Goal: Information Seeking & Learning: Check status

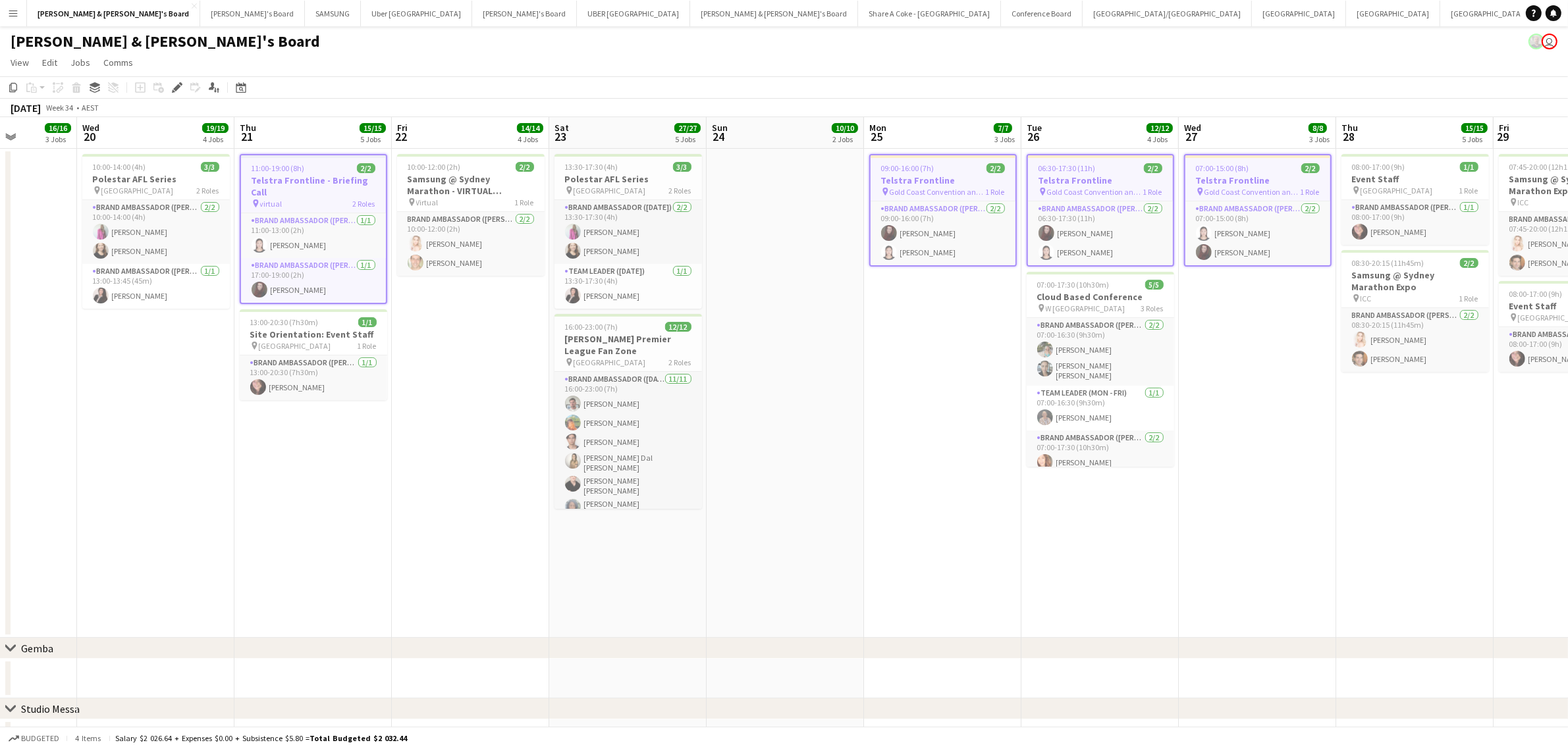
scroll to position [0, 370]
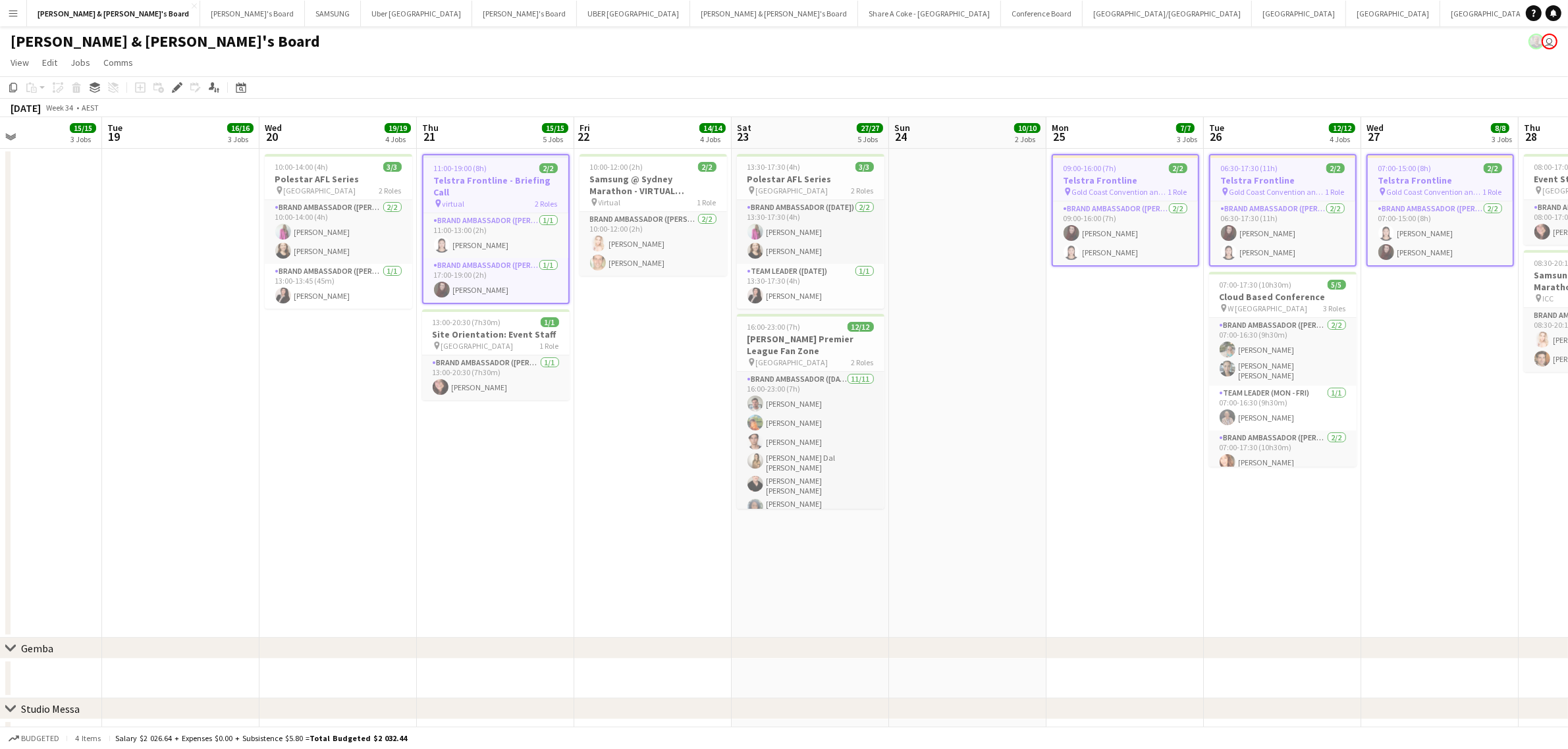
drag, startPoint x: 291, startPoint y: 461, endPoint x: 527, endPoint y: 454, distance: 236.1
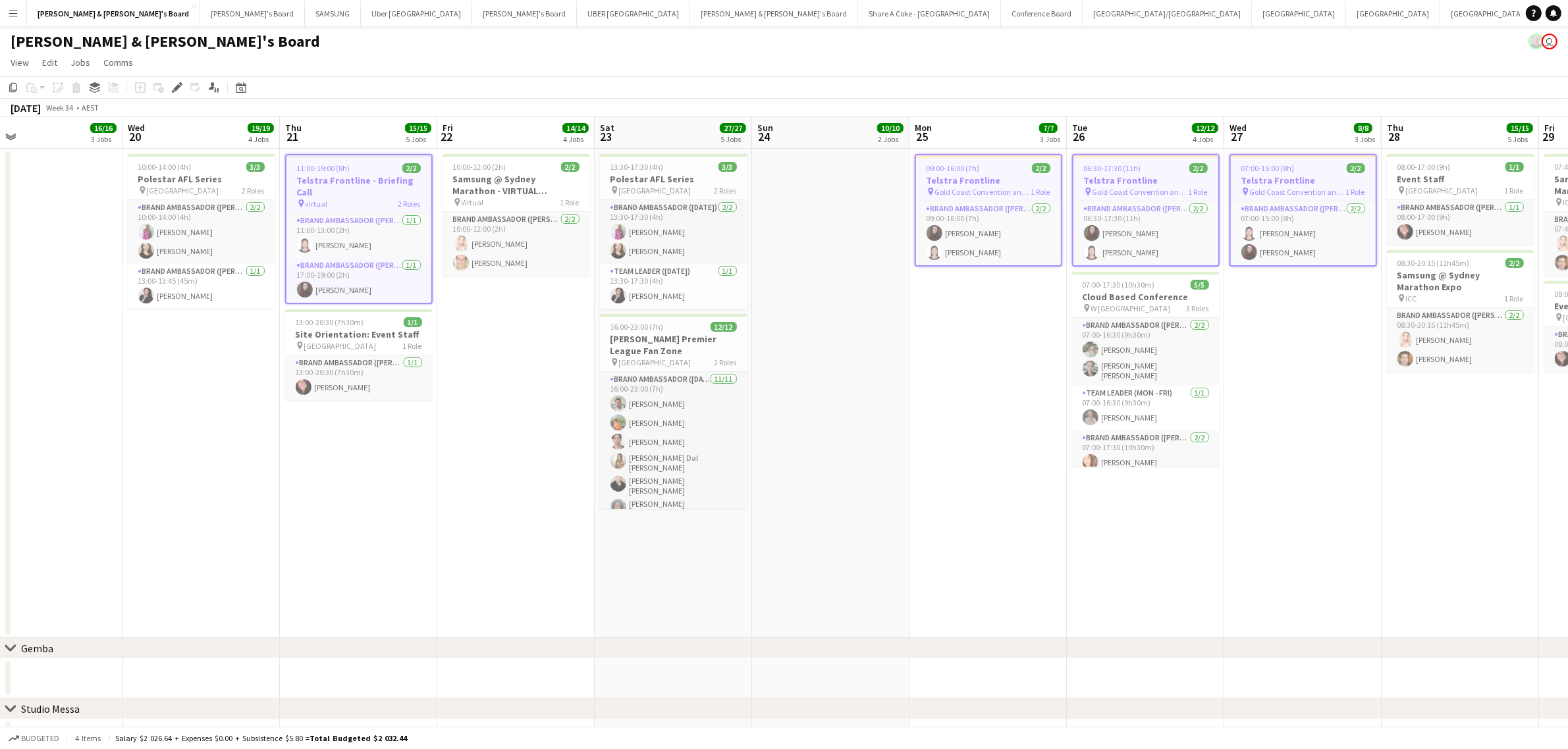
scroll to position [0, 377]
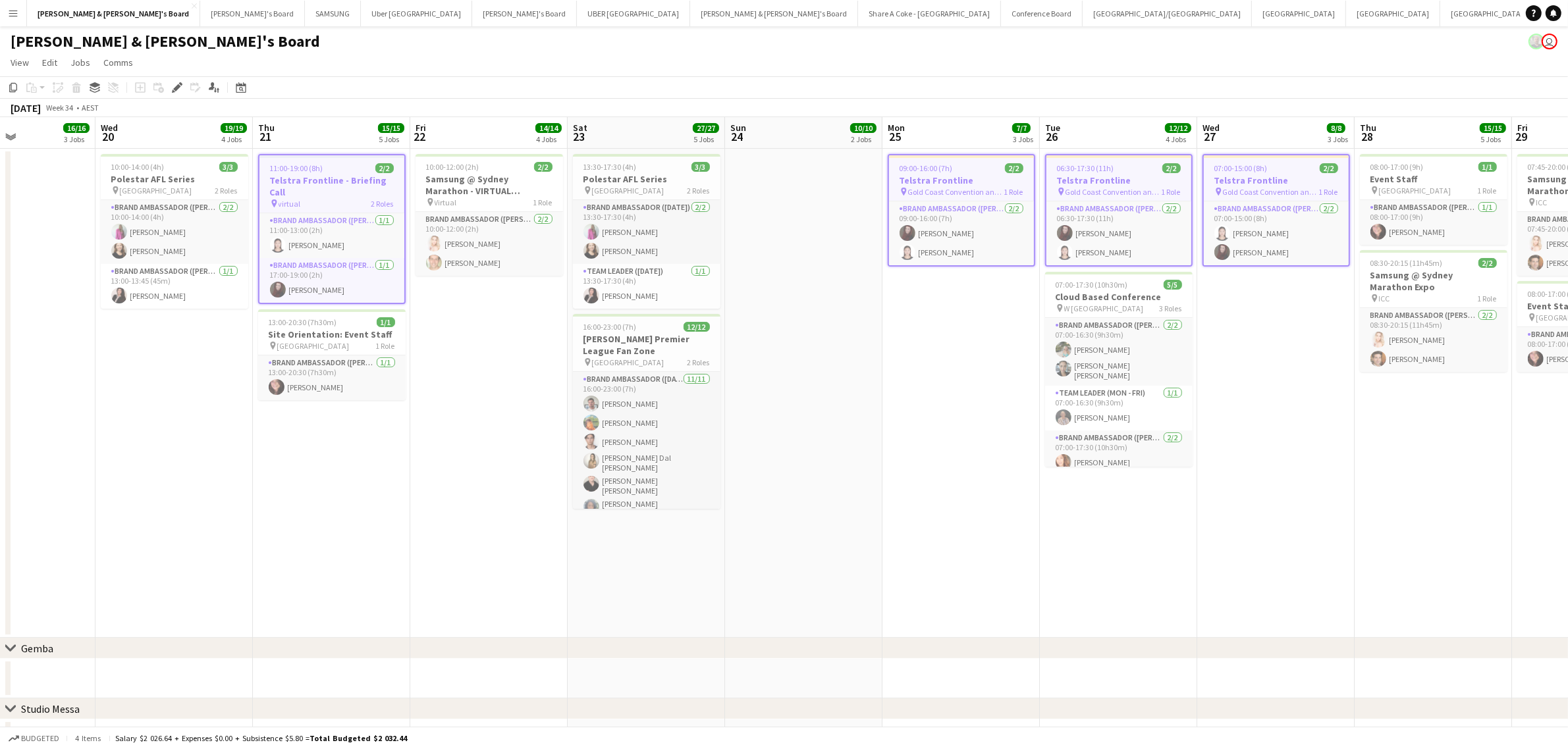
drag, startPoint x: 1113, startPoint y: 492, endPoint x: 949, endPoint y: 479, distance: 164.5
click at [455, 472] on app-date-cell "10:00-12:00 (2h) 2/2 Samsung @ Sydney Marathon - VIRTUAL BRIEFING pin Virtual 1…" at bounding box center [489, 392] width 158 height 489
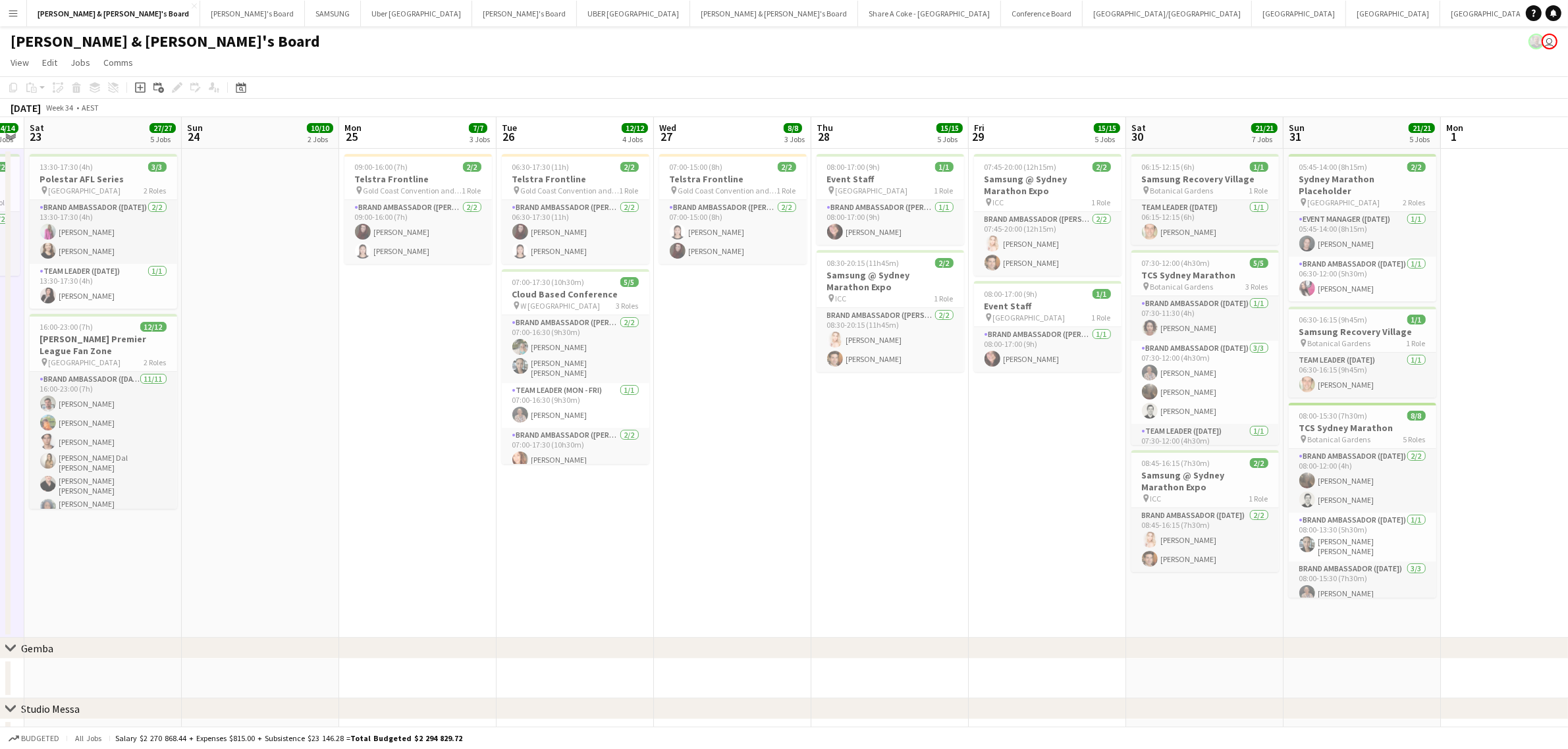
scroll to position [0, 458]
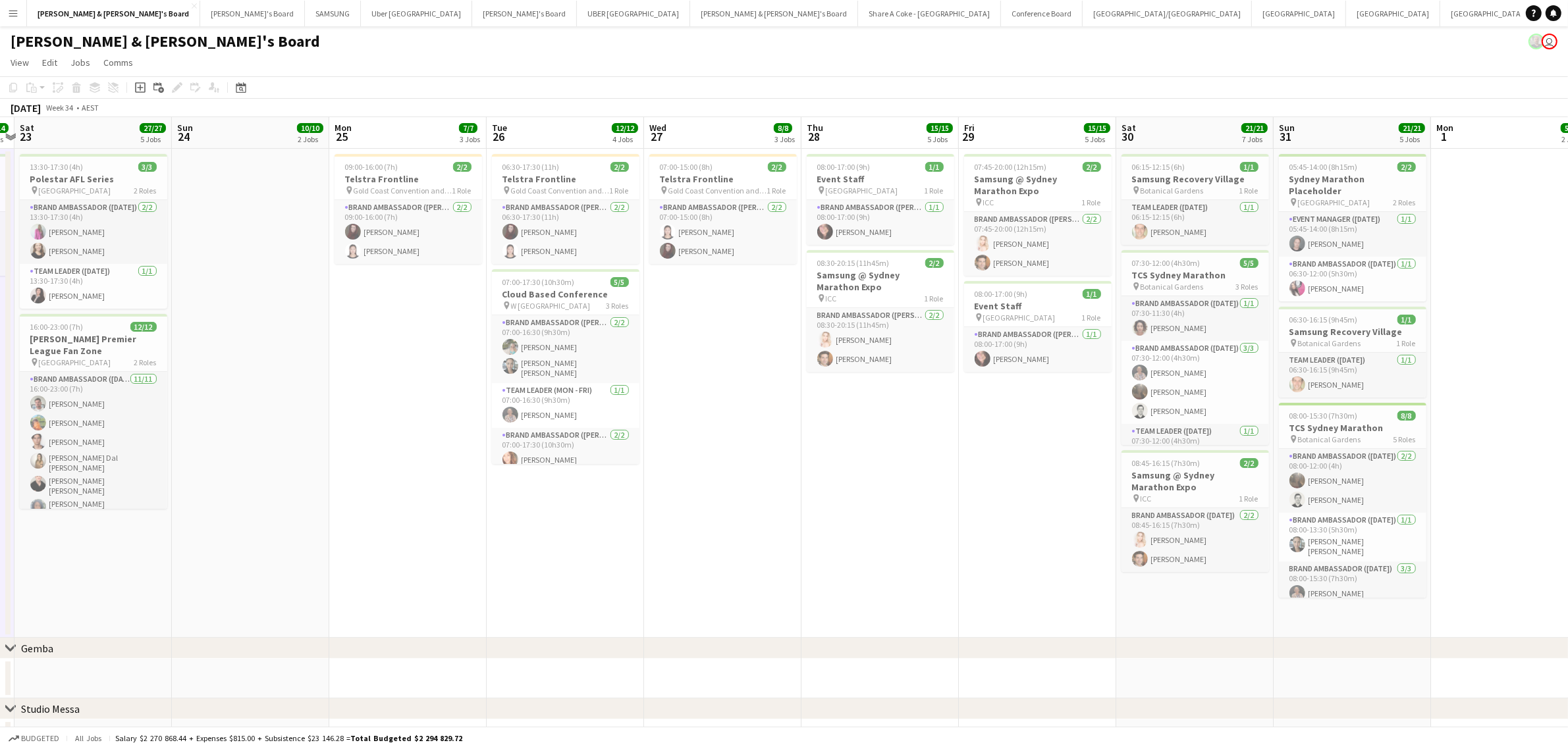
drag, startPoint x: 1430, startPoint y: 543, endPoint x: 877, endPoint y: 540, distance: 553.0
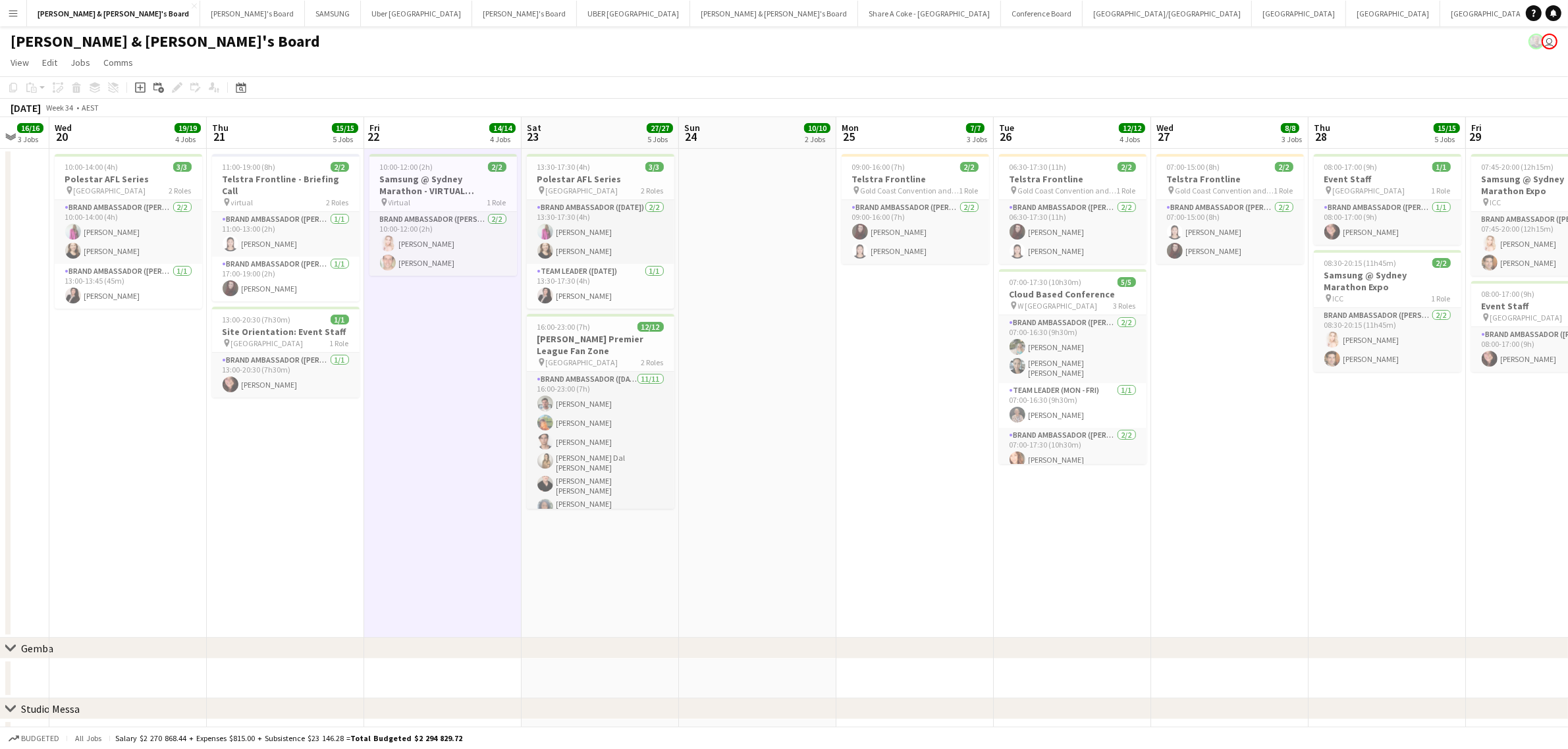
scroll to position [0, 287]
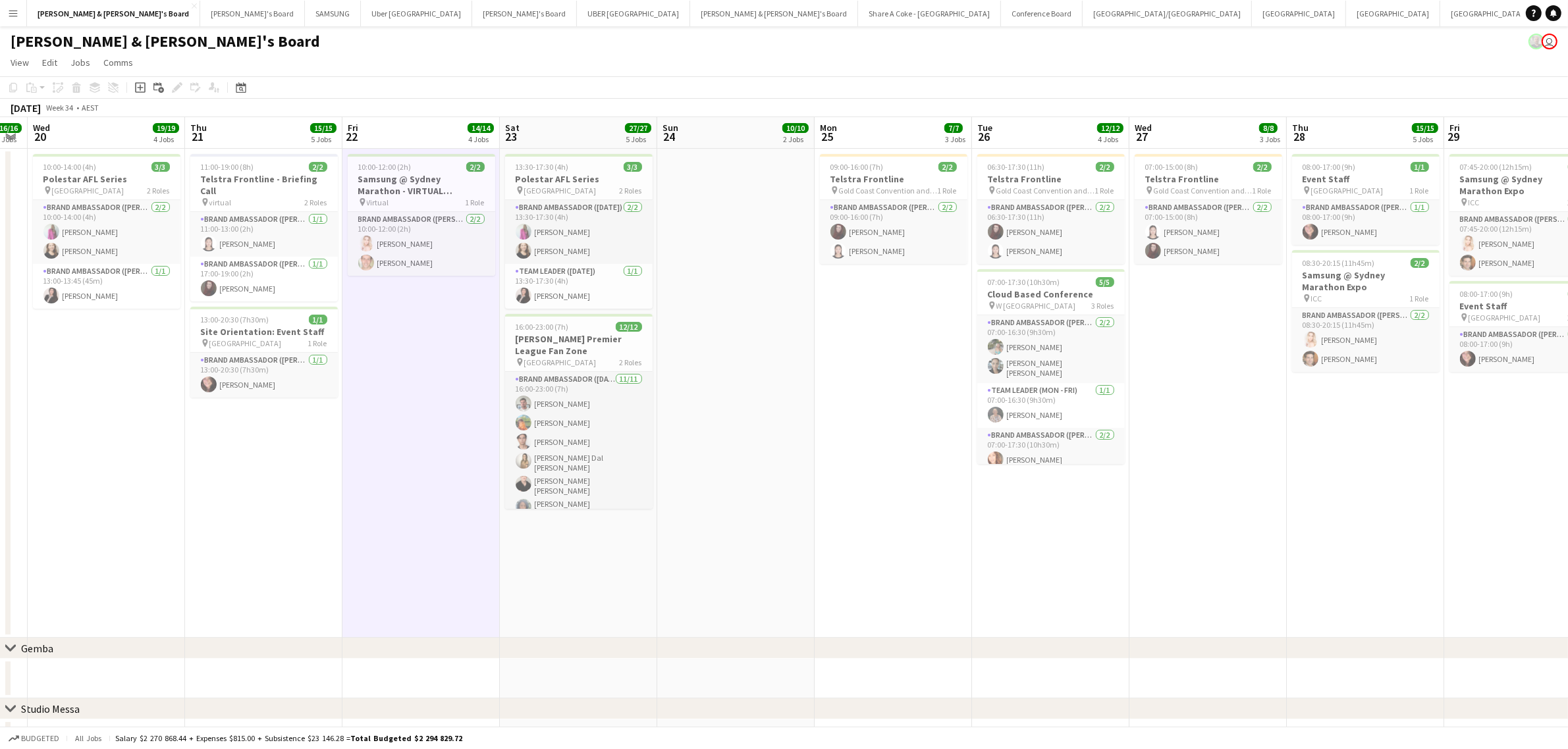
drag, startPoint x: 880, startPoint y: 541, endPoint x: 1365, endPoint y: 524, distance: 485.3
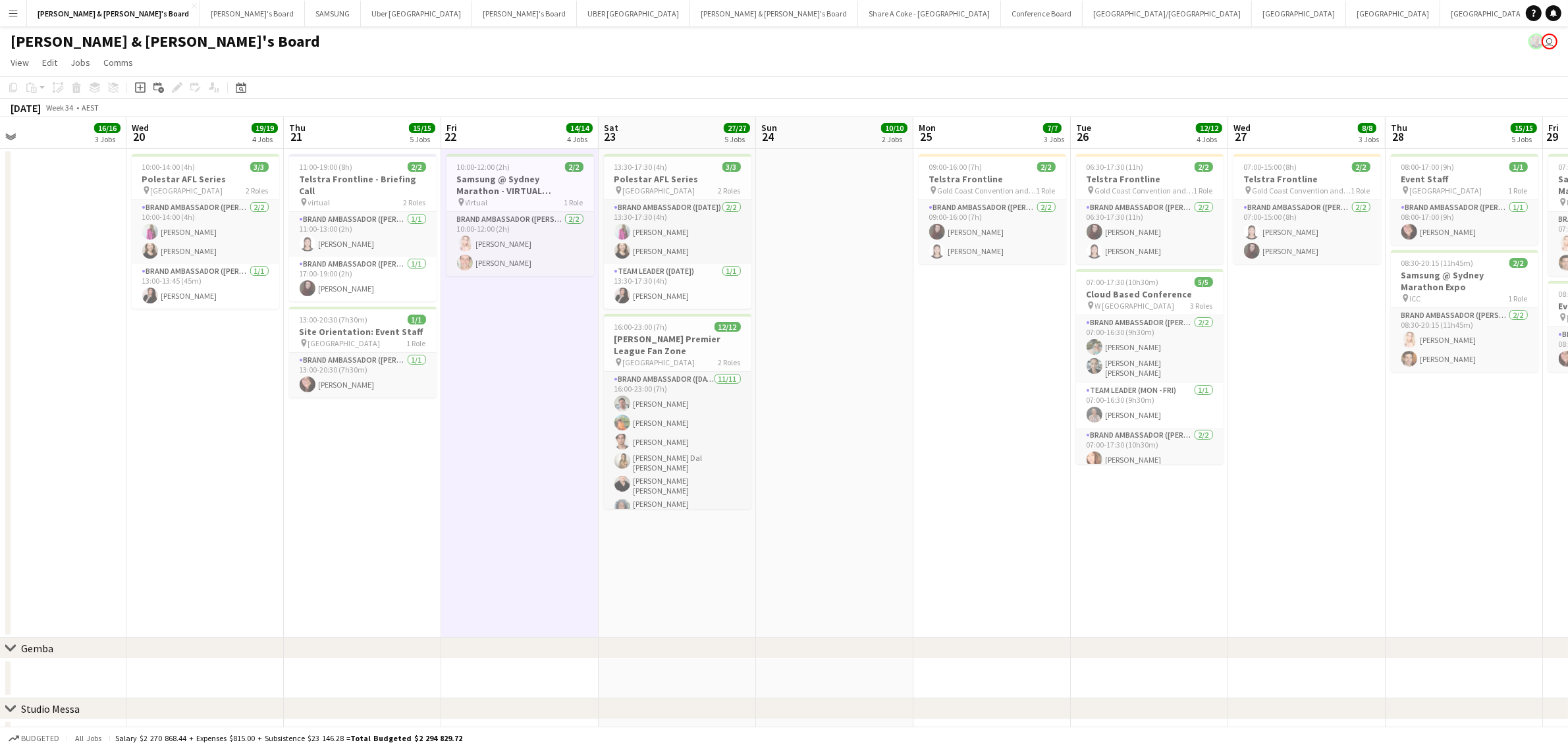
scroll to position [0, 411]
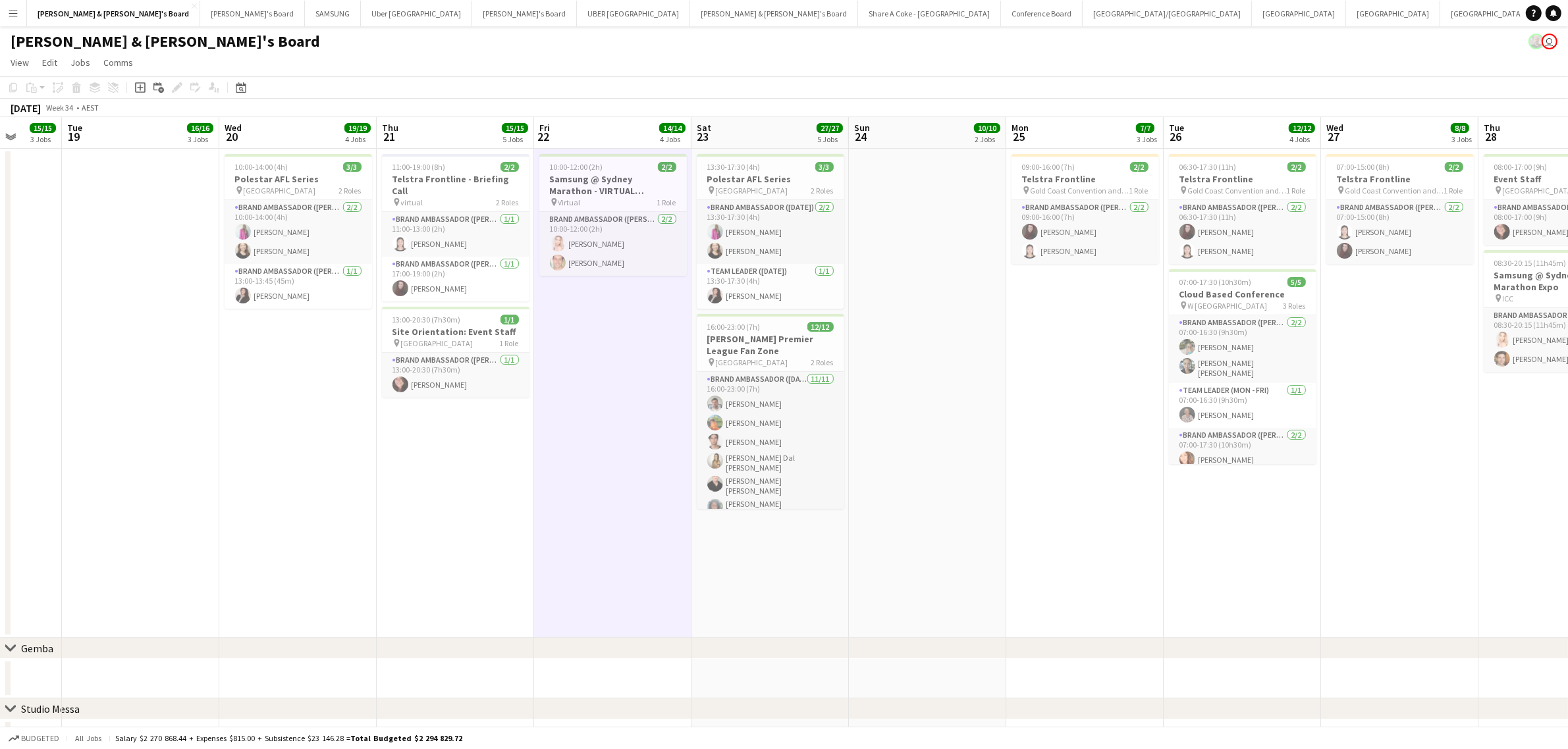
drag, startPoint x: 988, startPoint y: 567, endPoint x: 1179, endPoint y: 544, distance: 192.4
click at [439, 326] on h3 "Site Orientation: Event Staff" at bounding box center [455, 331] width 148 height 12
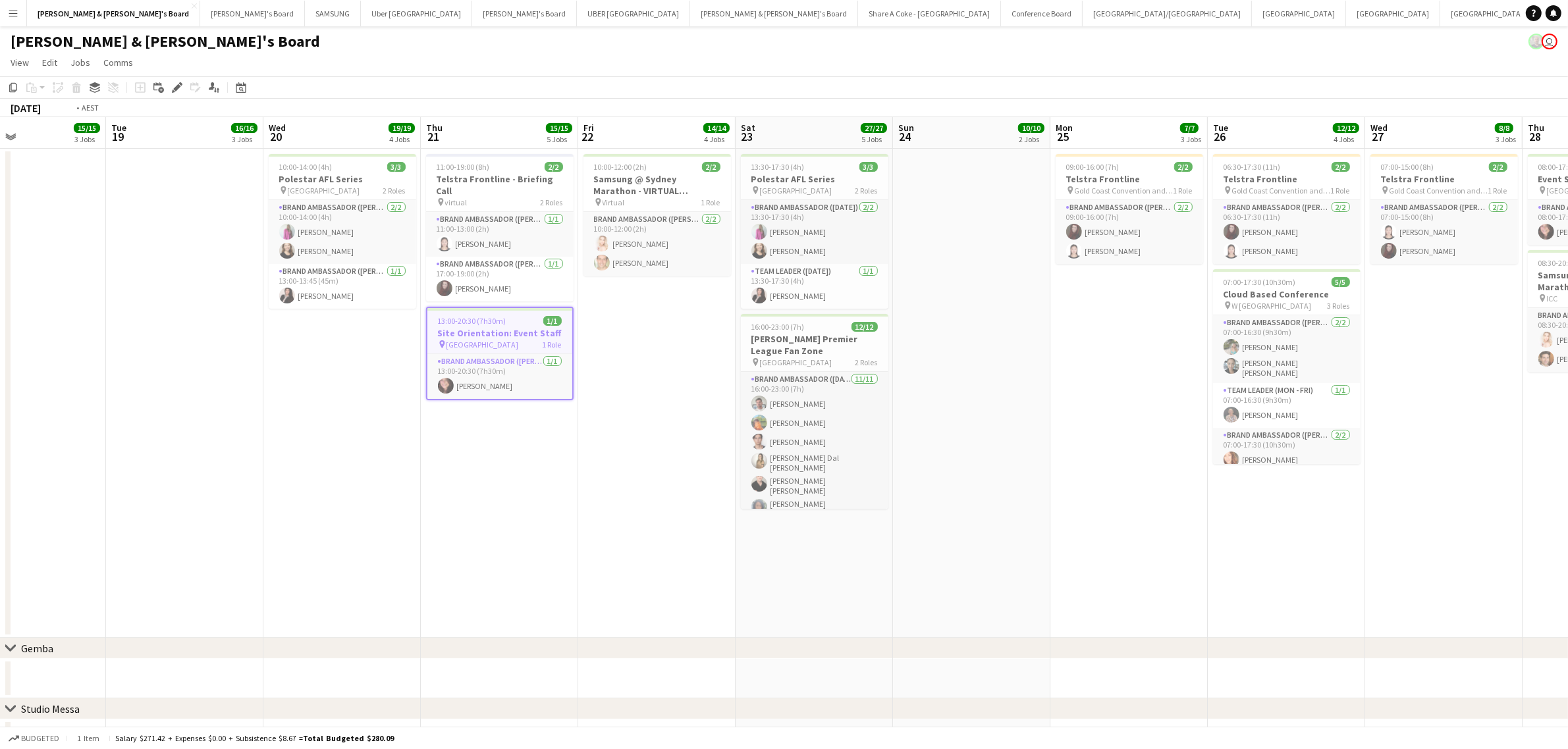
scroll to position [0, 313]
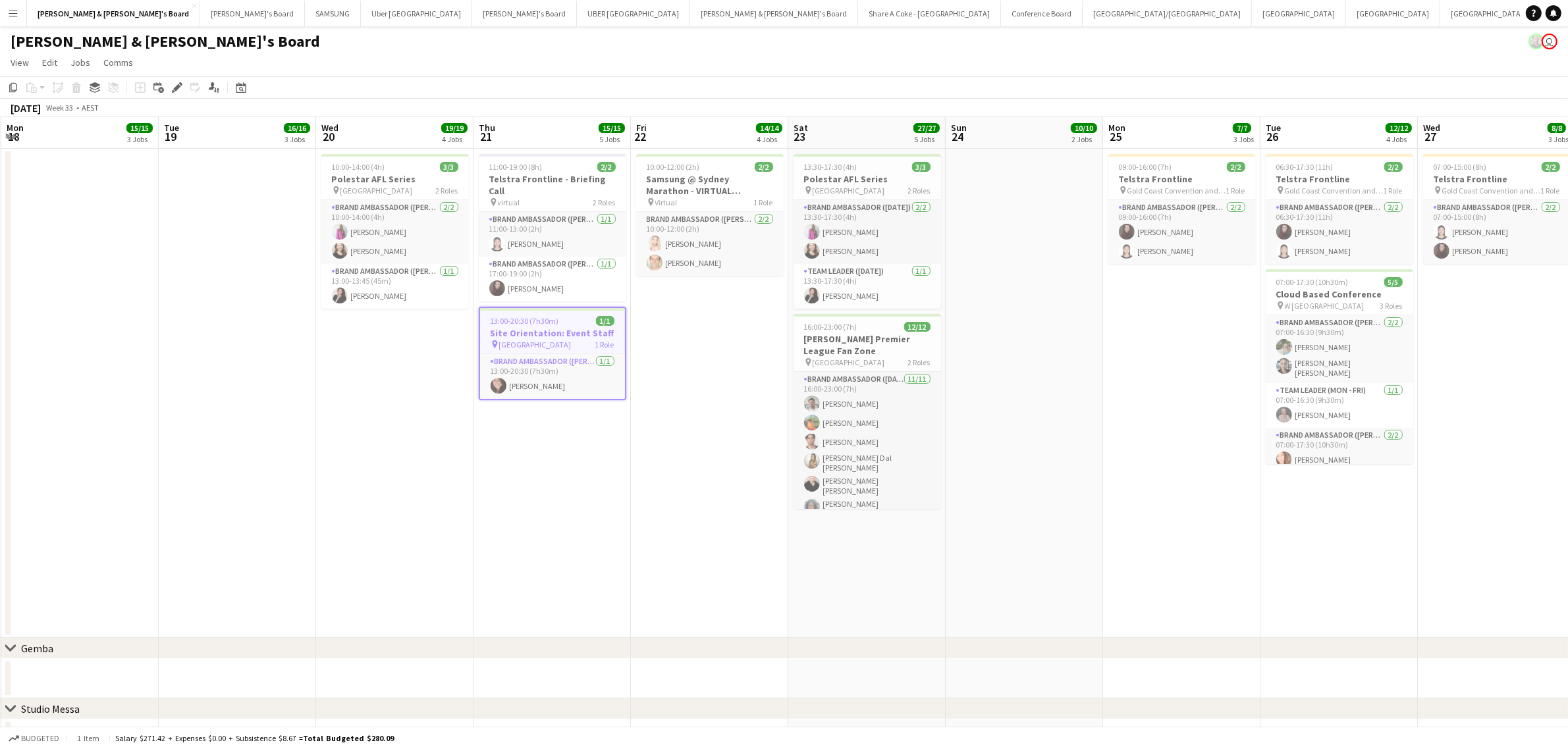
drag, startPoint x: 983, startPoint y: 481, endPoint x: 1080, endPoint y: 482, distance: 97.0
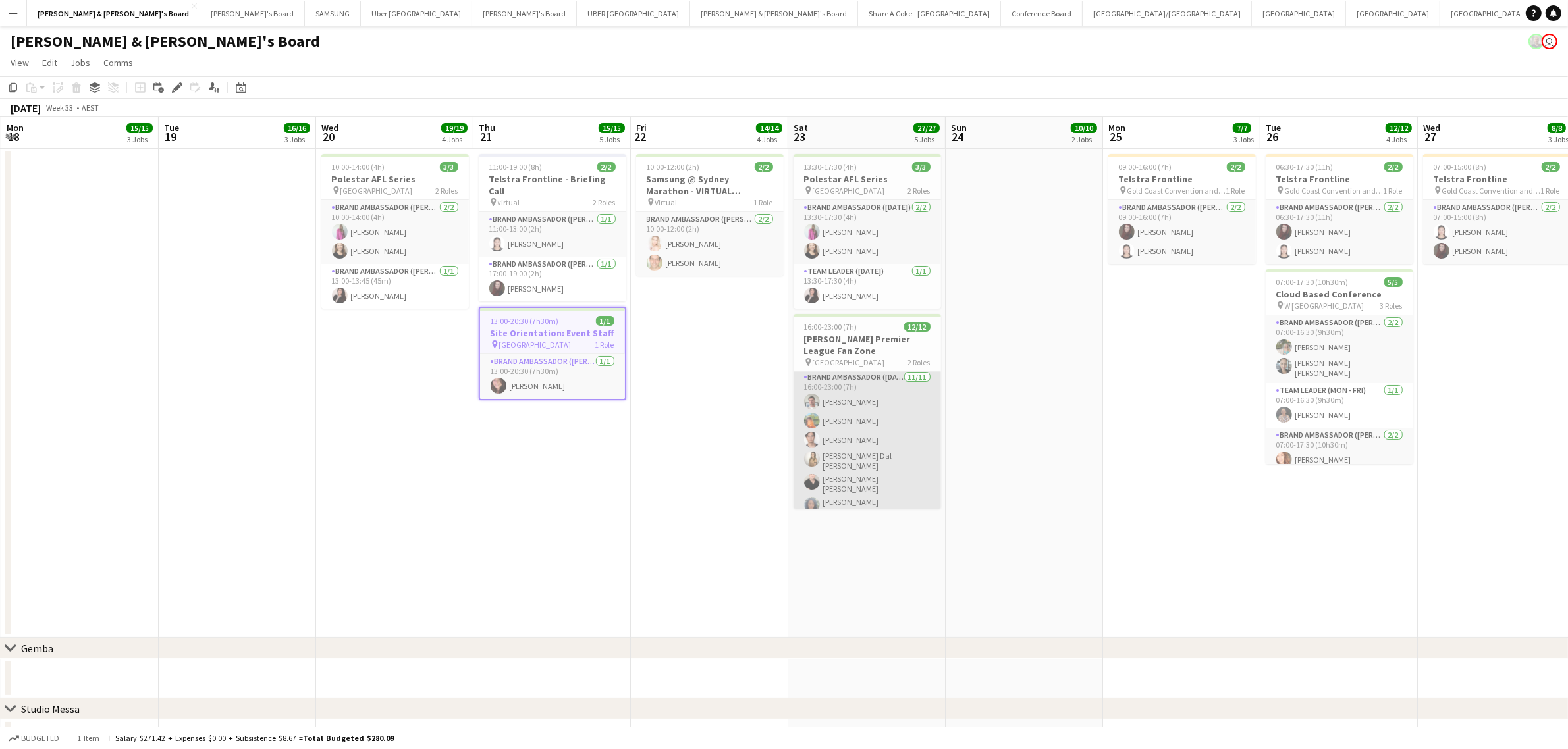
scroll to position [0, 0]
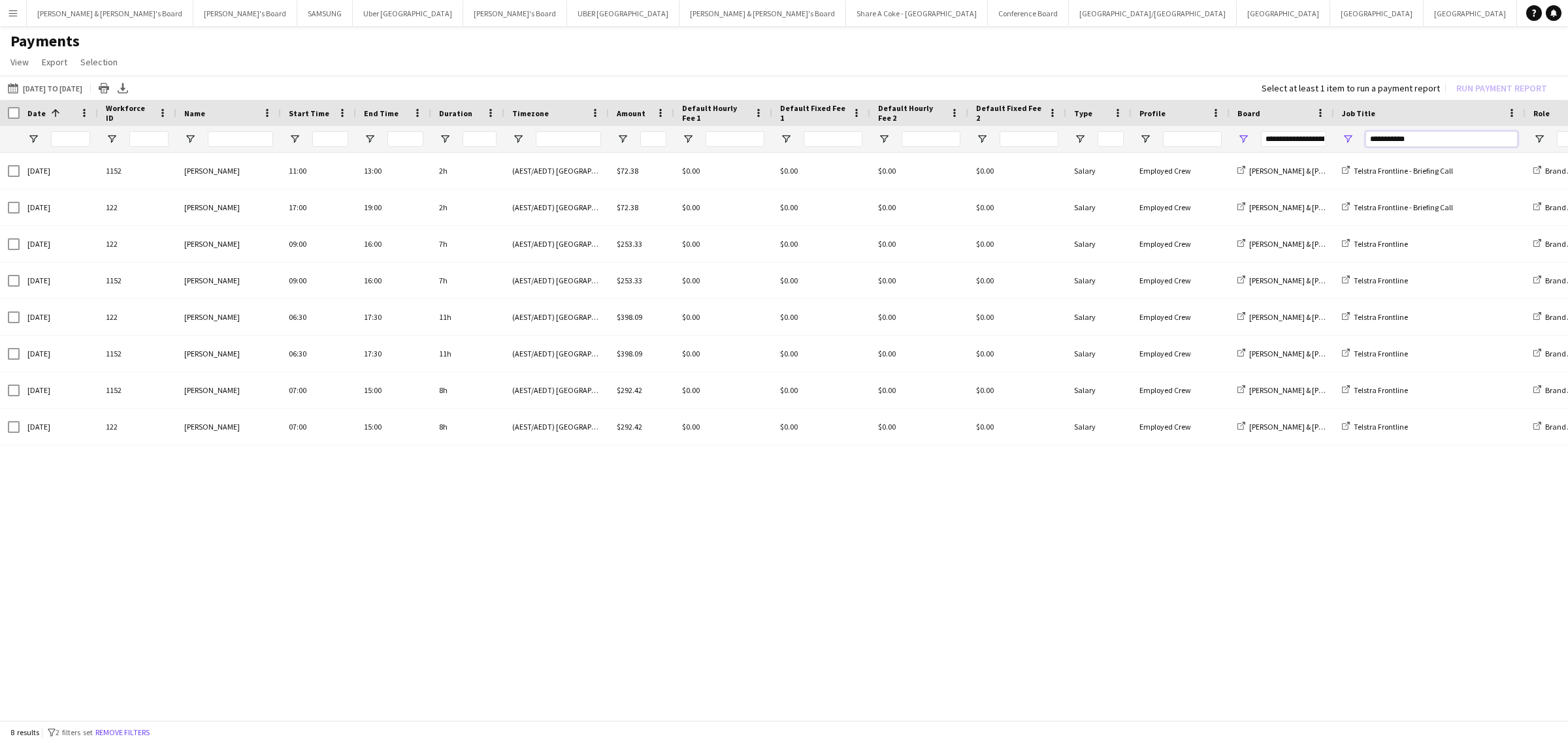
drag, startPoint x: 1413, startPoint y: 138, endPoint x: 1325, endPoint y: 138, distance: 88.0
click at [1325, 138] on div at bounding box center [1122, 139] width 2244 height 26
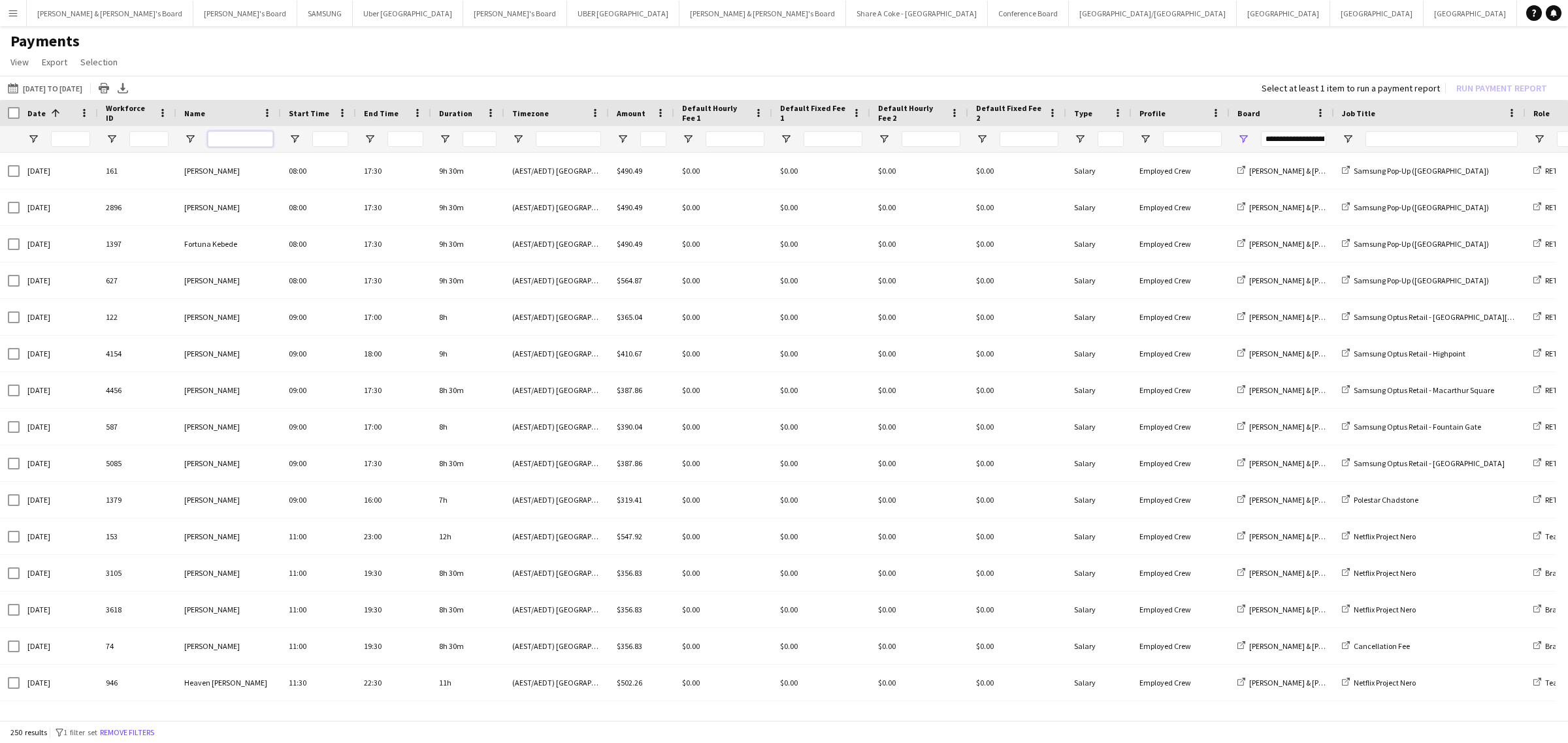
click at [238, 142] on input "Name Filter Input" at bounding box center [240, 138] width 65 height 15
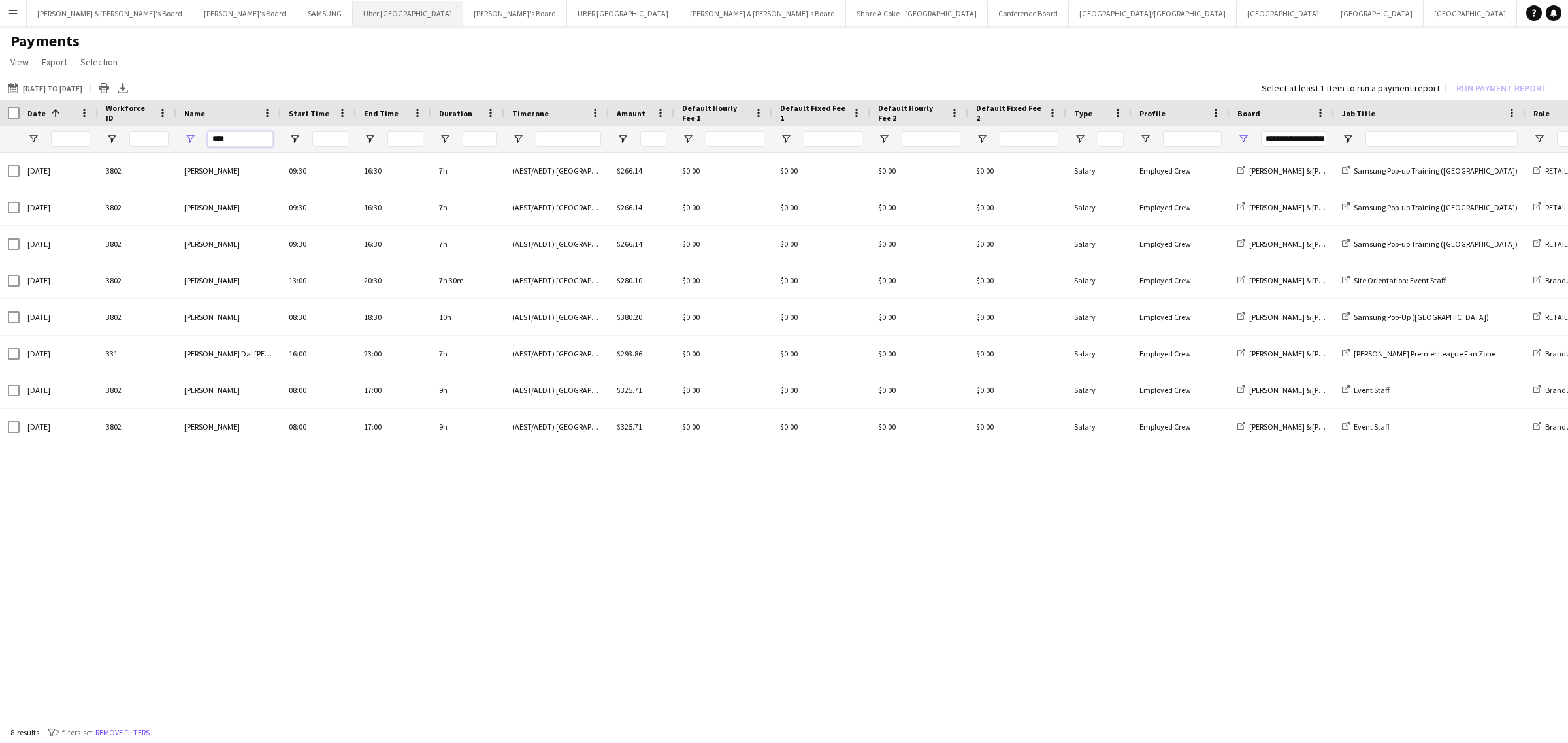
type input "****"
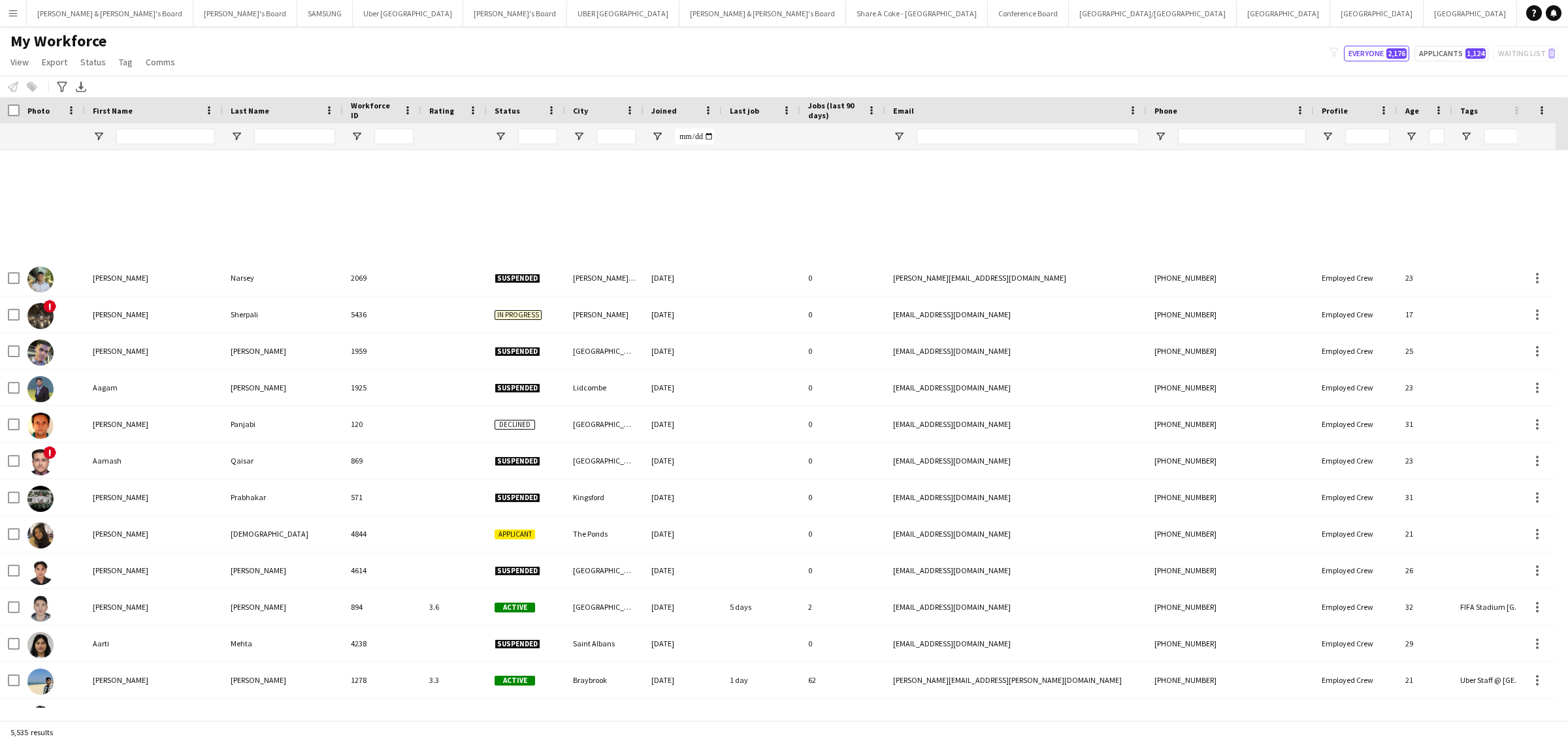
scroll to position [0, 1]
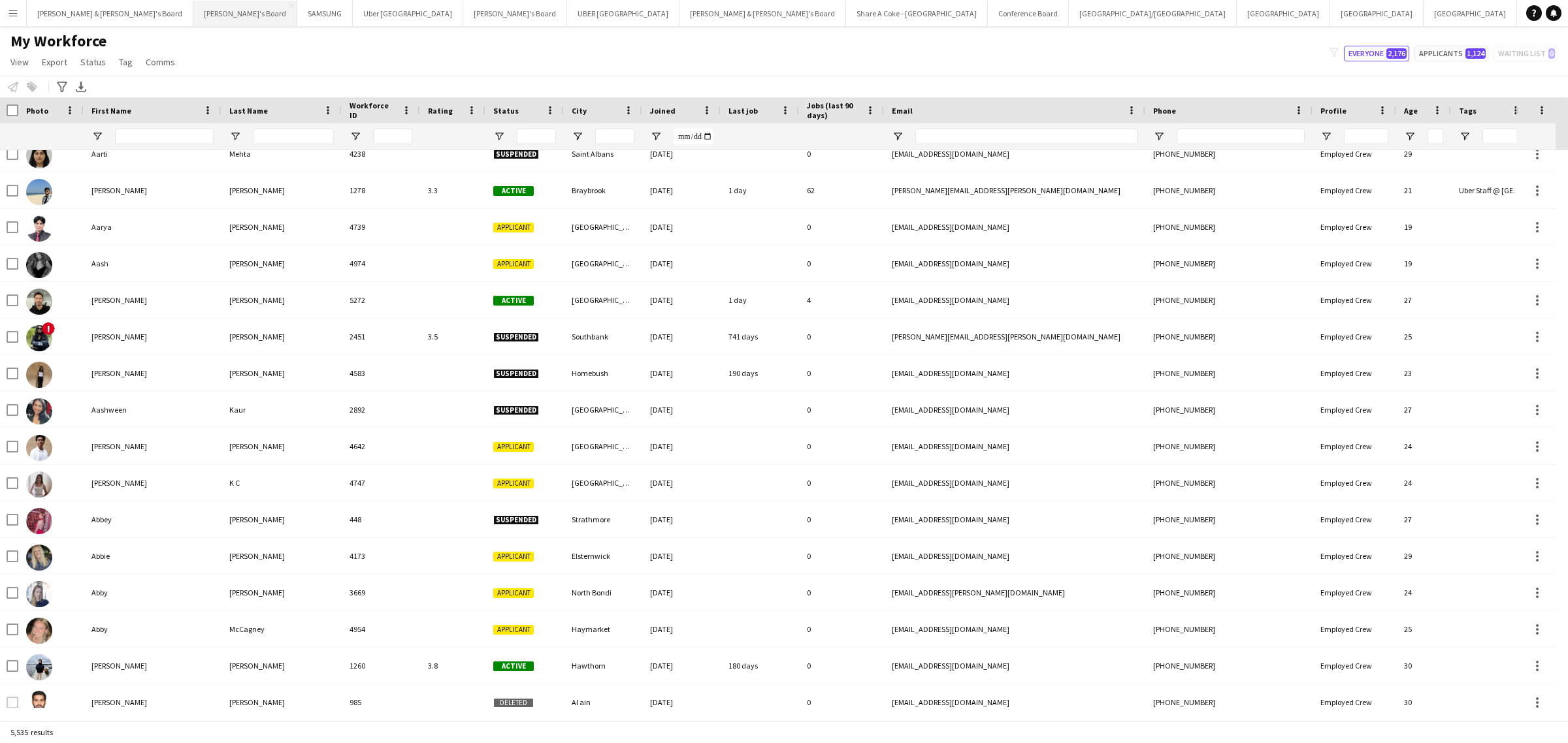
click at [193, 17] on button "Tennille's Board Close" at bounding box center [245, 14] width 104 height 25
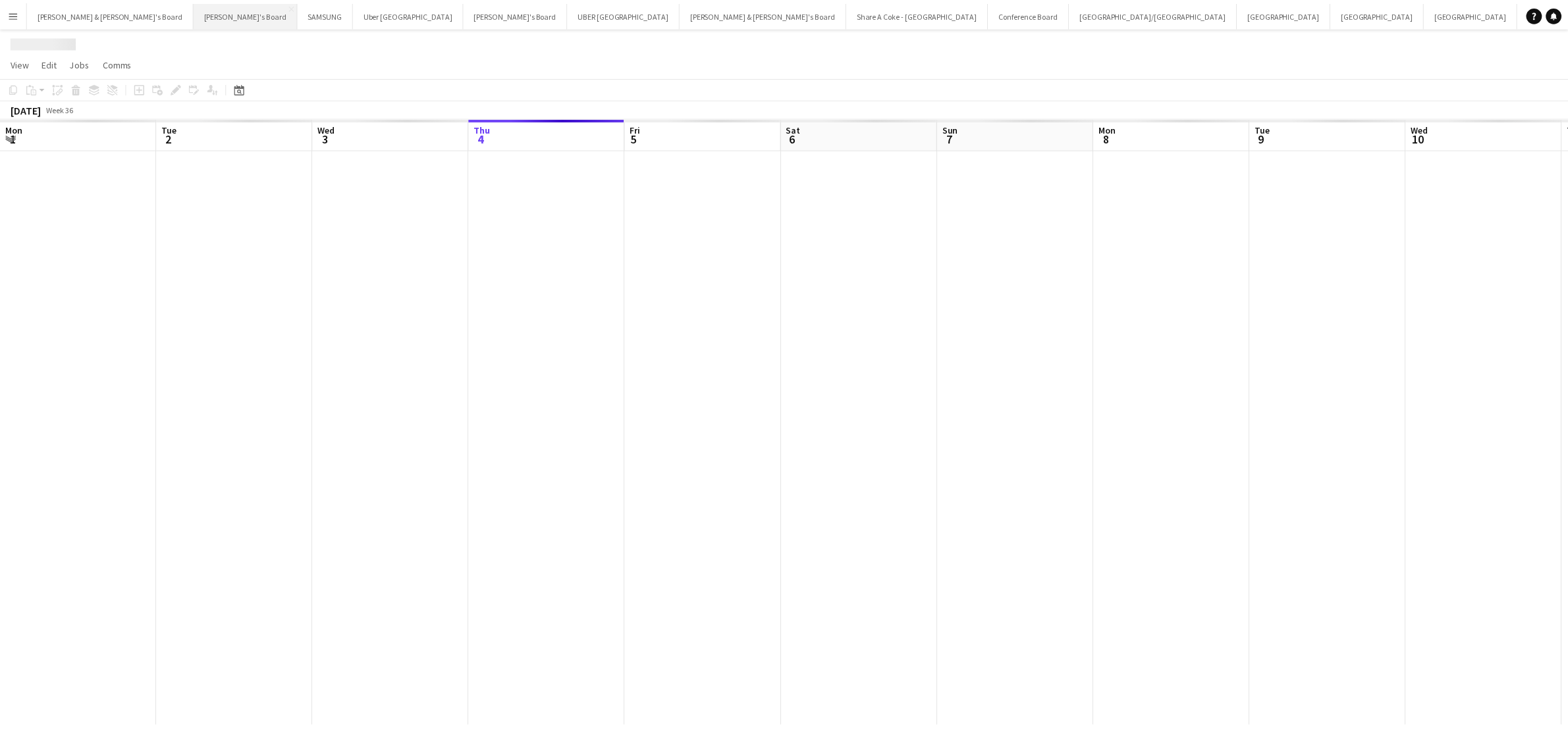
scroll to position [0, 314]
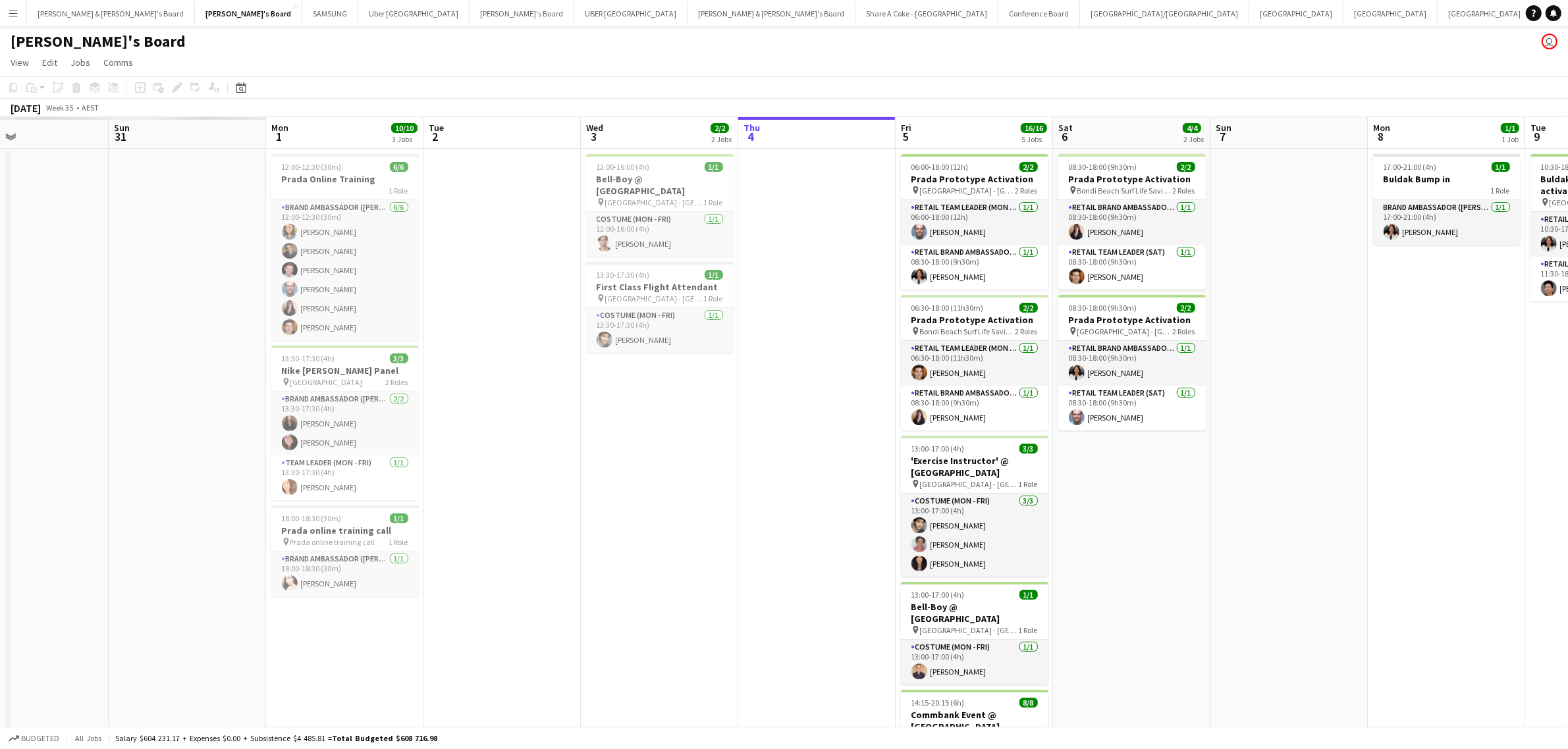
drag, startPoint x: 640, startPoint y: 536, endPoint x: 1222, endPoint y: 466, distance: 586.2
click at [1222, 466] on app-calendar-viewport "Thu 28 Fri 29 Sat 30 Sun 31 Mon 1 10/10 3 Jobs Tue 2 Wed 3 2/2 2 Jobs Thu 4 Fri…" at bounding box center [784, 528] width 1568 height 822
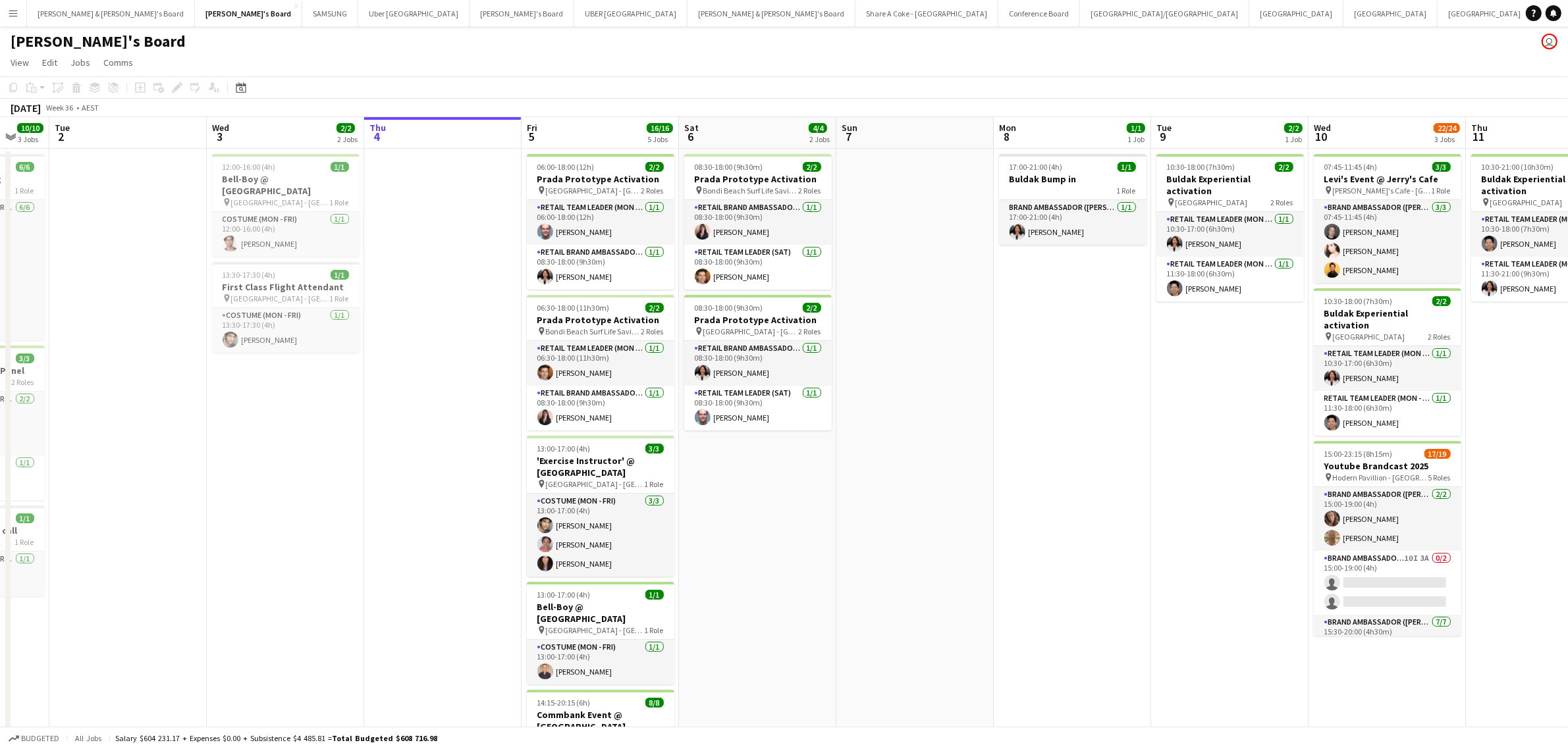
drag, startPoint x: 766, startPoint y: 523, endPoint x: 390, endPoint y: 553, distance: 377.2
click at [390, 553] on app-calendar-viewport "Sat 30 16/16 2 Jobs Sun 31 Mon 1 10/10 3 Jobs Tue 2 Wed 3 2/2 2 Jobs Thu 4 Fri …" at bounding box center [784, 552] width 1568 height 868
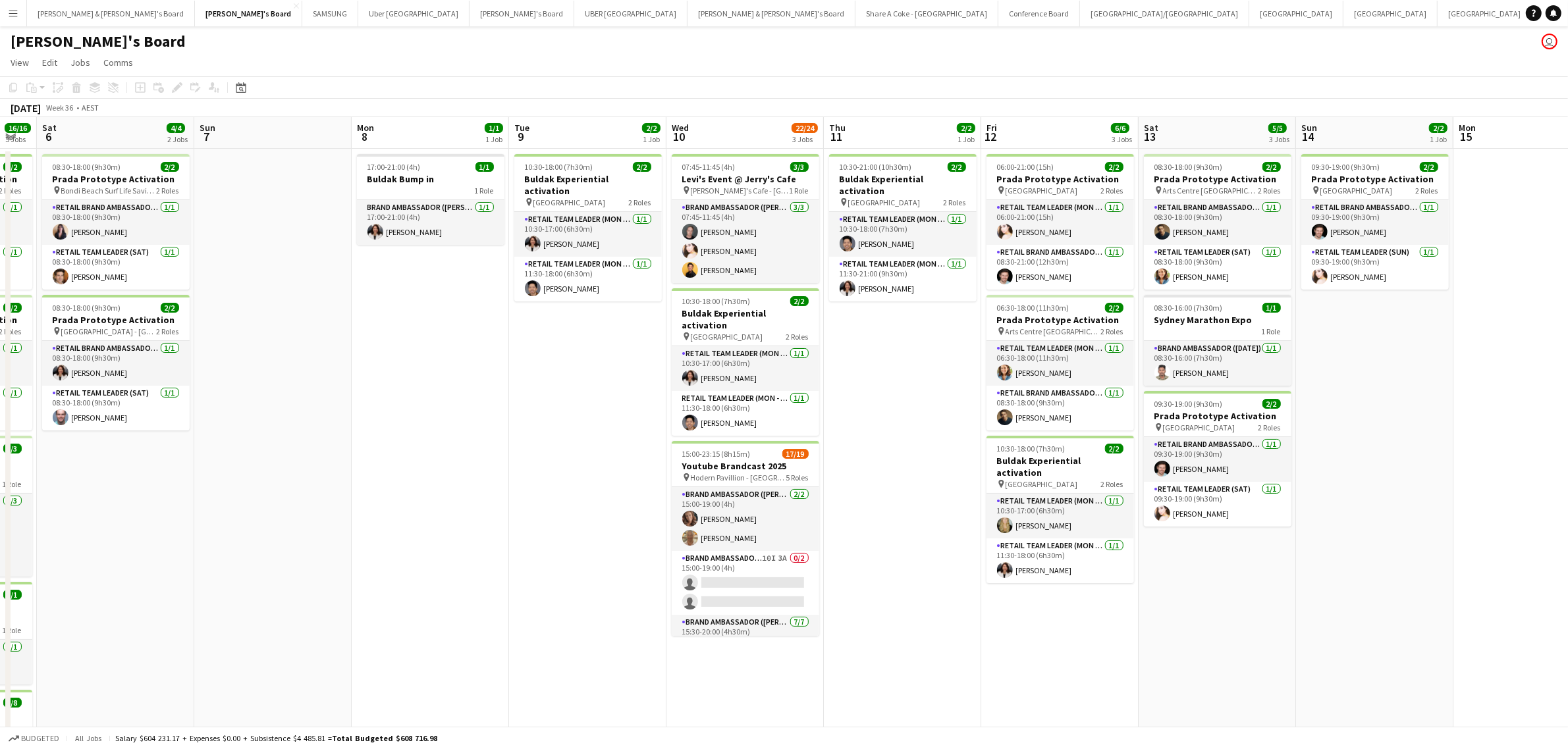
scroll to position [0, 436]
drag, startPoint x: 1039, startPoint y: 551, endPoint x: 396, endPoint y: 586, distance: 644.0
click at [396, 586] on app-calendar-viewport "Wed 3 2/2 2 Jobs Thu 4 Fri 5 16/16 5 Jobs Sat 6 4/4 2 Jobs Sun 7 Mon 8 1/1 1 Jo…" at bounding box center [784, 552] width 1568 height 868
click at [1200, 321] on h3 "Sydney Marathon Expo" at bounding box center [1217, 319] width 148 height 12
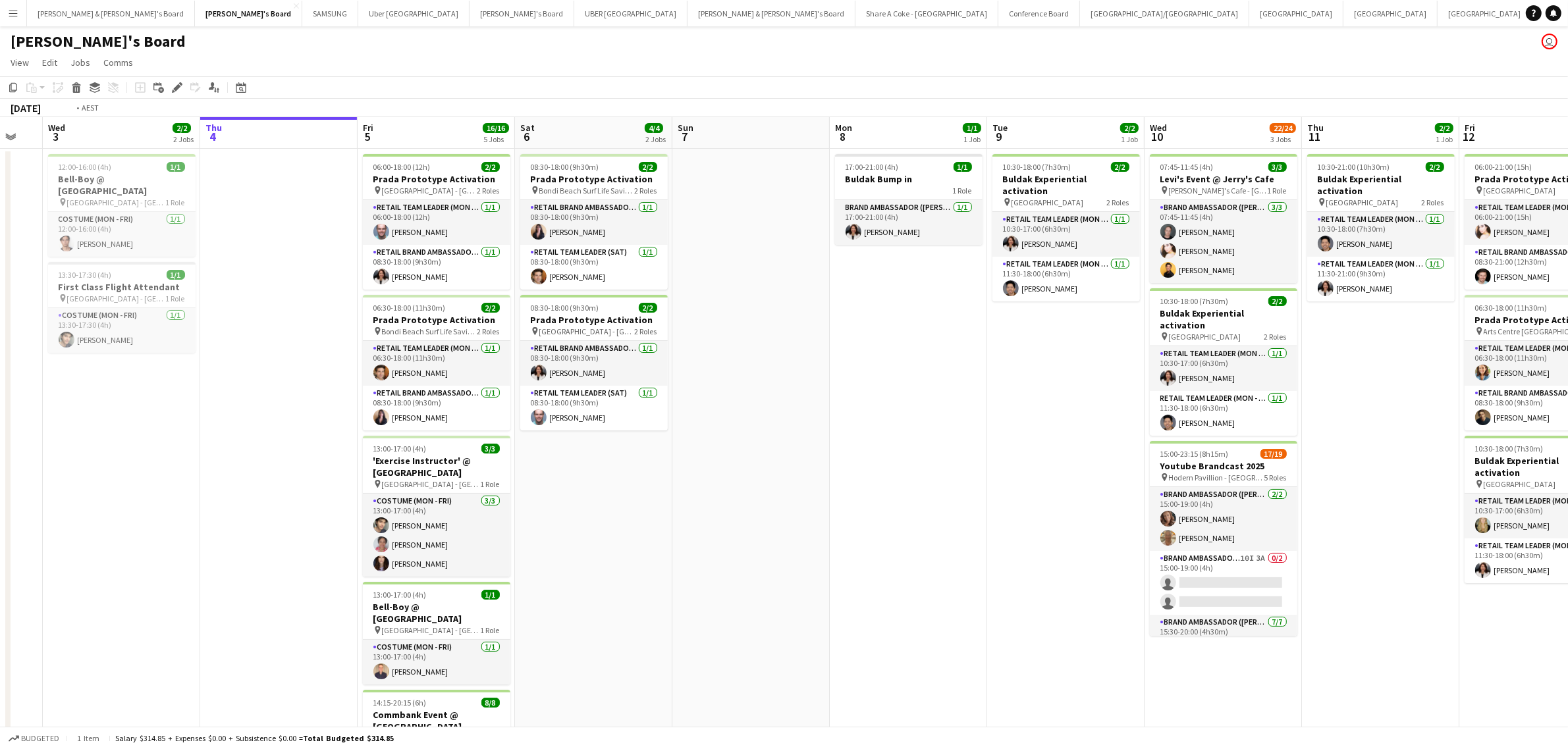
scroll to position [0, 415]
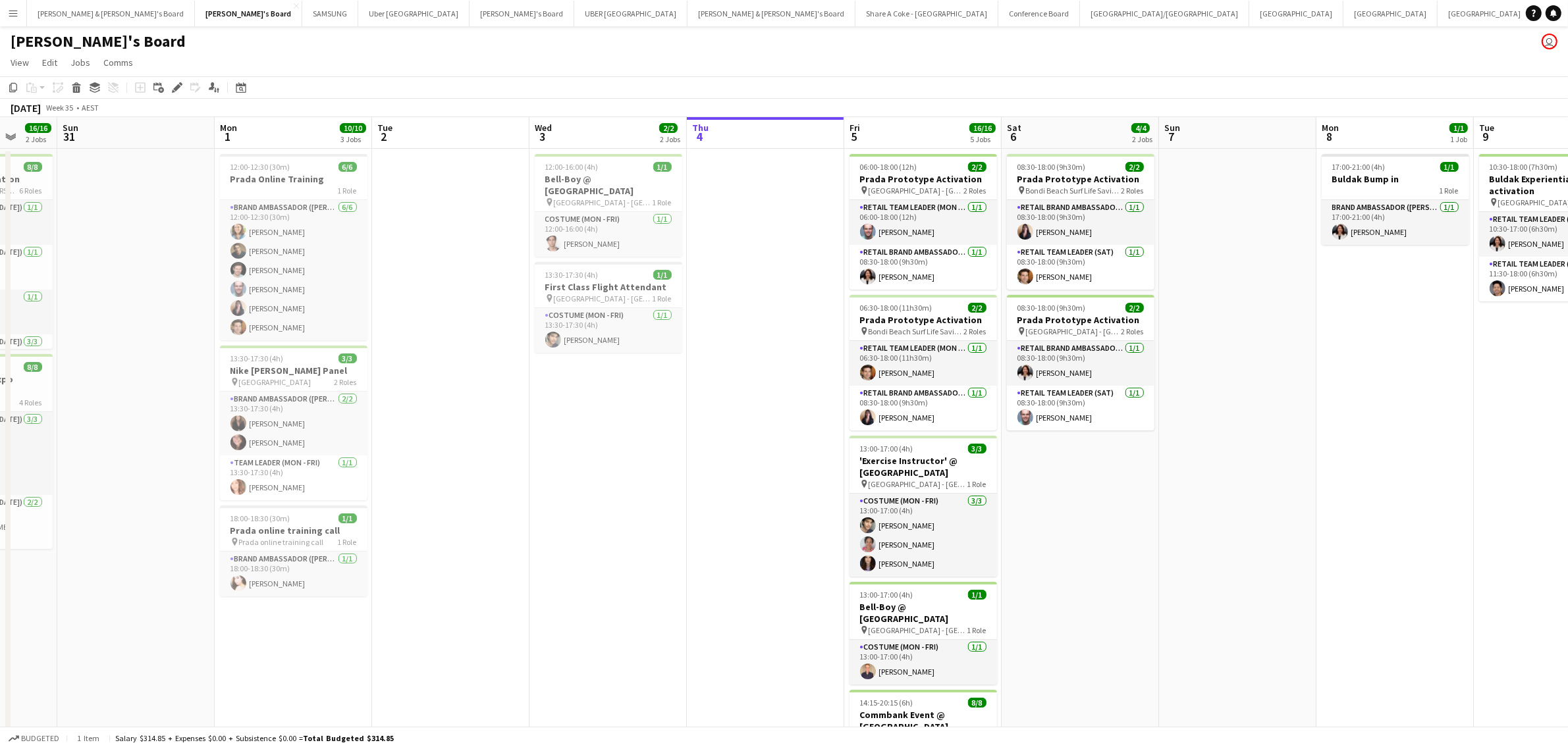
drag, startPoint x: 297, startPoint y: 553, endPoint x: 1263, endPoint y: 416, distance: 975.7
click at [1263, 416] on app-calendar-viewport "Thu 28 16/16 5 Jobs Fri 29 23/23 5 Jobs Sat 30 16/16 2 Jobs Sun 31 Mon 1 10/10 …" at bounding box center [784, 552] width 1568 height 868
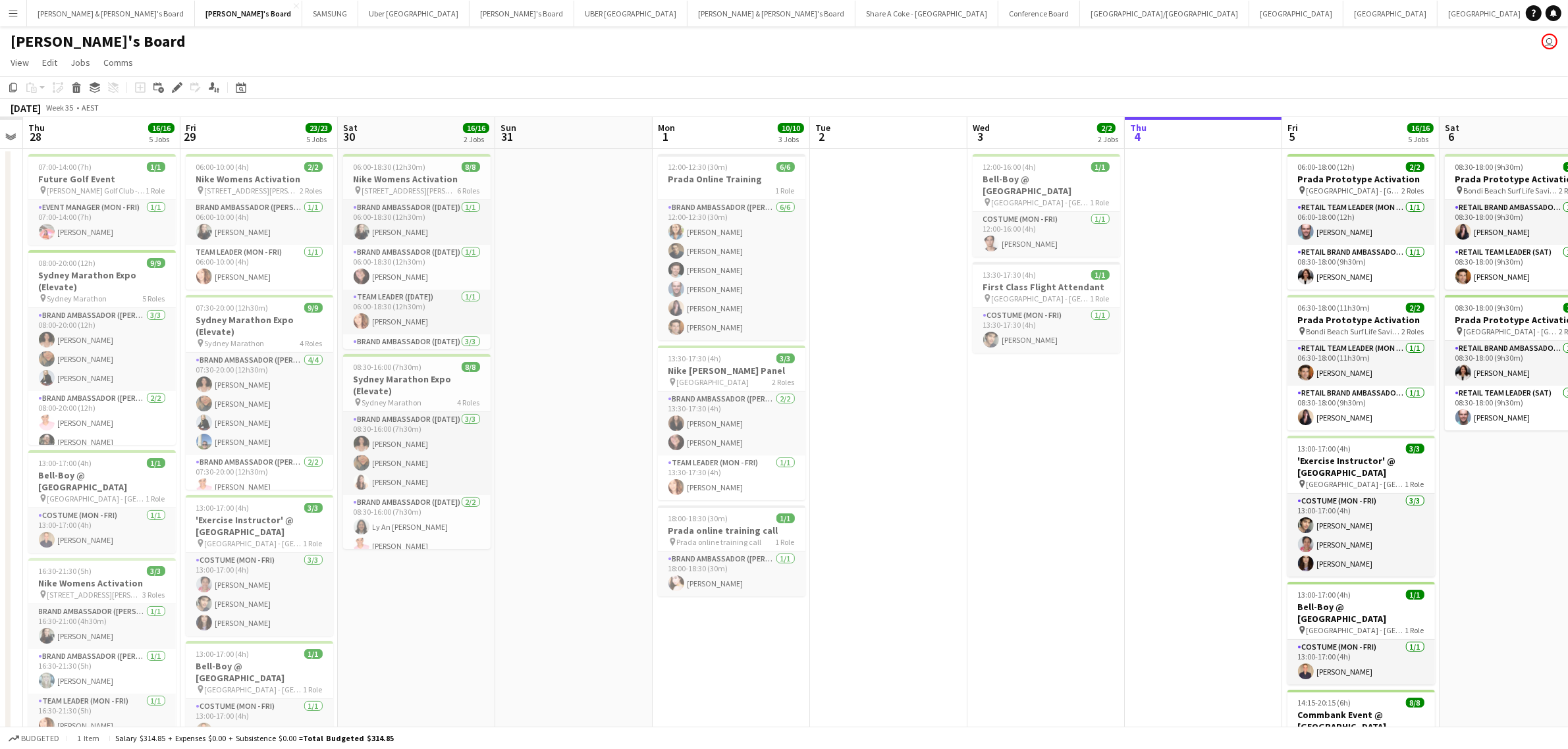
scroll to position [0, 377]
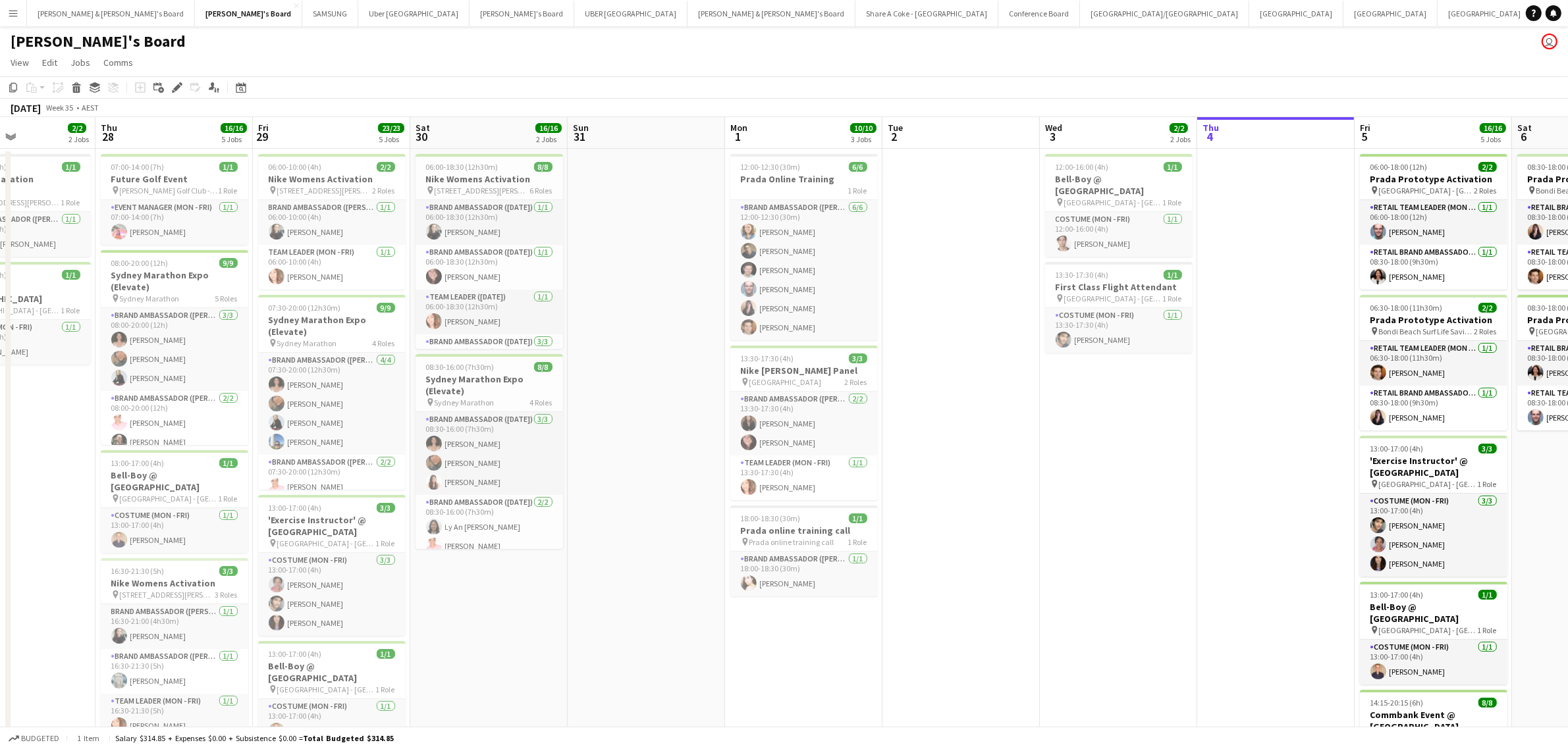
drag, startPoint x: 557, startPoint y: 539, endPoint x: 1067, endPoint y: 455, distance: 516.9
click at [1067, 455] on app-calendar-viewport "Mon 25 Tue 26 Wed 27 2/2 2 Jobs Thu 28 16/16 5 Jobs Fri 29 23/23 5 Jobs Sat 30 …" at bounding box center [784, 552] width 1568 height 868
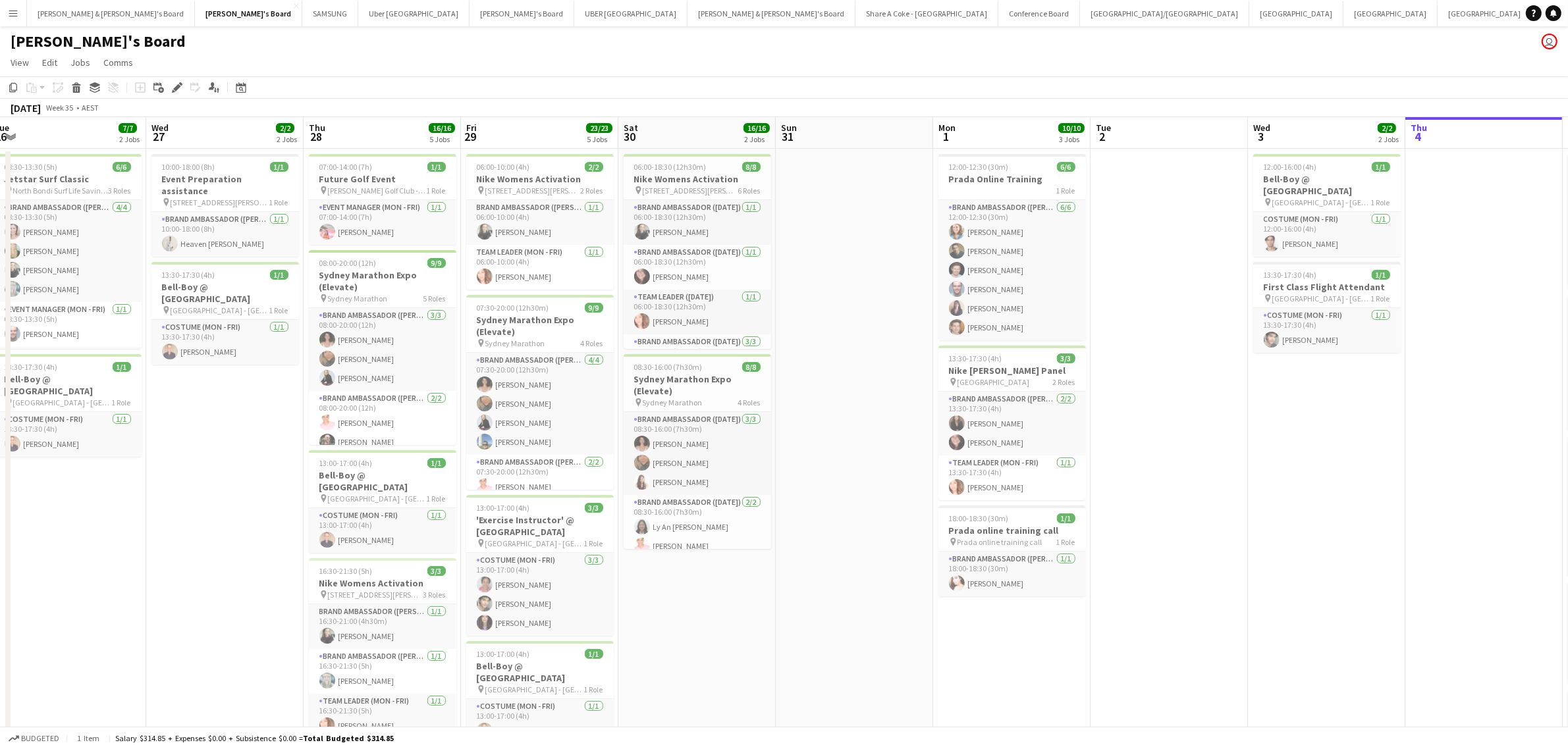
scroll to position [0, 325]
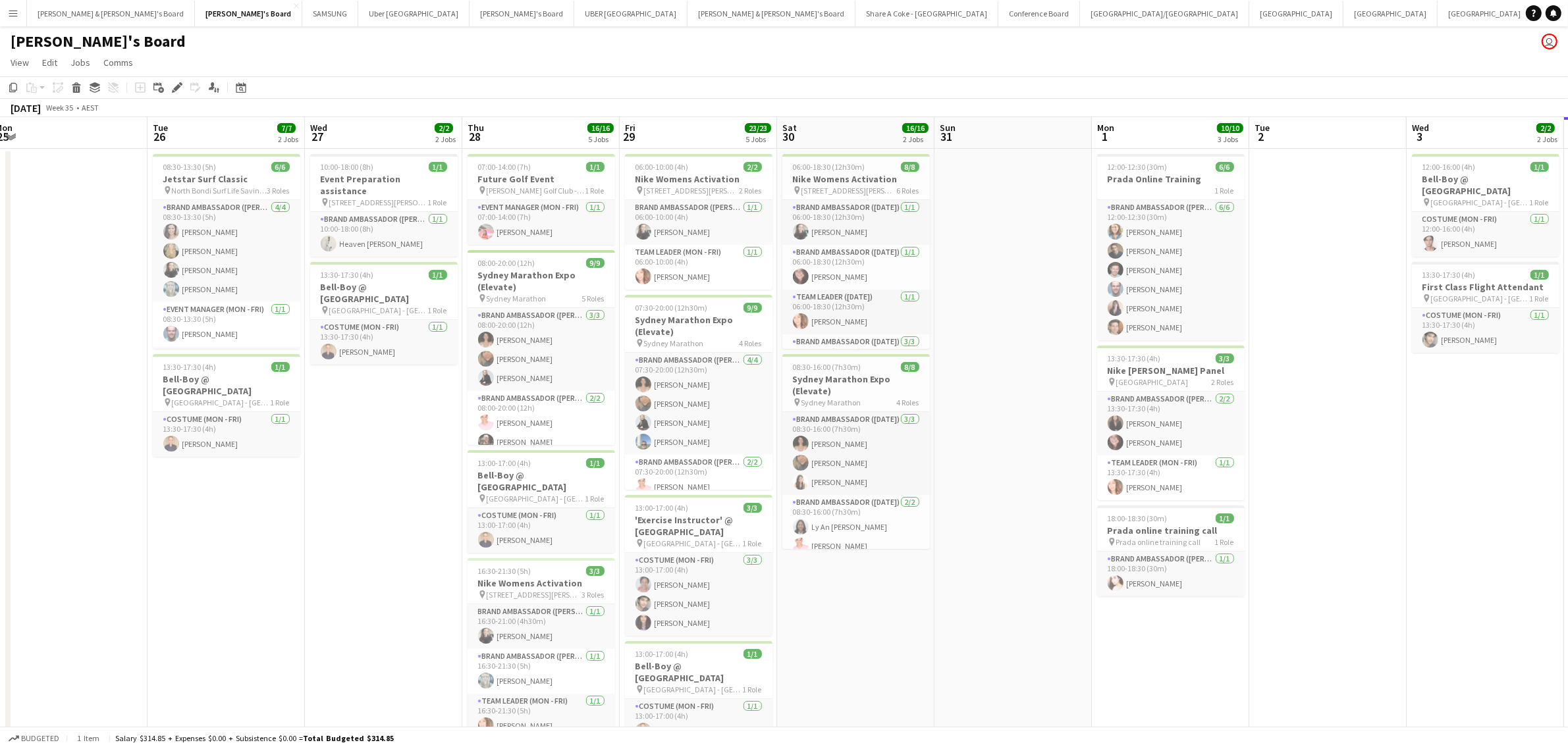
drag, startPoint x: 682, startPoint y: 636, endPoint x: 1049, endPoint y: 572, distance: 372.5
click at [1049, 572] on app-calendar-viewport "Sat 23 2/2 1 Job Sun 24 2/2 1 Job Mon 25 Tue 26 7/7 2 Jobs Wed 27 2/2 2 Jobs Th…" at bounding box center [784, 552] width 1568 height 868
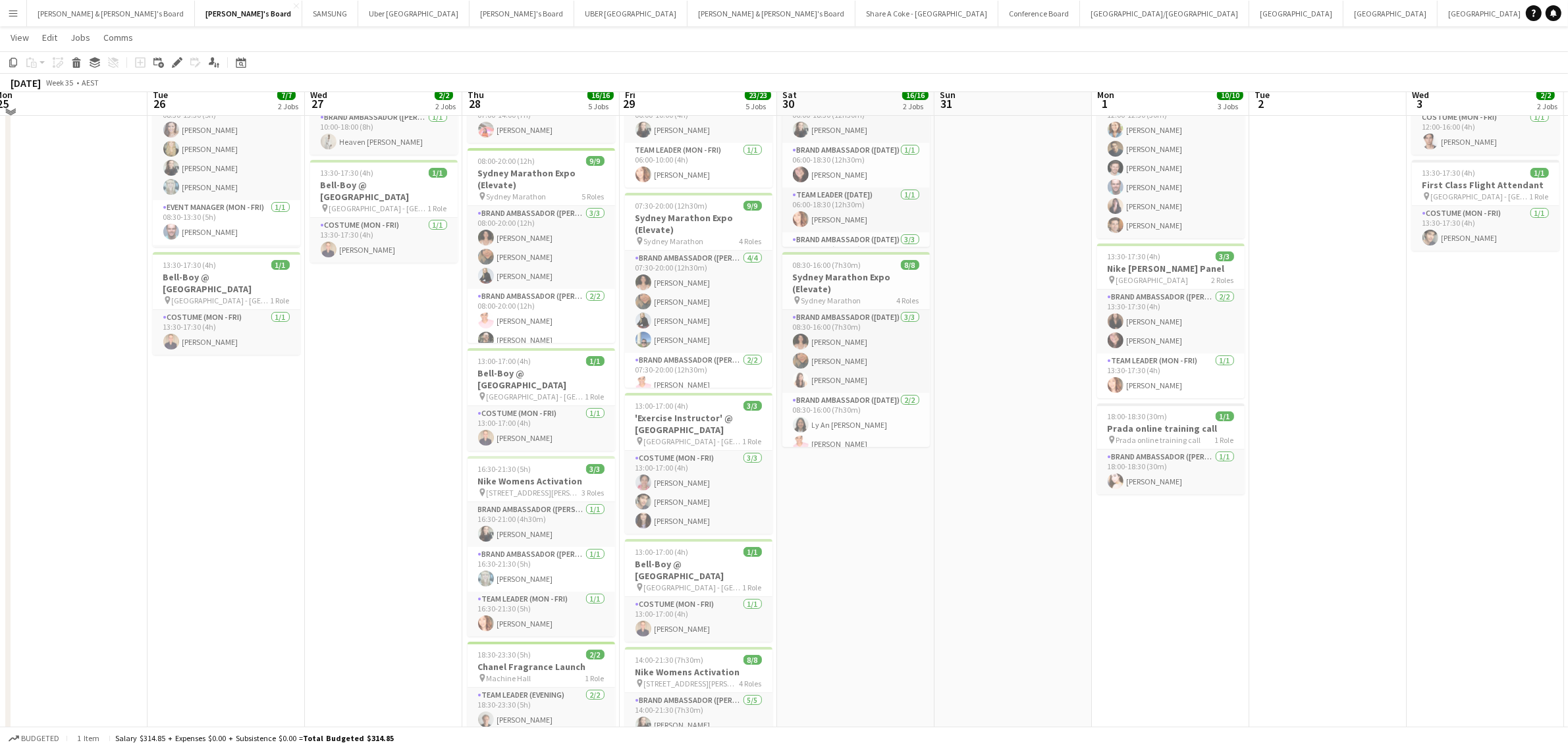
scroll to position [92, 0]
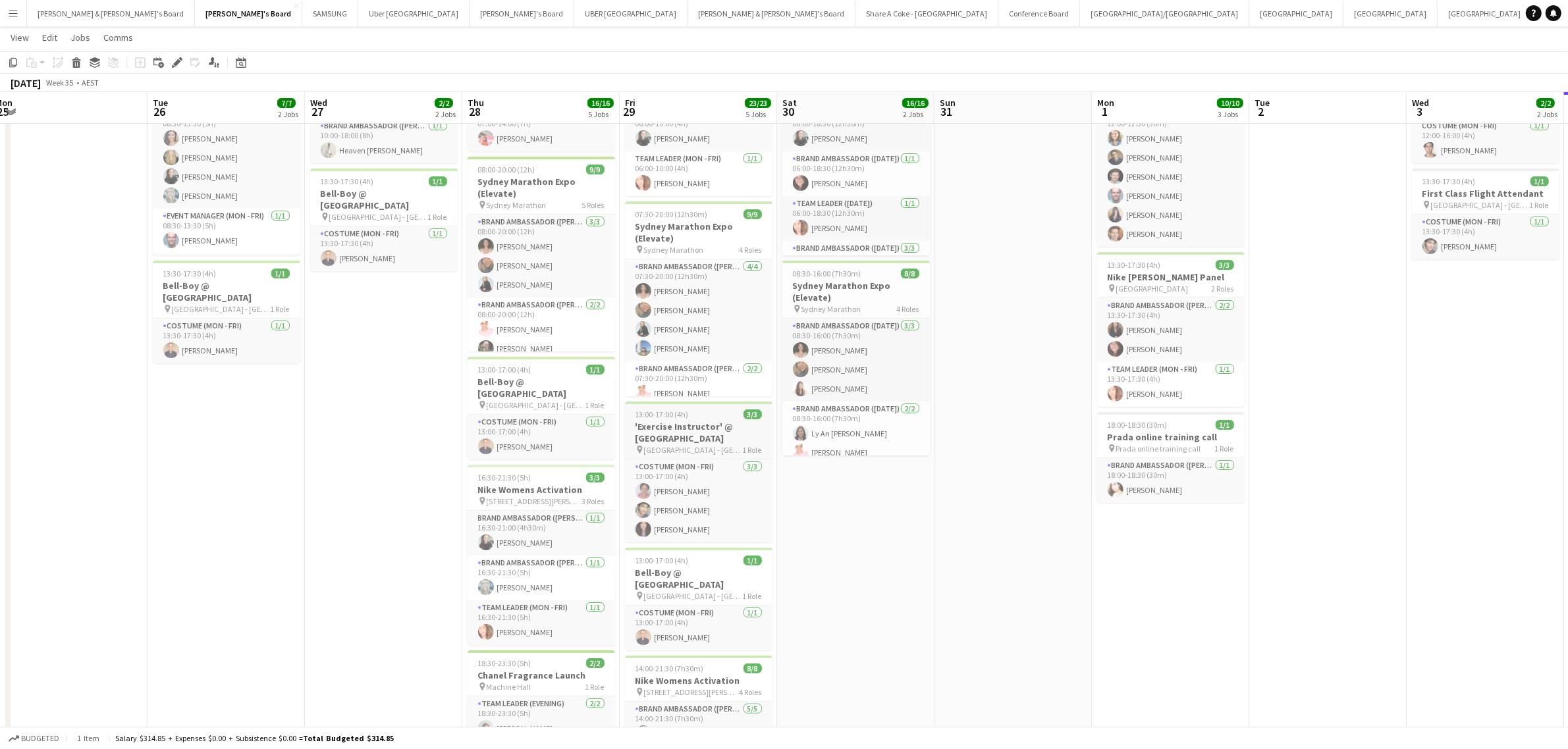
click at [706, 429] on h3 "'Exercise Instructor' @ [GEOGRAPHIC_DATA]" at bounding box center [698, 432] width 148 height 24
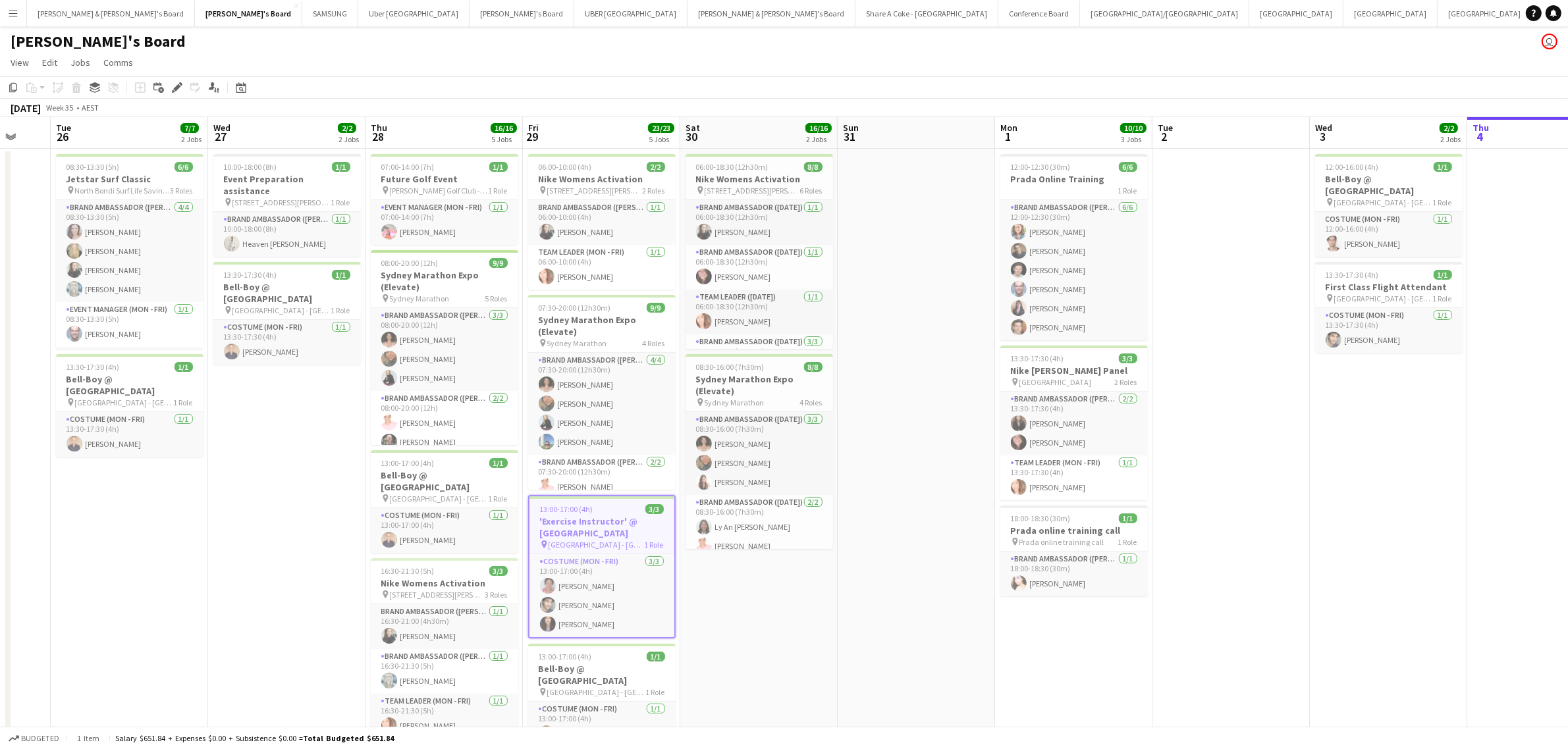
scroll to position [0, 430]
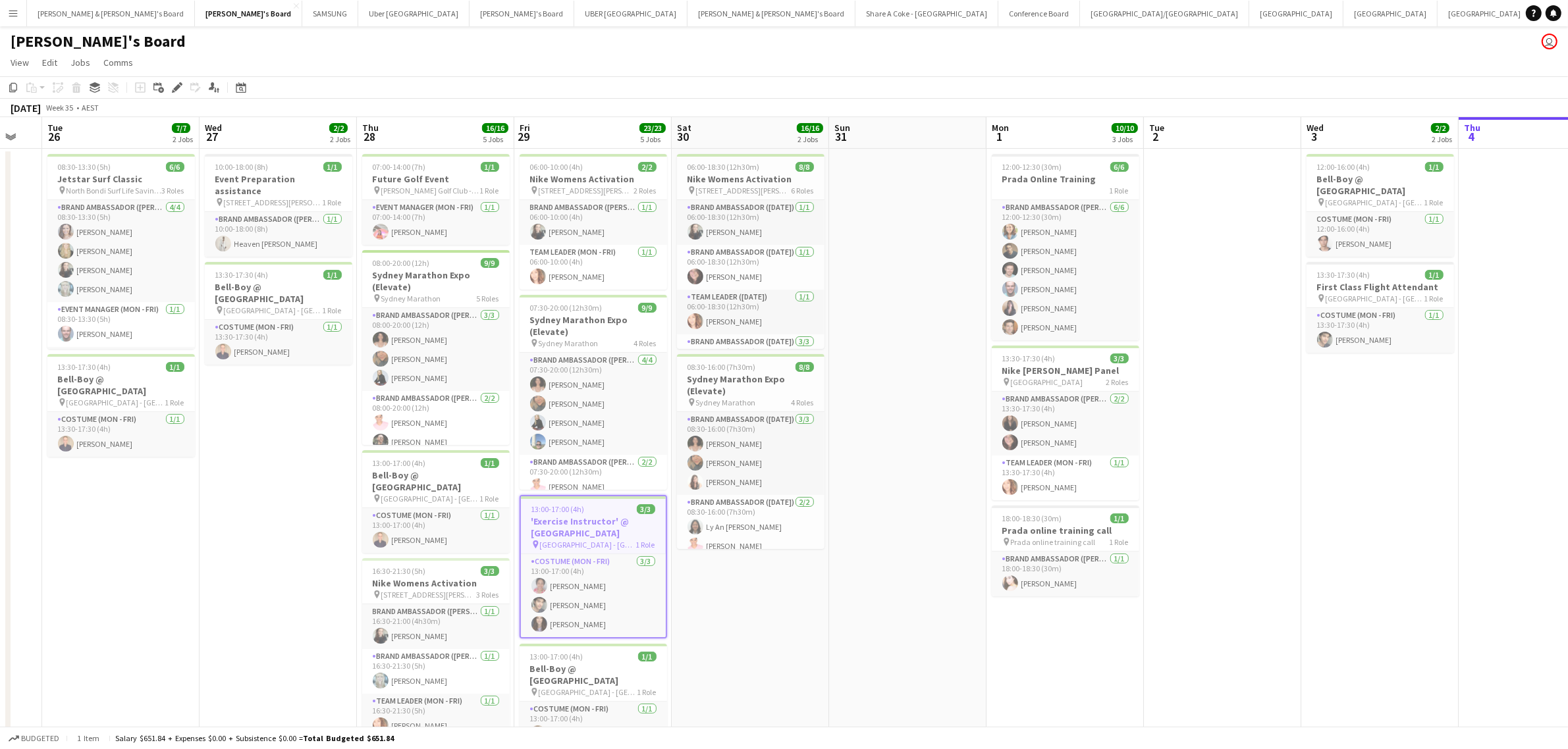
drag, startPoint x: 1262, startPoint y: 582, endPoint x: 1156, endPoint y: 580, distance: 106.0
click at [1156, 580] on app-calendar-viewport "Sat 23 2/2 1 Job Sun 24 2/2 1 Job Mon 25 Tue 26 7/7 2 Jobs Wed 27 2/2 2 Jobs Th…" at bounding box center [784, 552] width 1568 height 868
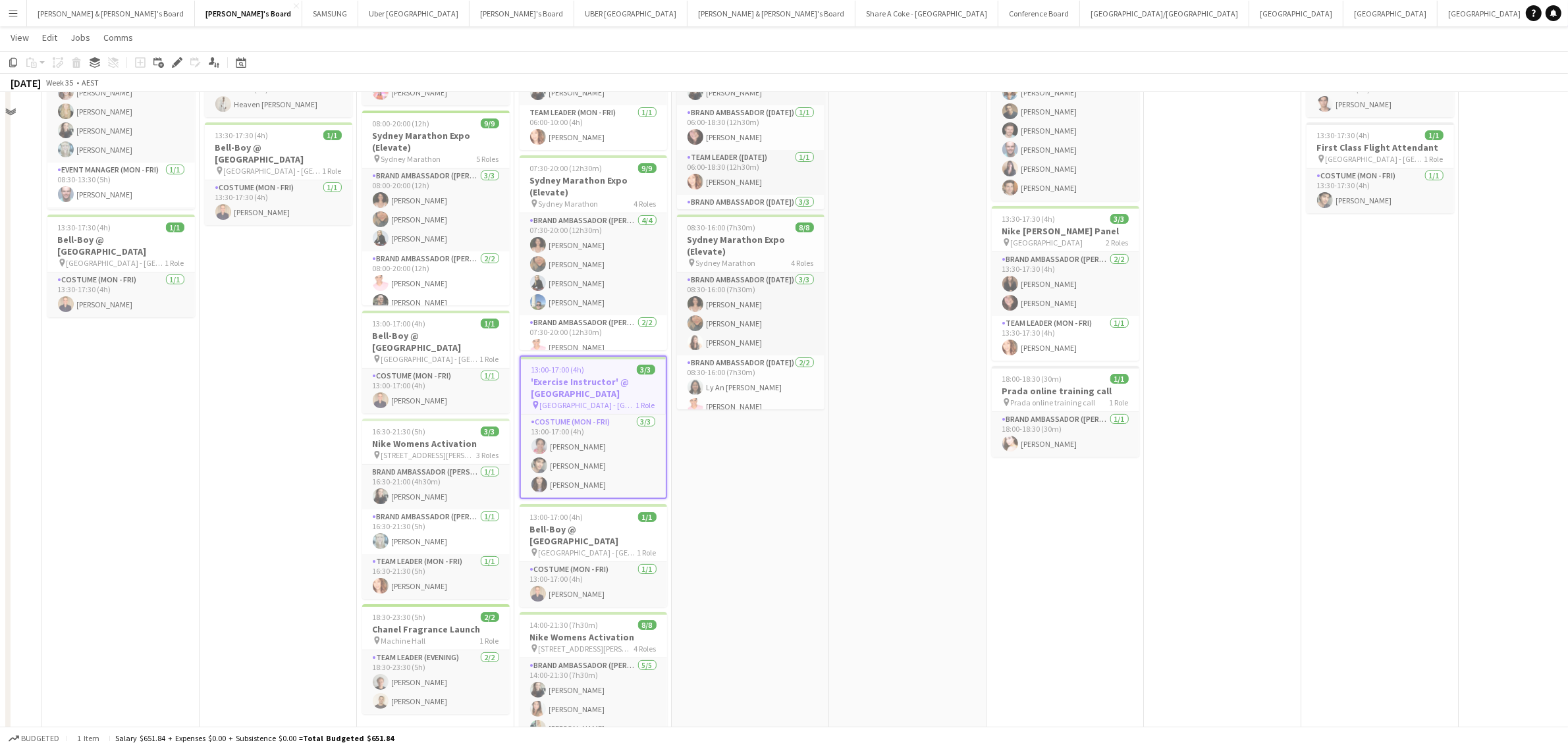
scroll to position [0, 0]
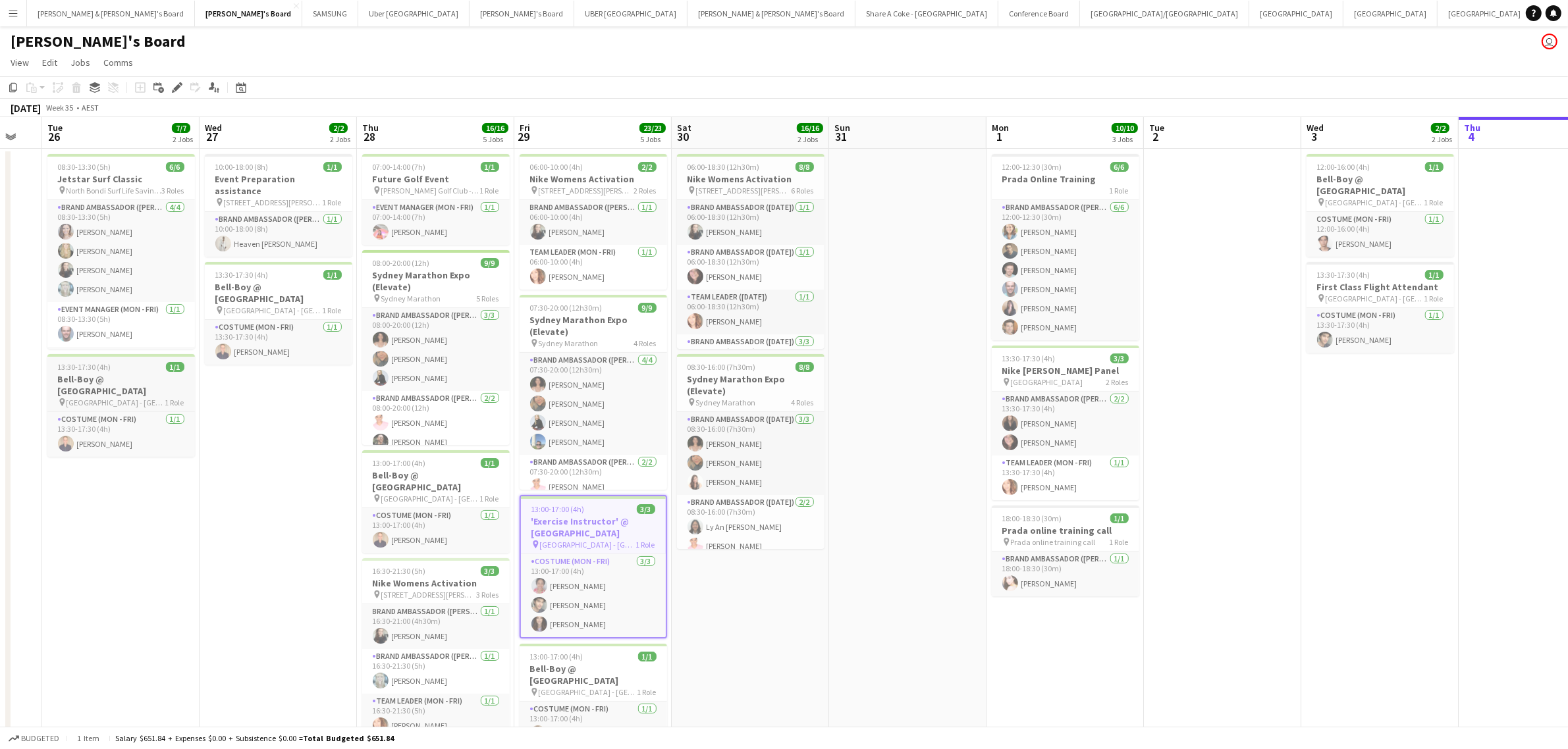
click at [102, 370] on span "13:30-17:30 (4h)" at bounding box center [85, 367] width 54 height 10
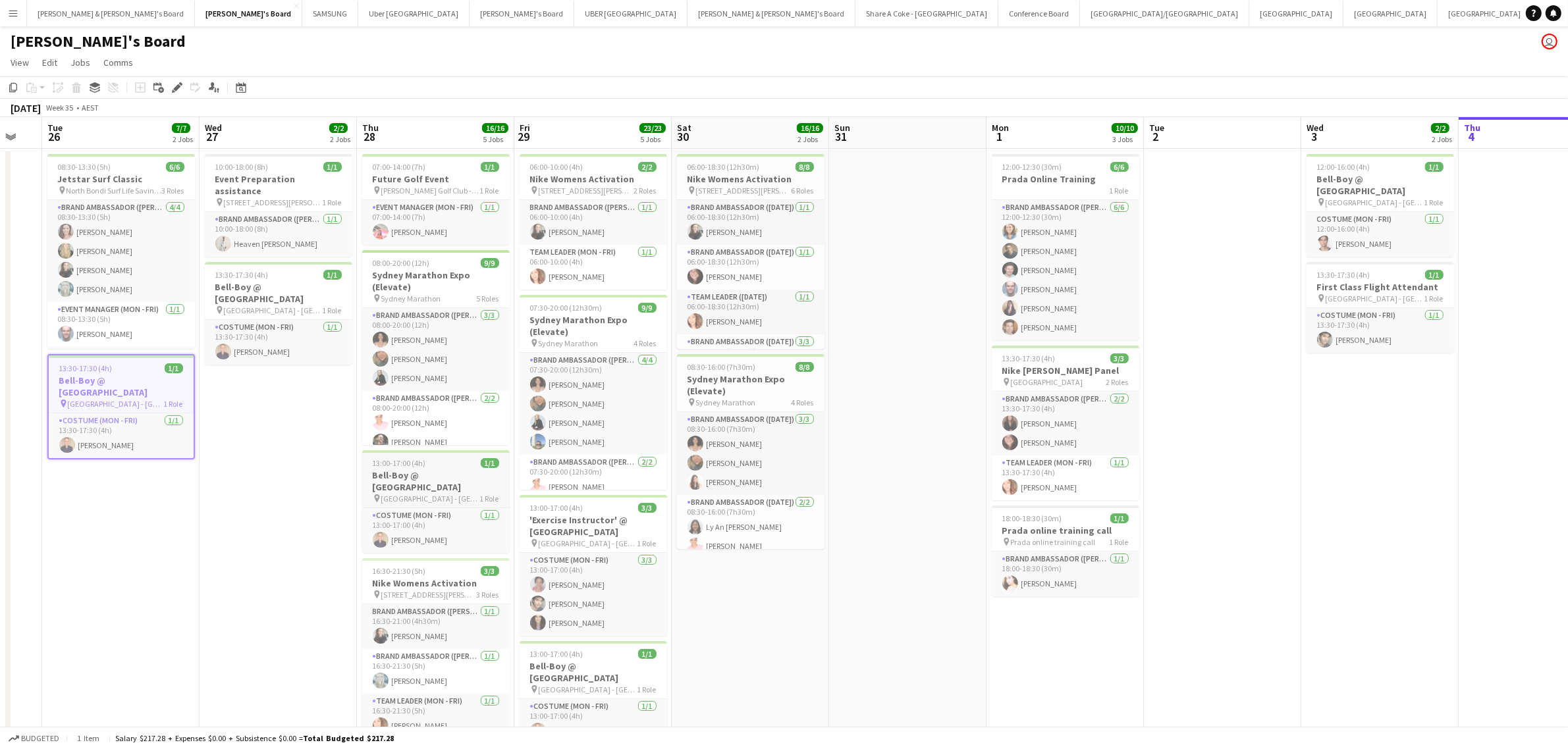
click at [442, 476] on h3 "Bell-Boy @ [GEOGRAPHIC_DATA]" at bounding box center [436, 481] width 148 height 24
click at [607, 665] on h3 "Bell-Boy @ [GEOGRAPHIC_DATA]" at bounding box center [594, 672] width 148 height 24
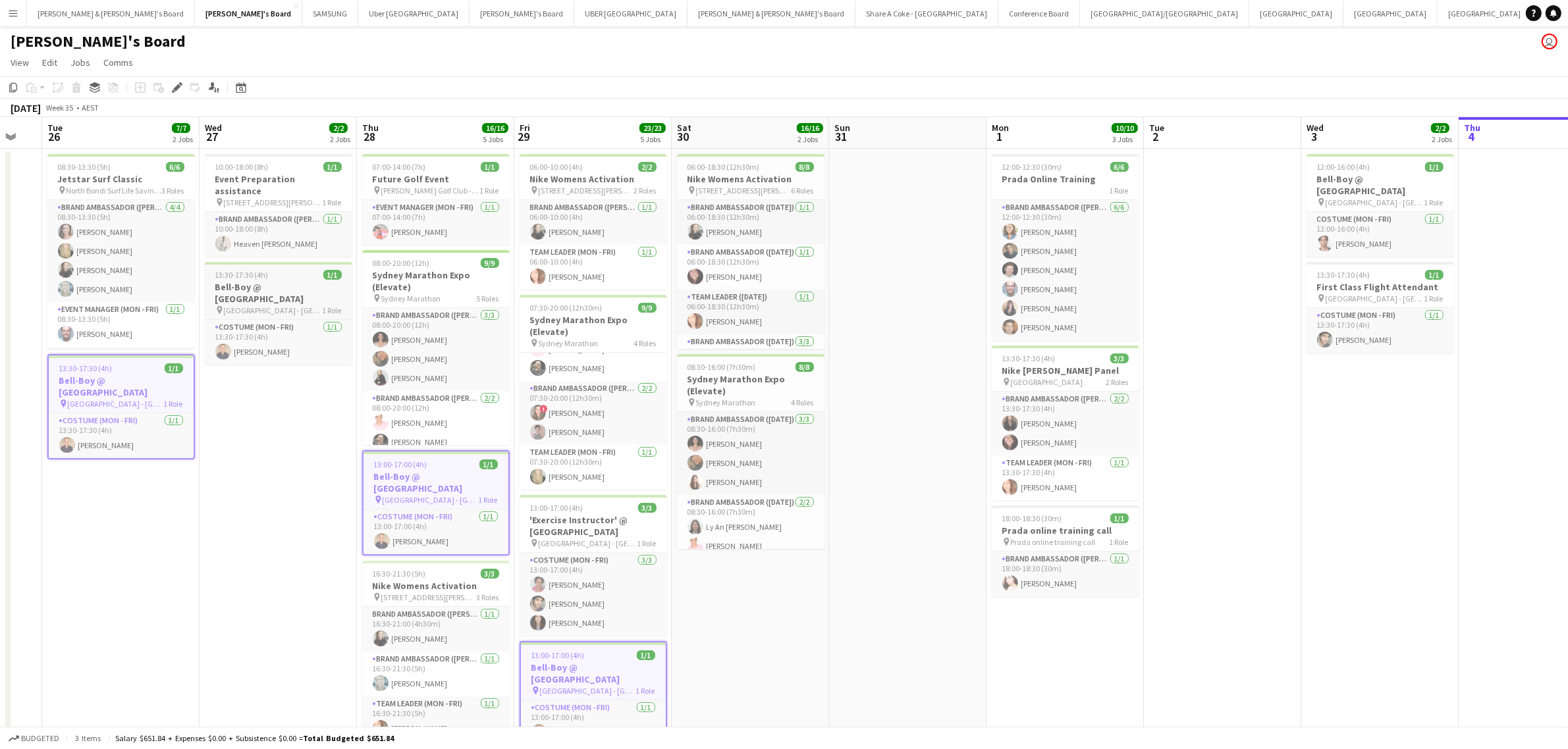
click at [247, 270] on span "13:30-17:30 (4h)" at bounding box center [241, 275] width 54 height 10
click at [1390, 175] on h3 "Bell-Boy @ [GEOGRAPHIC_DATA]" at bounding box center [1380, 185] width 148 height 24
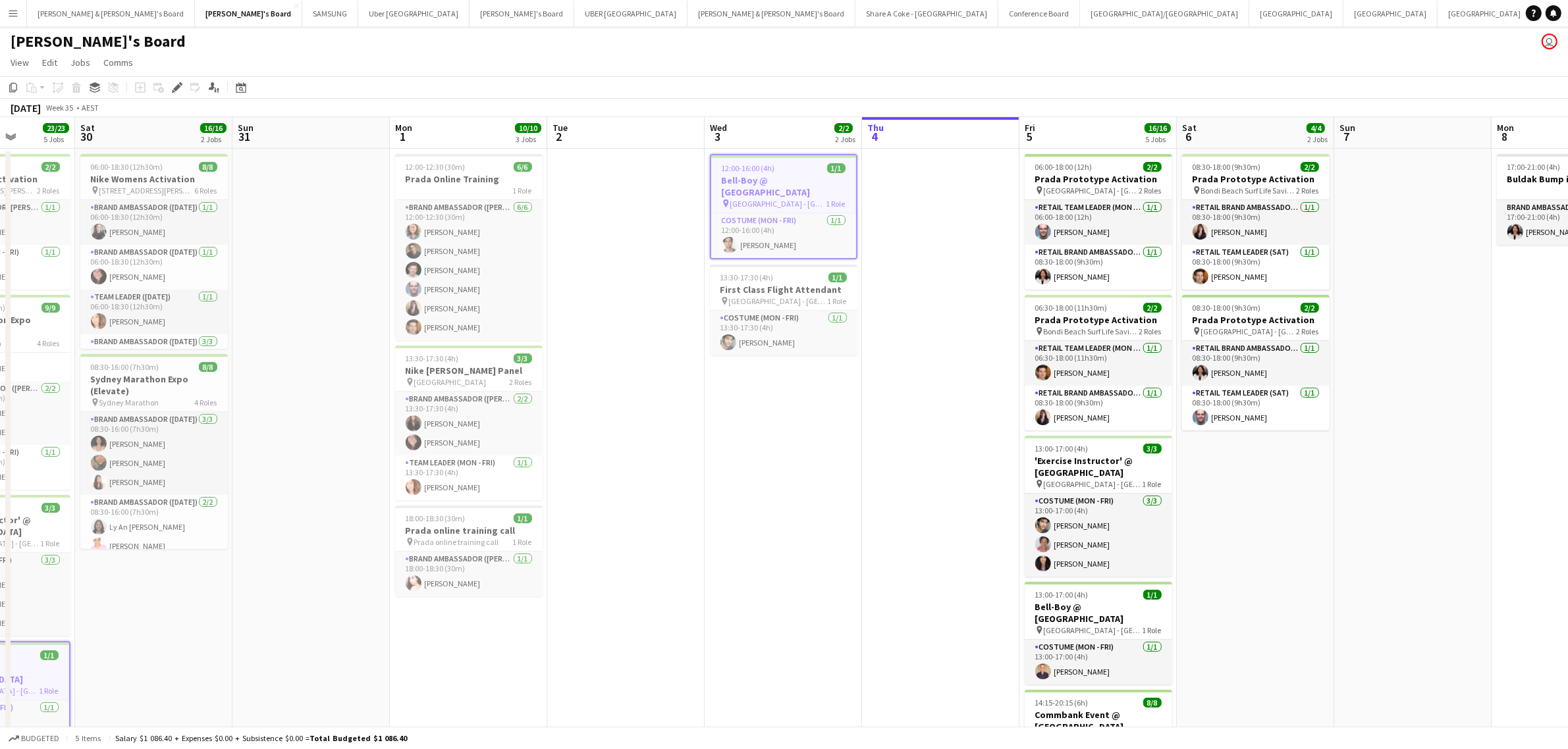
scroll to position [0, 489]
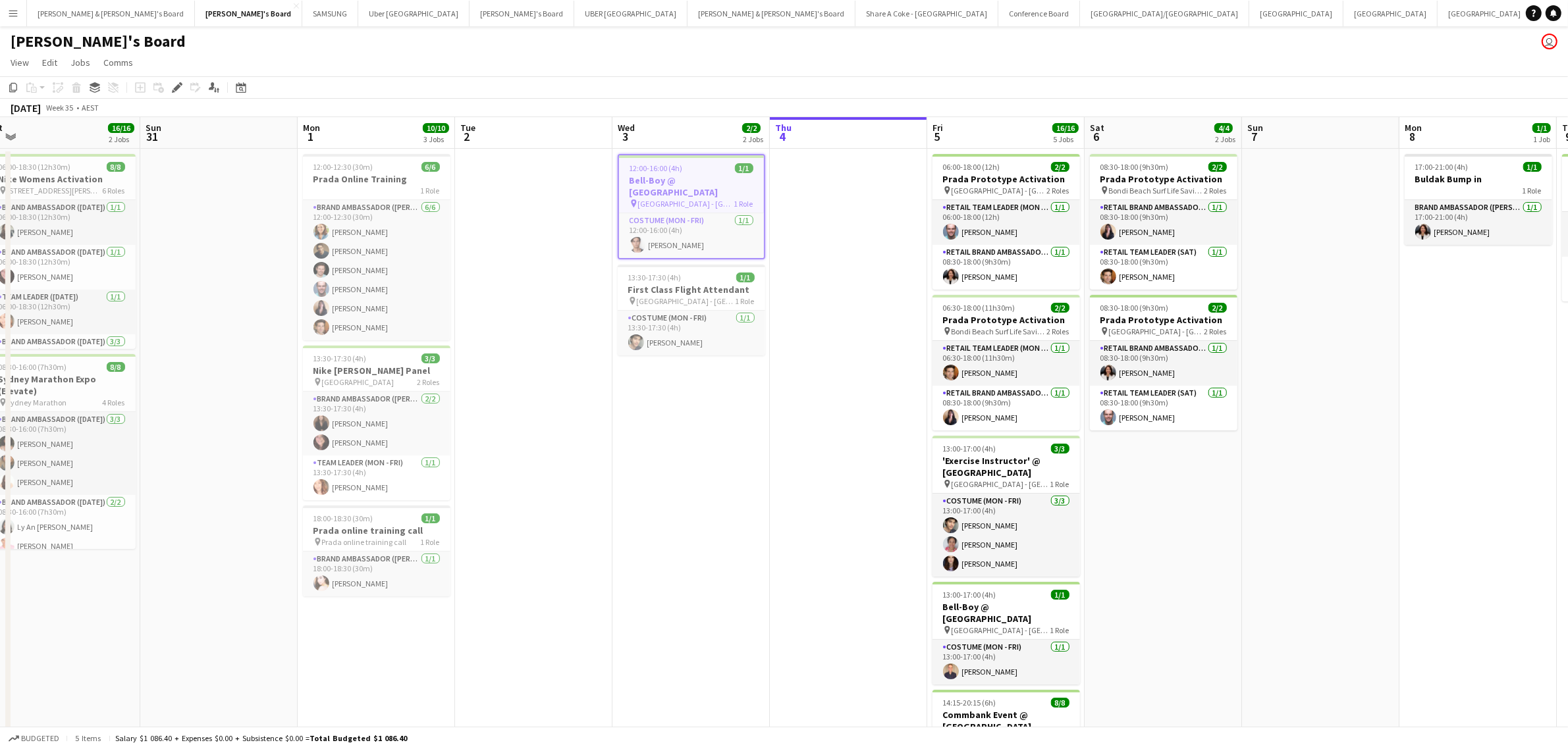
drag, startPoint x: 1473, startPoint y: 458, endPoint x: 785, endPoint y: 475, distance: 688.2
click at [785, 475] on app-calendar-viewport "Wed 27 2/2 2 Jobs Thu 28 16/16 5 Jobs Fri 29 23/23 5 Jobs Sat 30 16/16 2 Jobs S…" at bounding box center [784, 552] width 1568 height 868
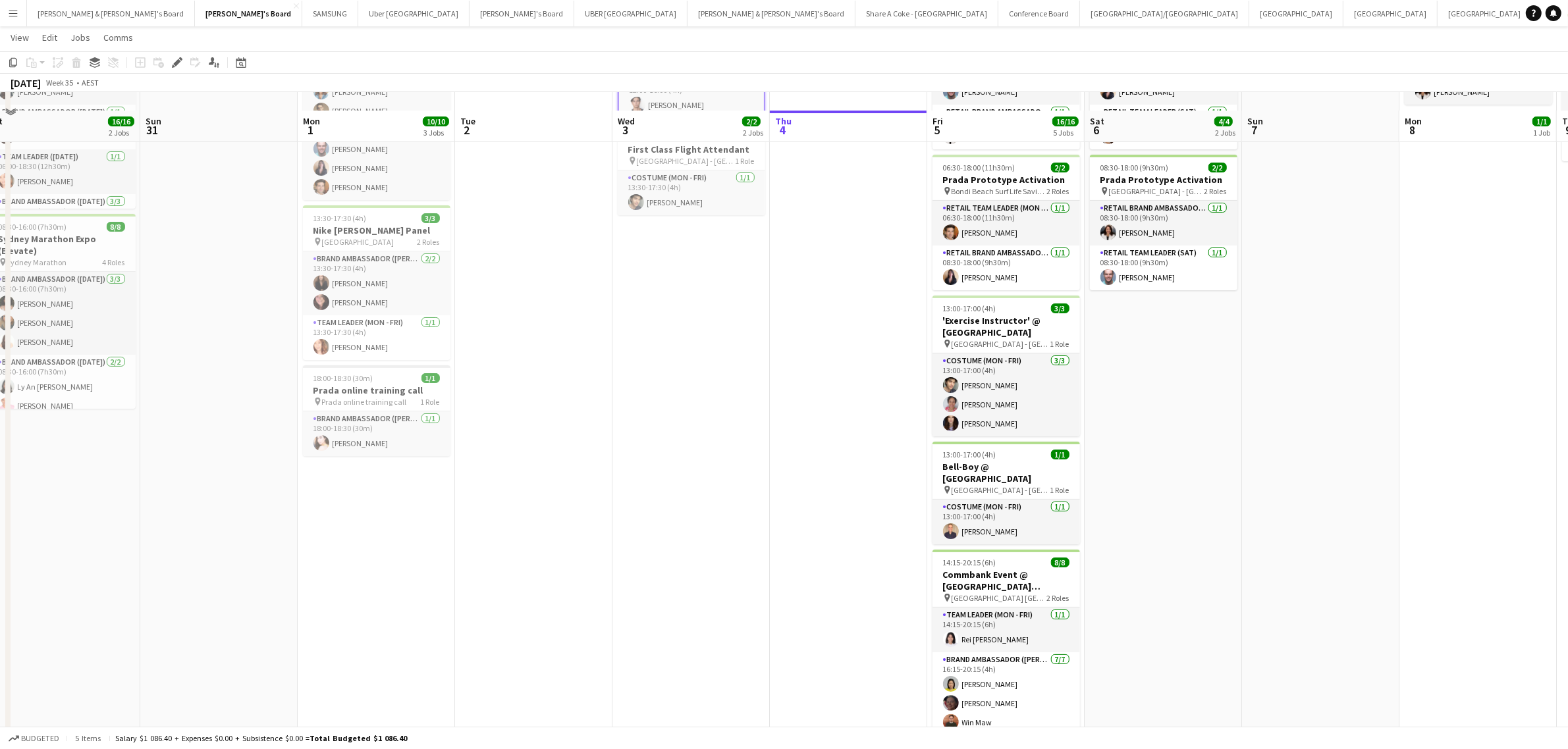
scroll to position [165, 0]
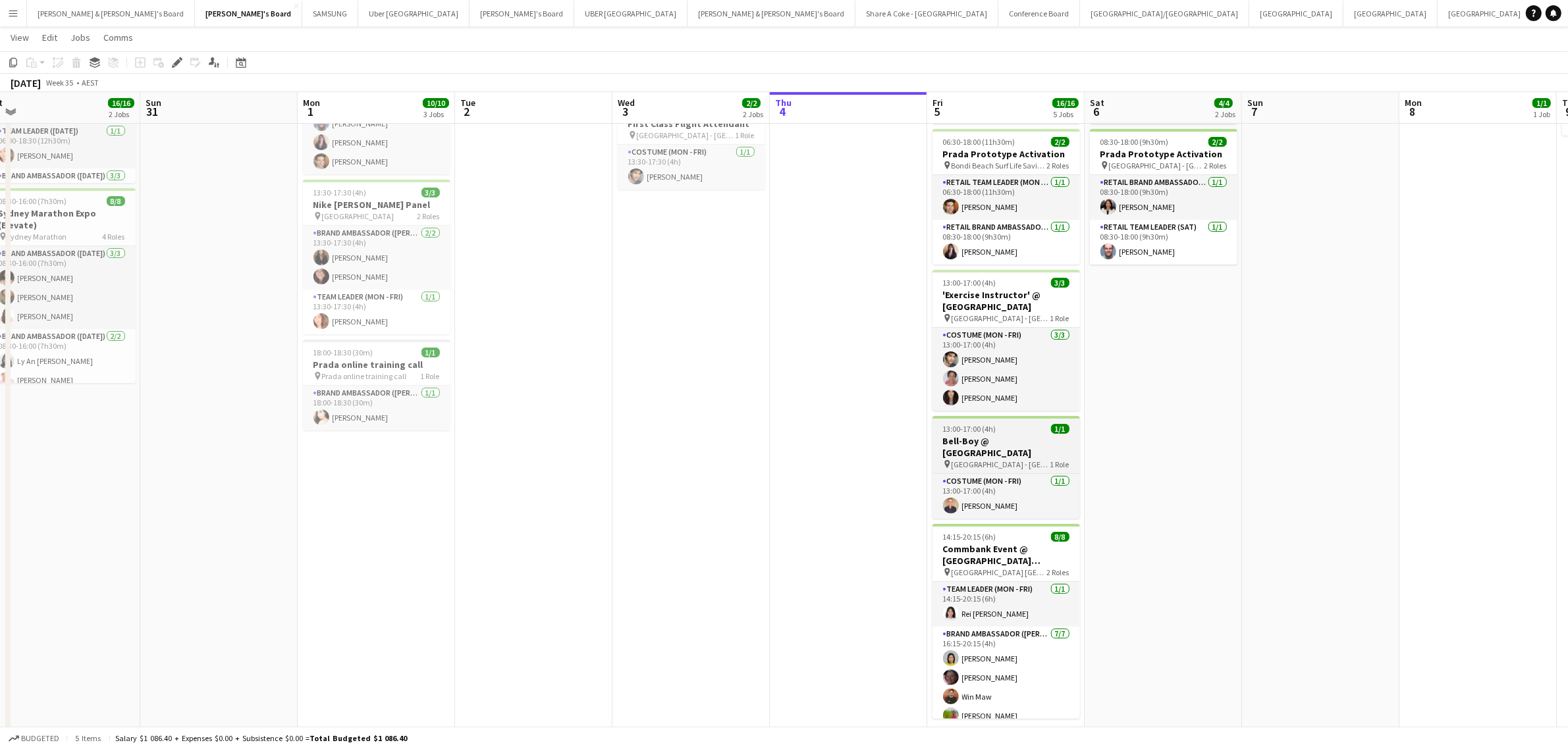
click at [1005, 434] on div "13:00-17:00 (4h) 1/1" at bounding box center [1006, 429] width 148 height 10
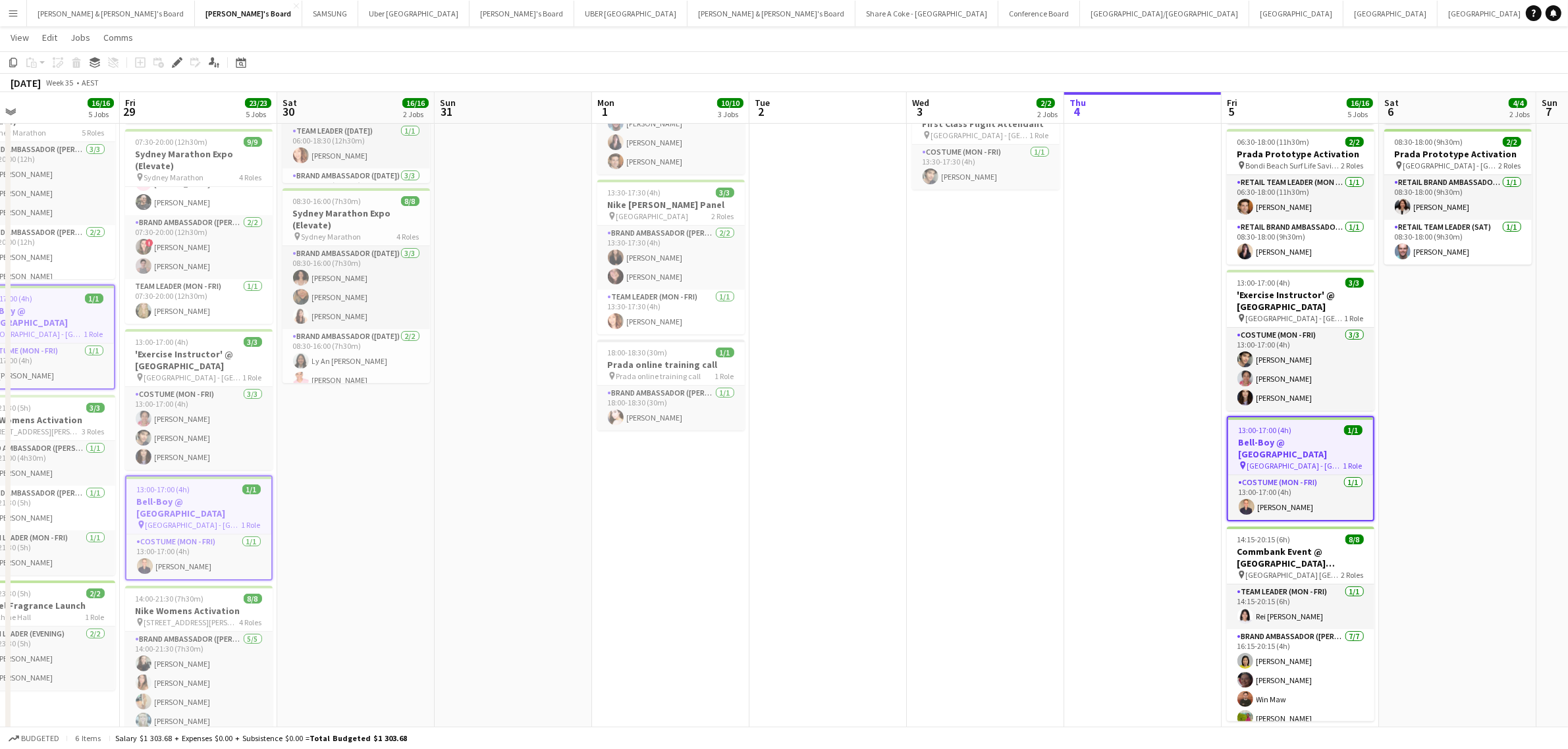
scroll to position [0, 382]
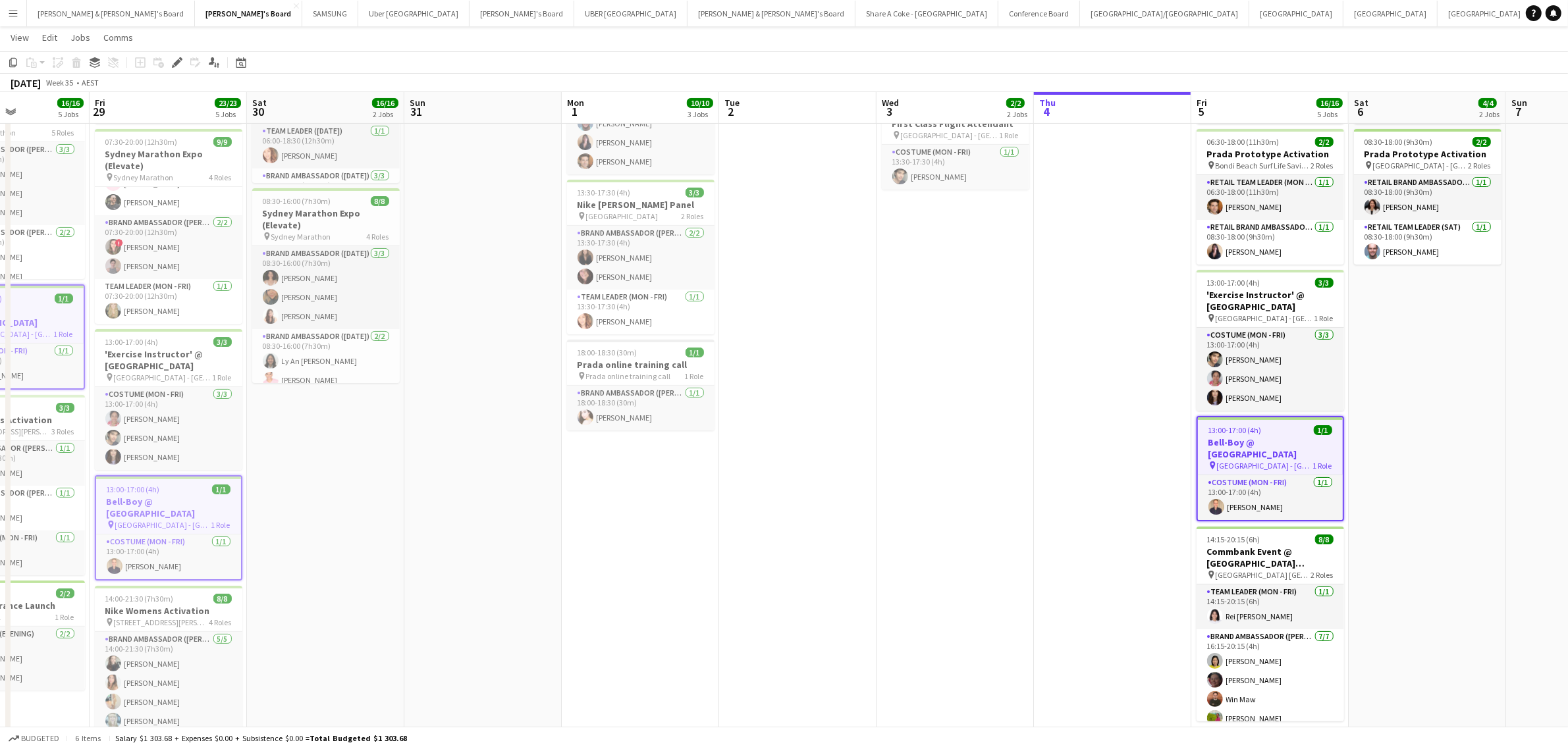
drag, startPoint x: 334, startPoint y: 606, endPoint x: 1067, endPoint y: 488, distance: 742.4
click at [1071, 488] on app-calendar-viewport "Tue 26 7/7 2 Jobs Wed 27 2/2 2 Jobs Thu 28 16/16 5 Jobs Fri 29 23/23 5 Jobs Sat…" at bounding box center [784, 353] width 1568 height 933
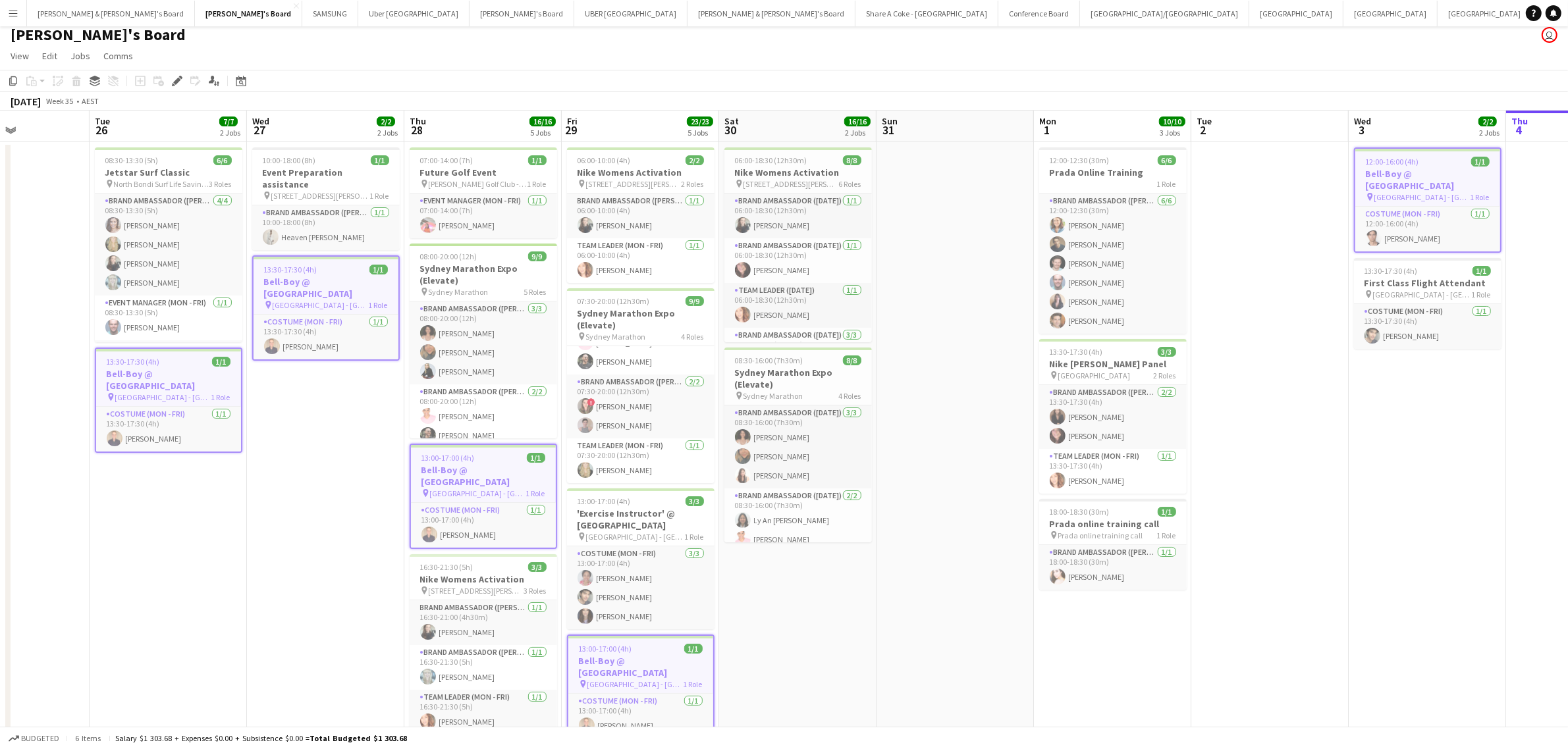
scroll to position [0, 0]
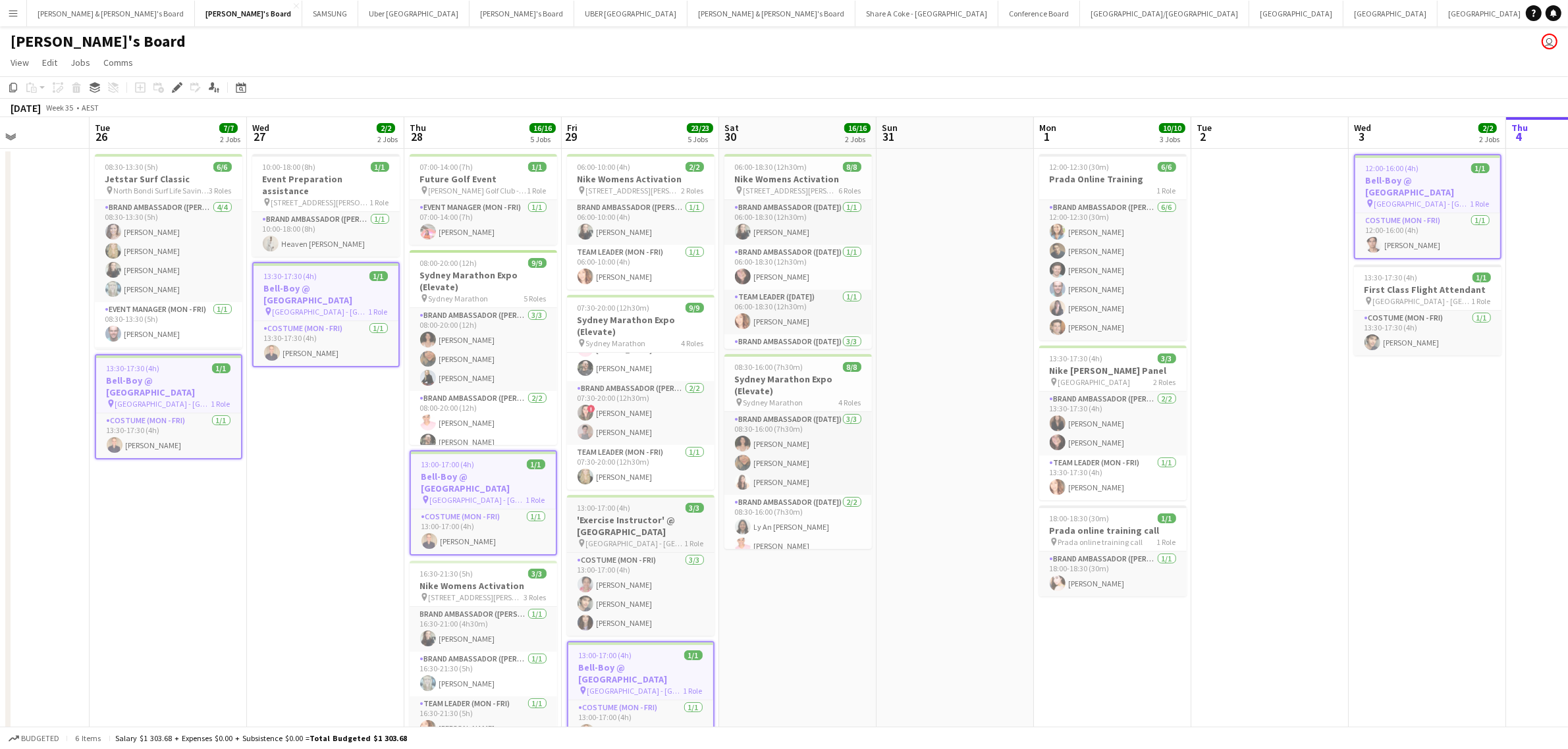
click at [647, 521] on h3 "'Exercise Instructor' @ [GEOGRAPHIC_DATA]" at bounding box center [641, 526] width 148 height 24
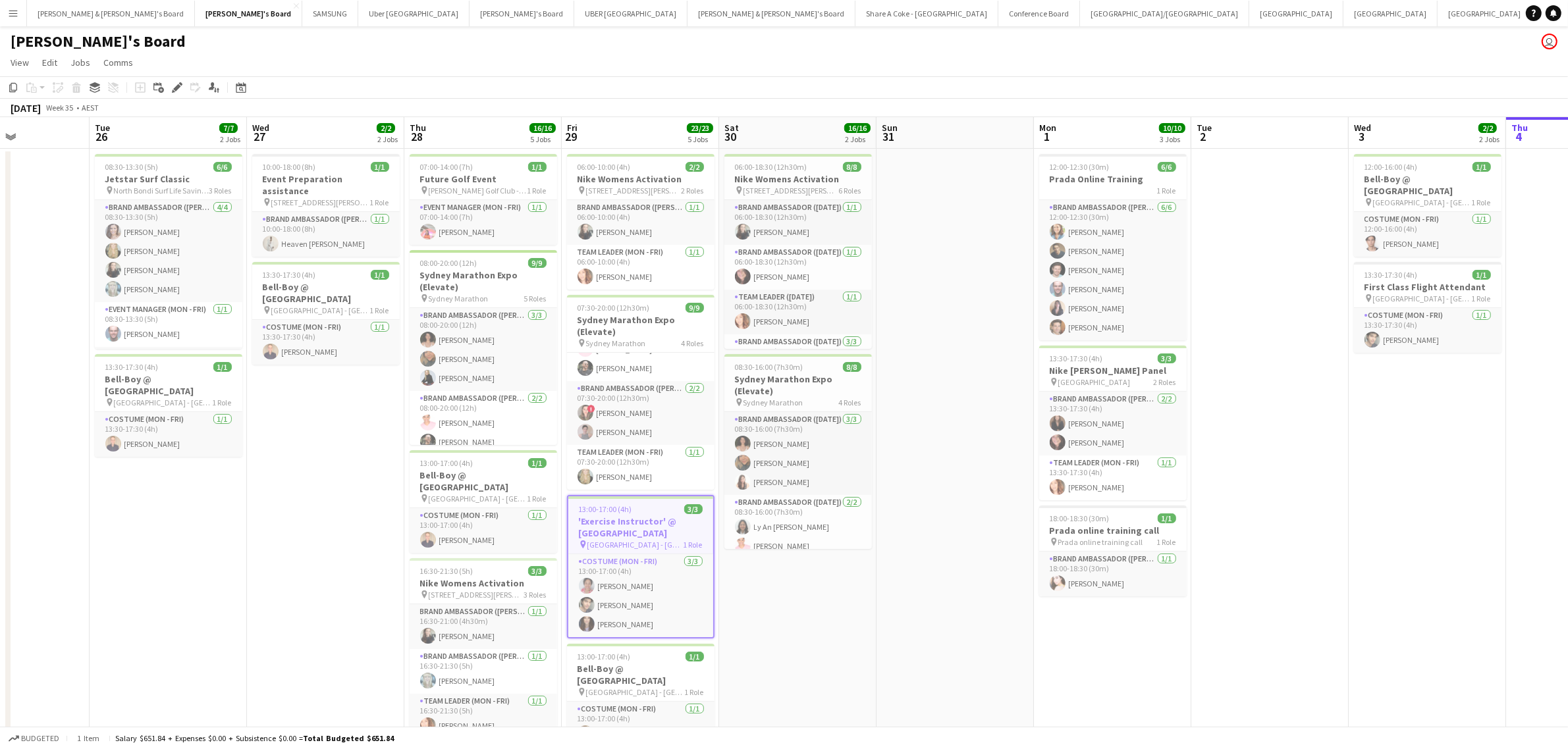
click at [840, 589] on app-date-cell "06:00-18:30 (12h30m) 8/8 Nike Womens Activation pin 383 George Street Sydney 6 …" at bounding box center [798, 566] width 158 height 836
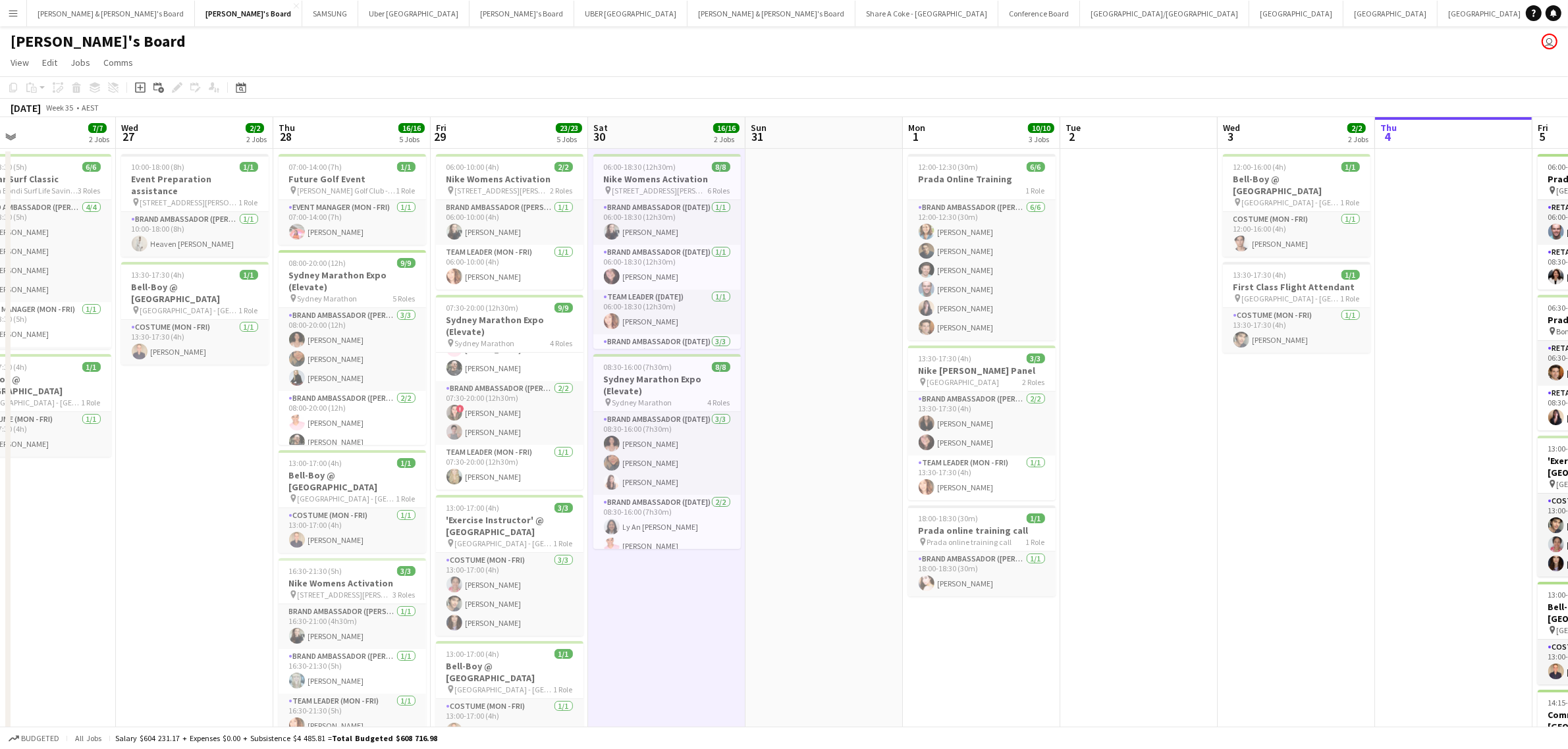
scroll to position [0, 443]
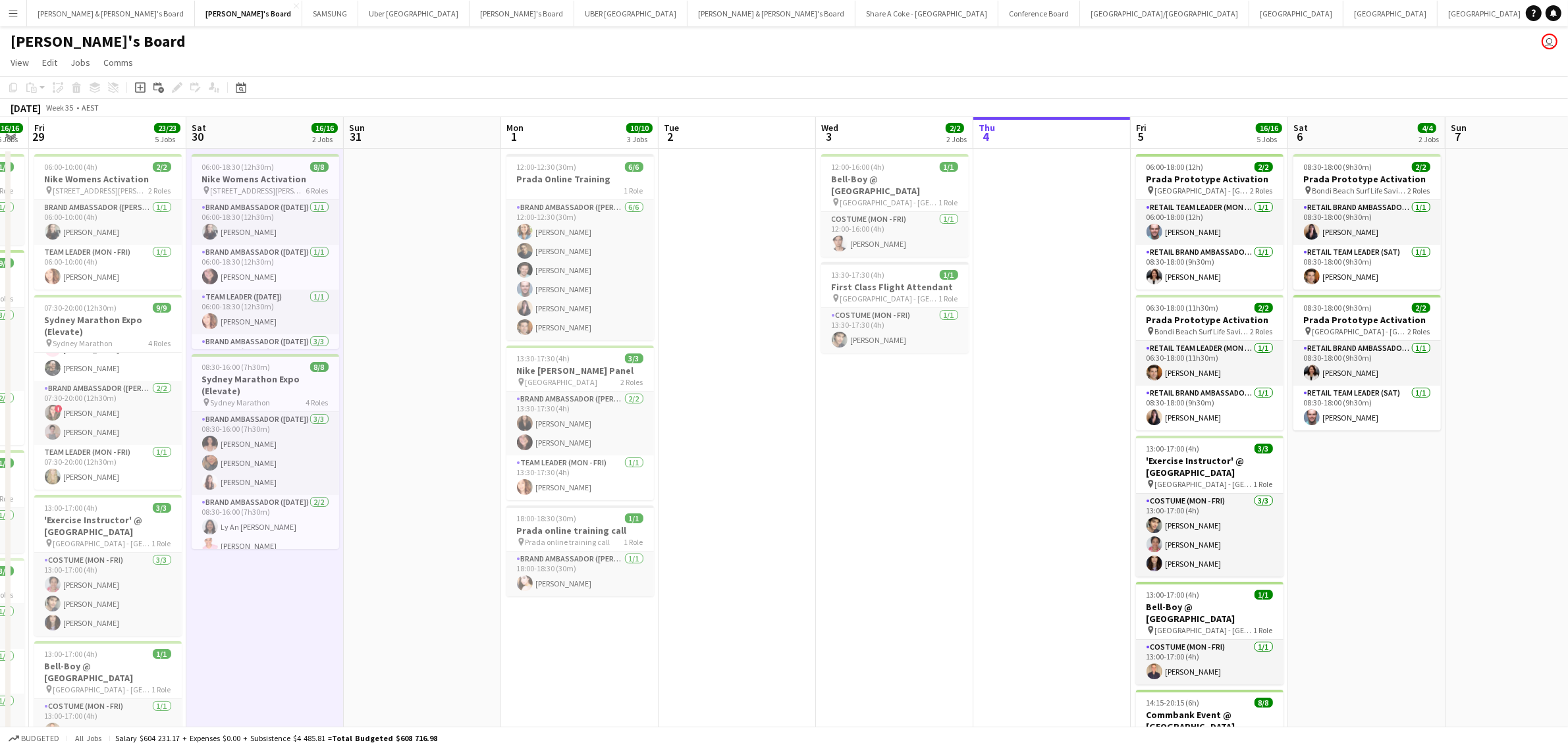
drag, startPoint x: 965, startPoint y: 443, endPoint x: 432, endPoint y: 389, distance: 535.7
click at [432, 389] on app-calendar-viewport "Tue 26 7/7 2 Jobs Wed 27 2/2 2 Jobs Thu 28 16/16 5 Jobs Fri 29 23/23 5 Jobs Sat…" at bounding box center [784, 552] width 1568 height 868
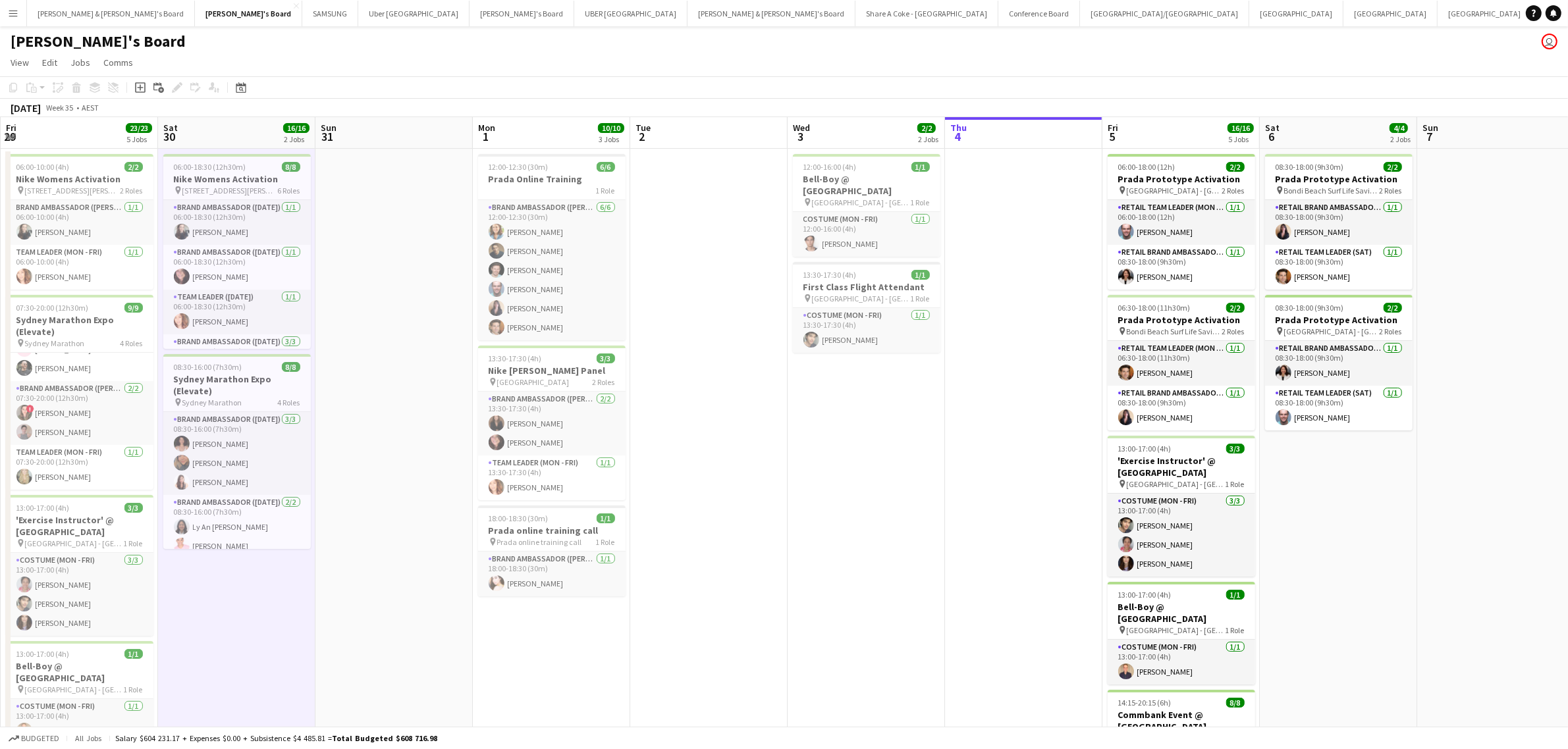
scroll to position [0, 524]
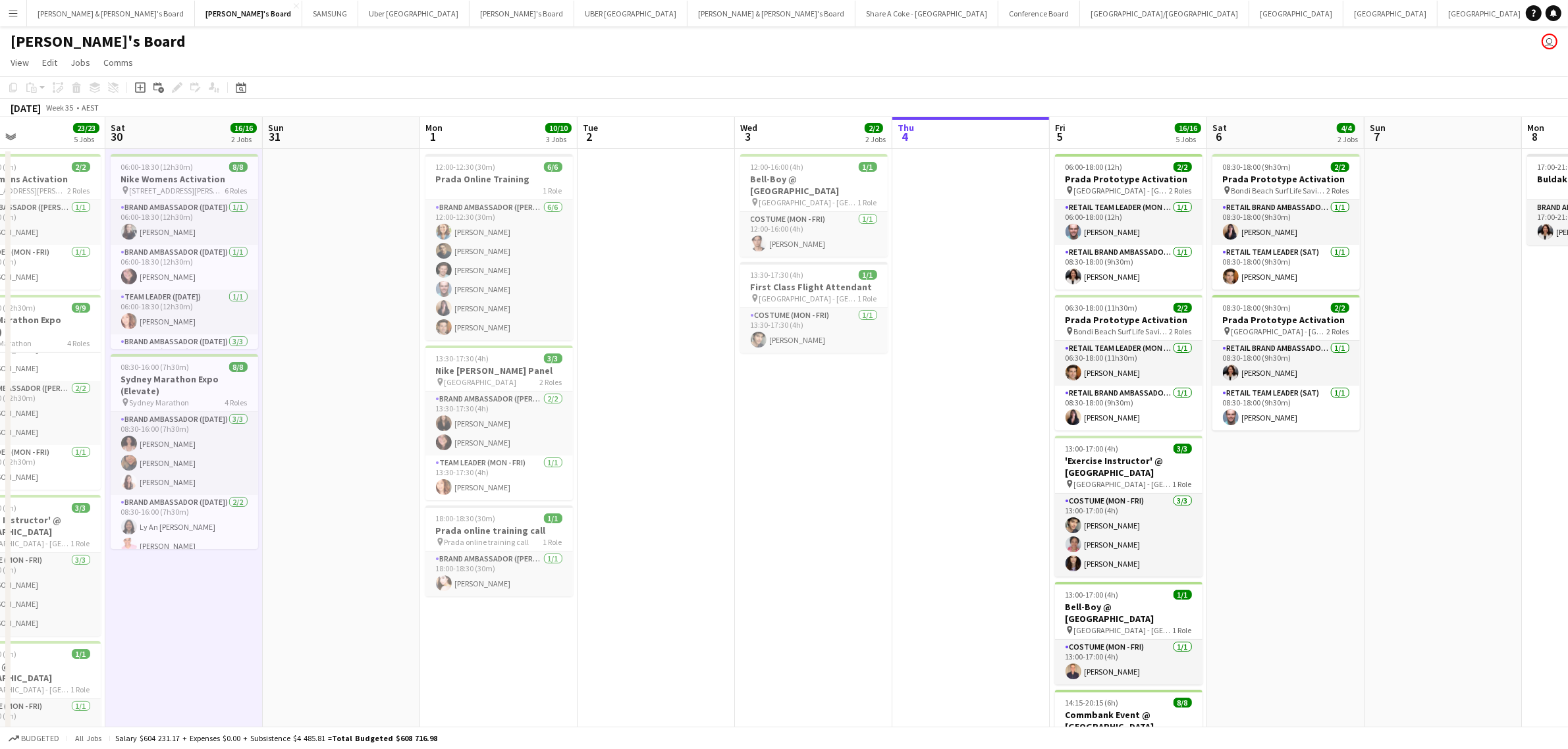
drag, startPoint x: 871, startPoint y: 464, endPoint x: 790, endPoint y: 461, distance: 81.1
click at [790, 461] on app-calendar-viewport "Tue 26 7/7 2 Jobs Wed 27 2/2 2 Jobs Thu 28 16/16 5 Jobs Fri 29 23/23 5 Jobs Sat…" at bounding box center [784, 552] width 1568 height 868
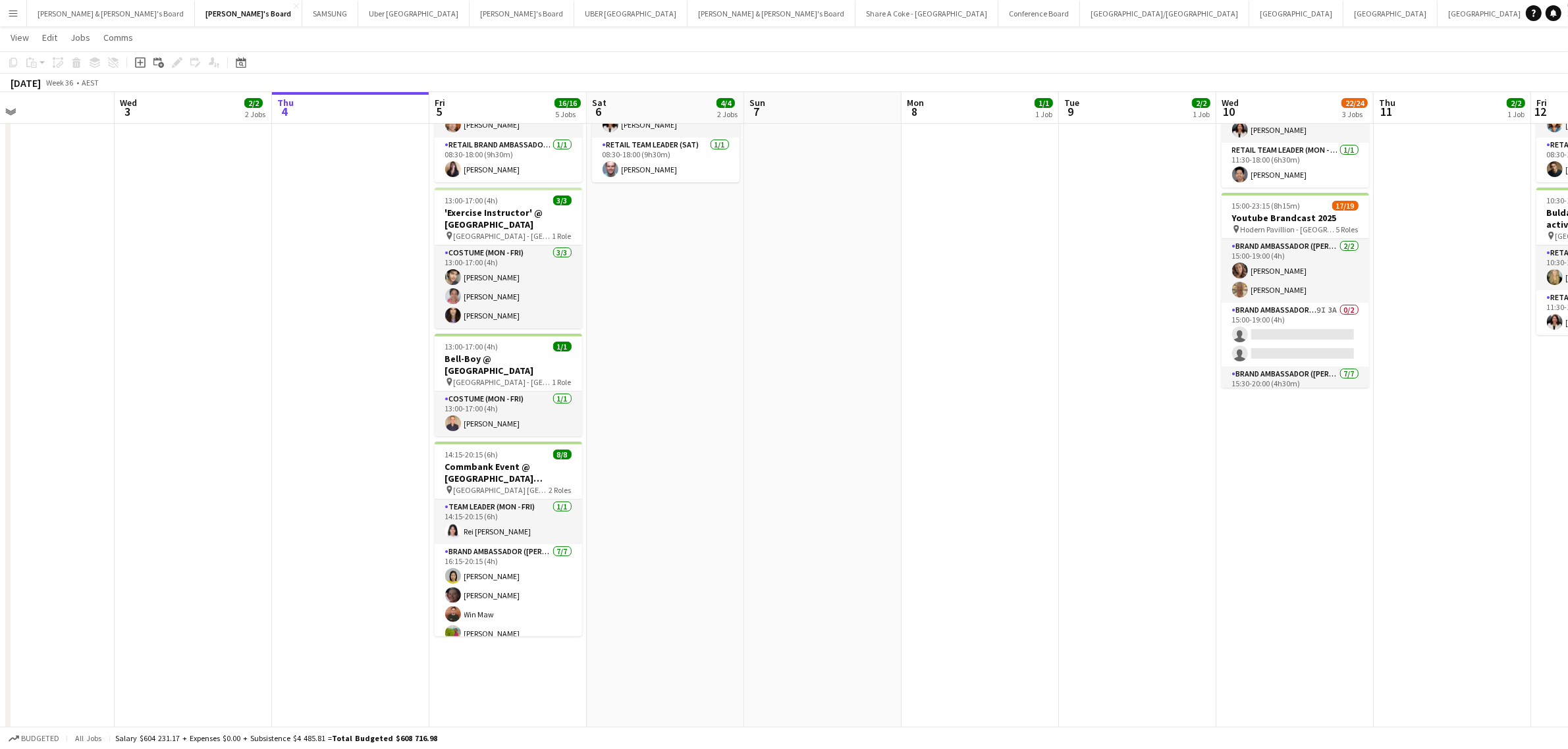
scroll to position [0, 442]
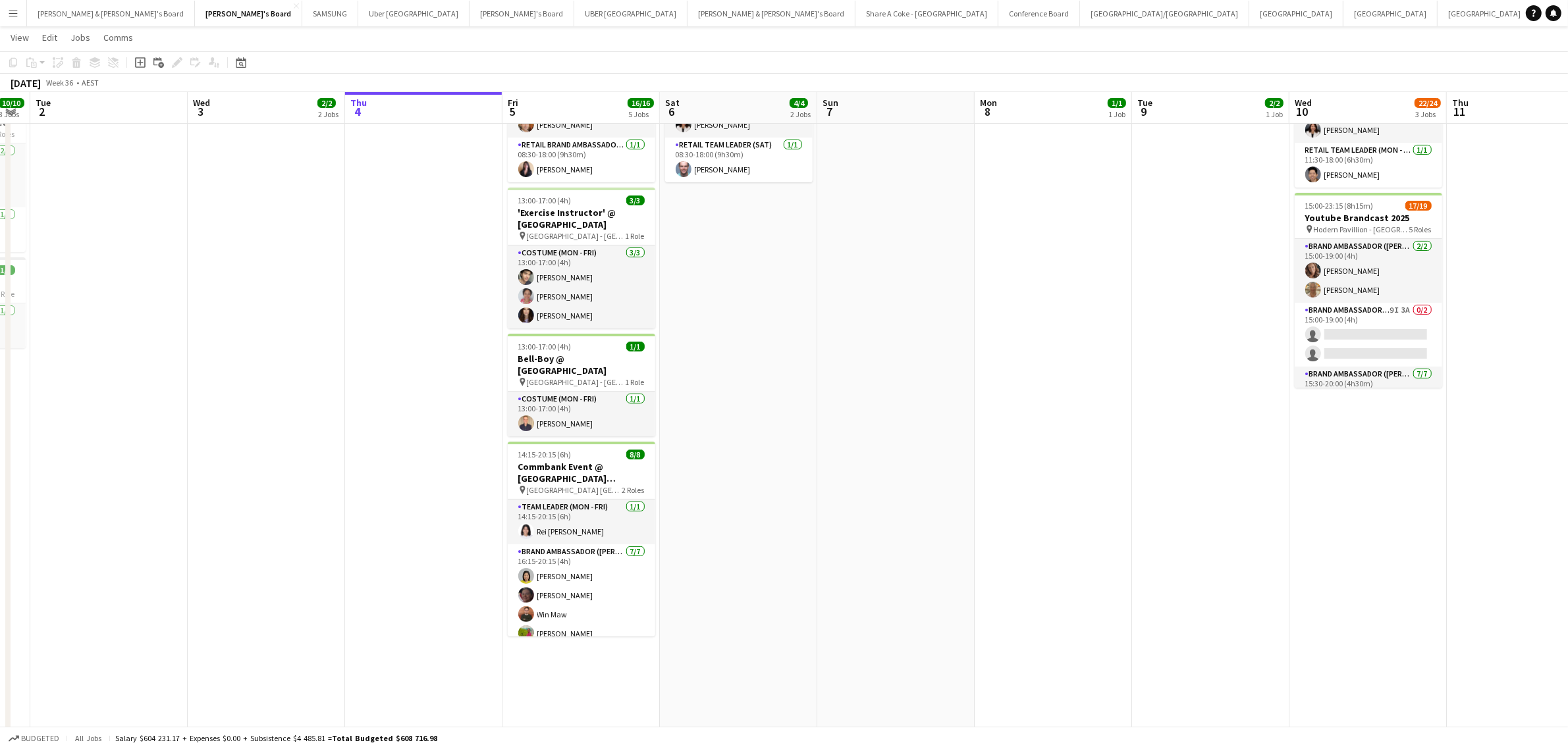
drag, startPoint x: 1352, startPoint y: 517, endPoint x: 805, endPoint y: 576, distance: 550.2
click at [805, 576] on app-calendar-viewport "Sat 30 16/16 2 Jobs Sun 31 Mon 1 10/10 3 Jobs Tue 2 Wed 3 2/2 2 Jobs Thu 4 Fri …" at bounding box center [784, 270] width 1568 height 933
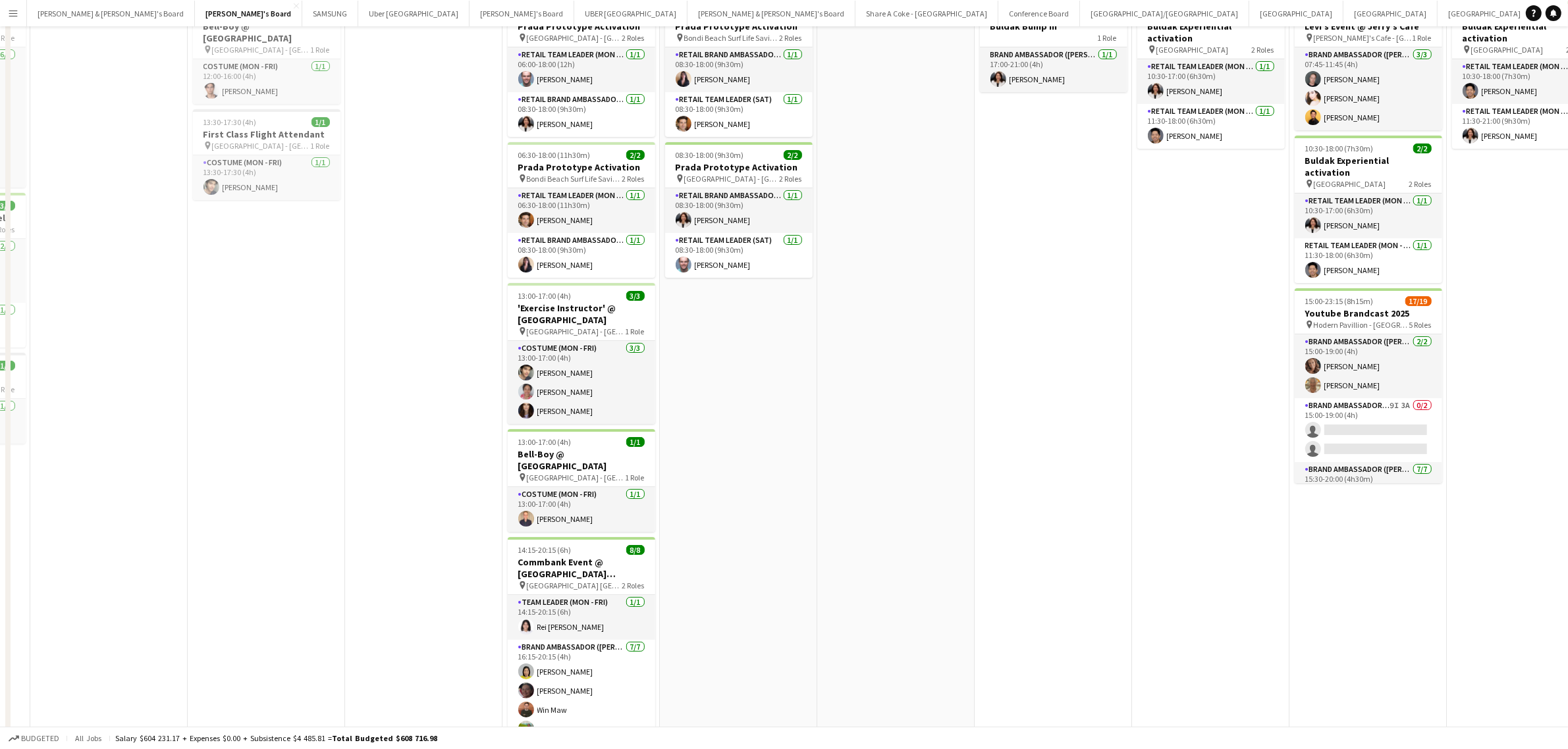
scroll to position [0, 0]
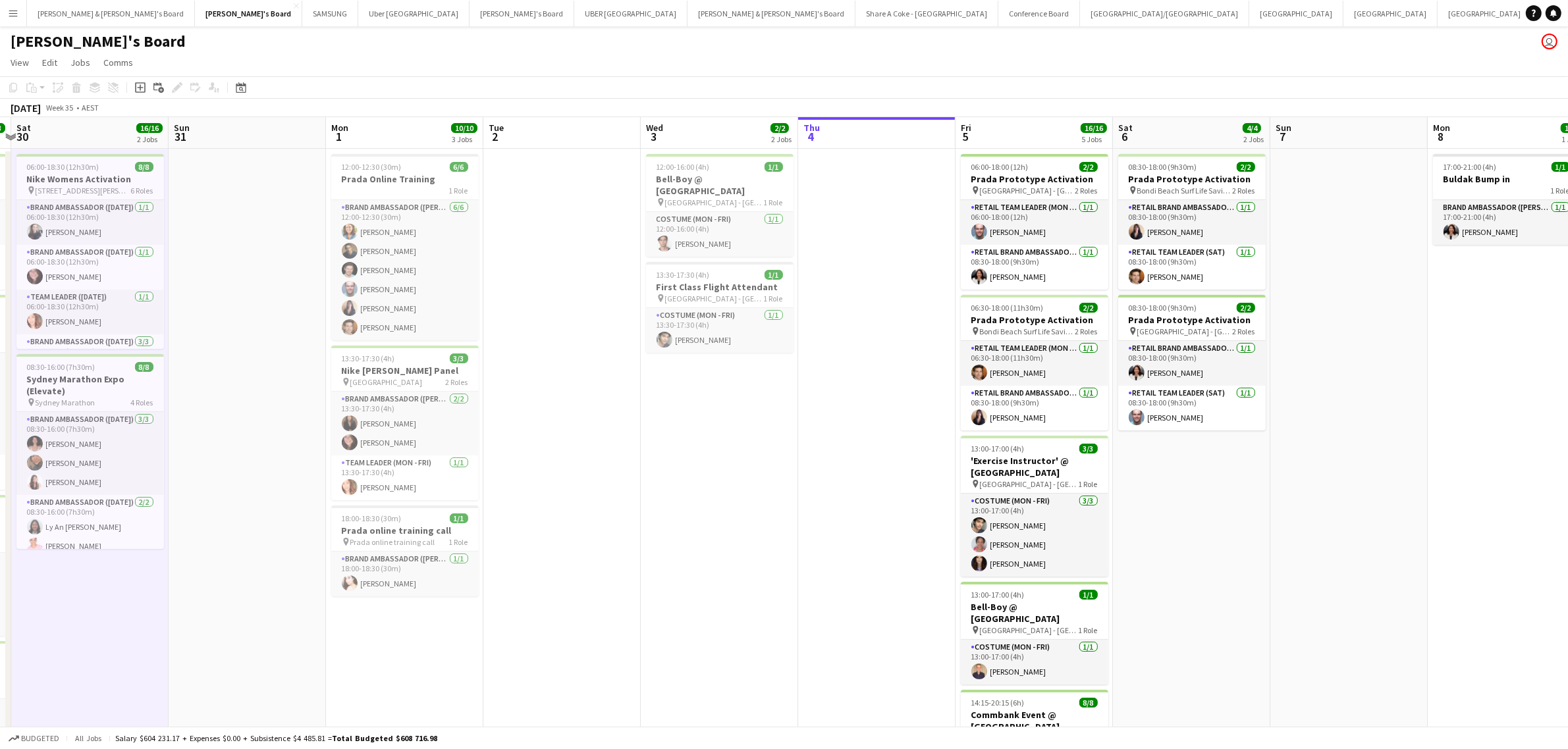
drag, startPoint x: 849, startPoint y: 608, endPoint x: 1301, endPoint y: 601, distance: 452.1
click at [1301, 601] on app-calendar-viewport "Thu 28 16/16 5 Jobs Fri 29 23/23 5 Jobs Sat 30 16/16 2 Jobs Sun 31 Mon 1 10/10 …" at bounding box center [784, 552] width 1568 height 868
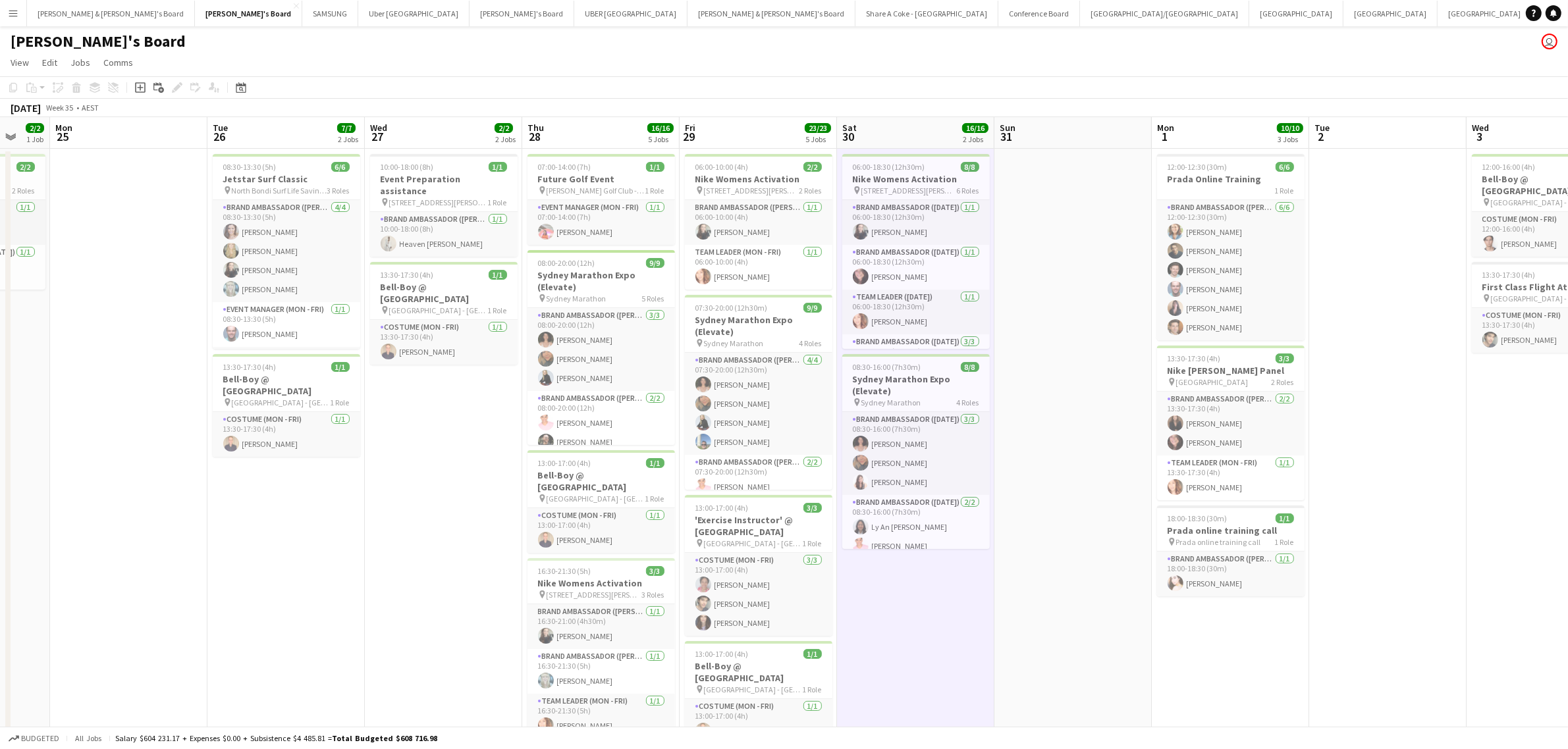
scroll to position [0, 415]
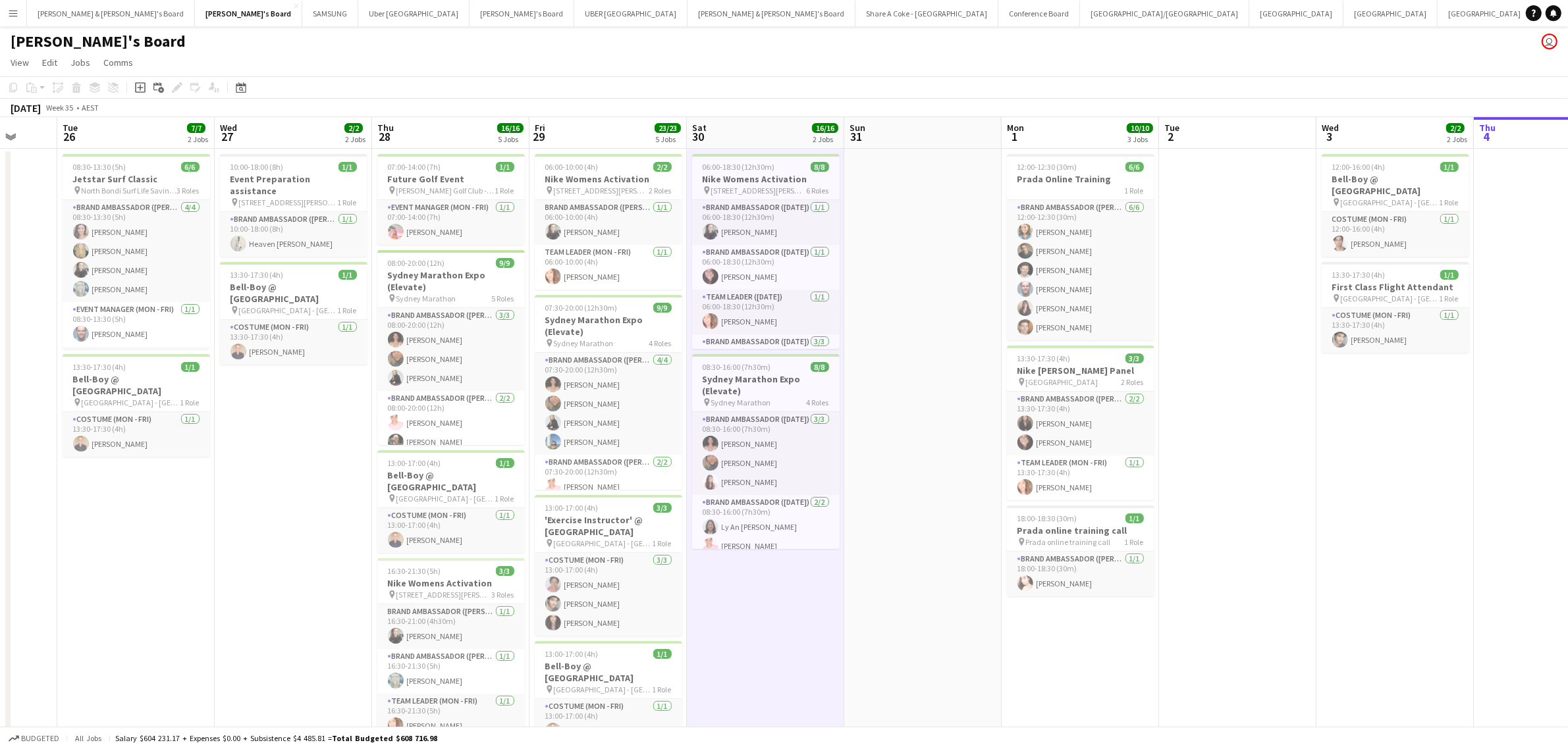
drag, startPoint x: 706, startPoint y: 606, endPoint x: 1381, endPoint y: 577, distance: 675.6
click at [1381, 577] on app-calendar-viewport "Sat 23 2/2 1 Job Sun 24 2/2 1 Job Mon 25 Tue 26 7/7 2 Jobs Wed 27 2/2 2 Jobs Th…" at bounding box center [784, 552] width 1568 height 868
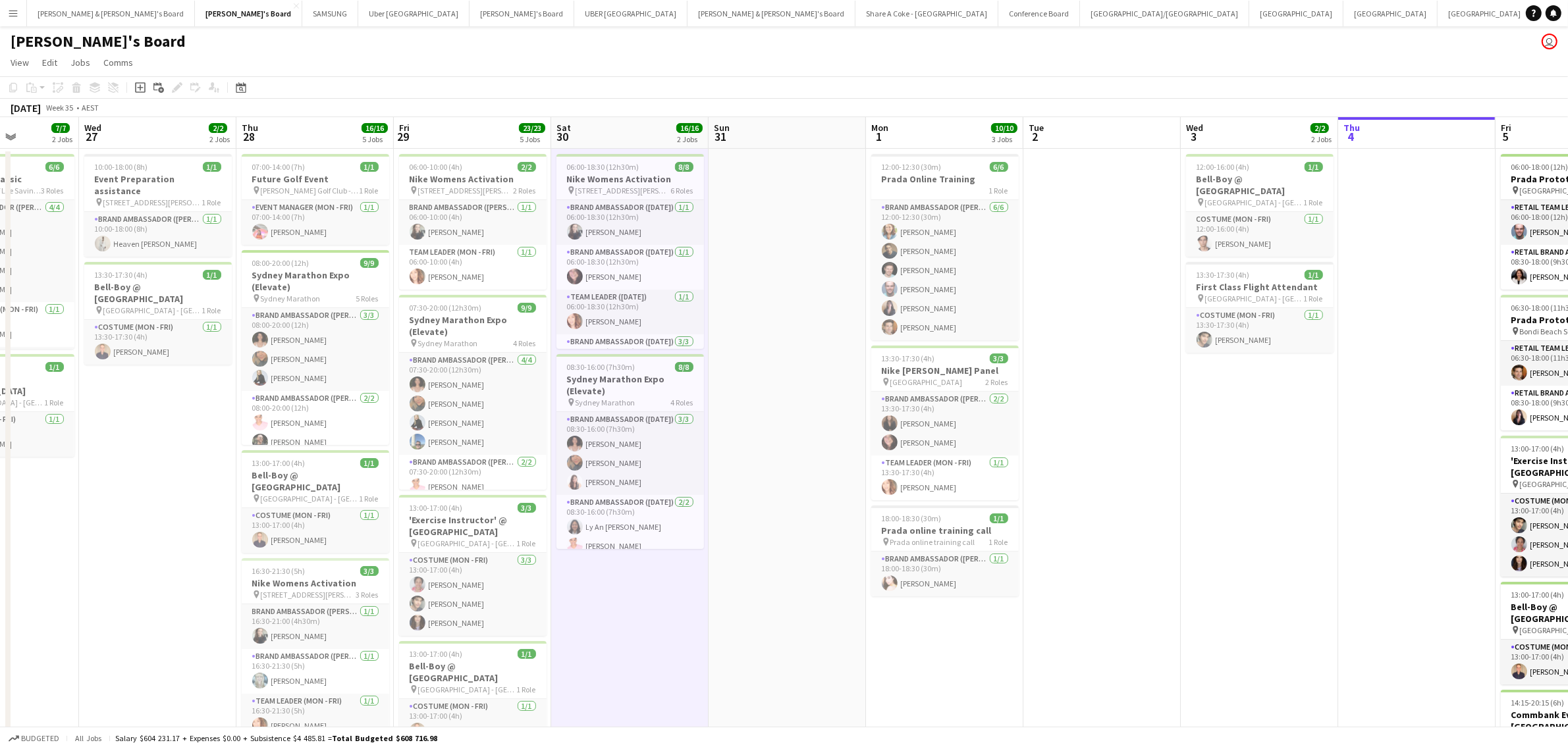
scroll to position [0, 474]
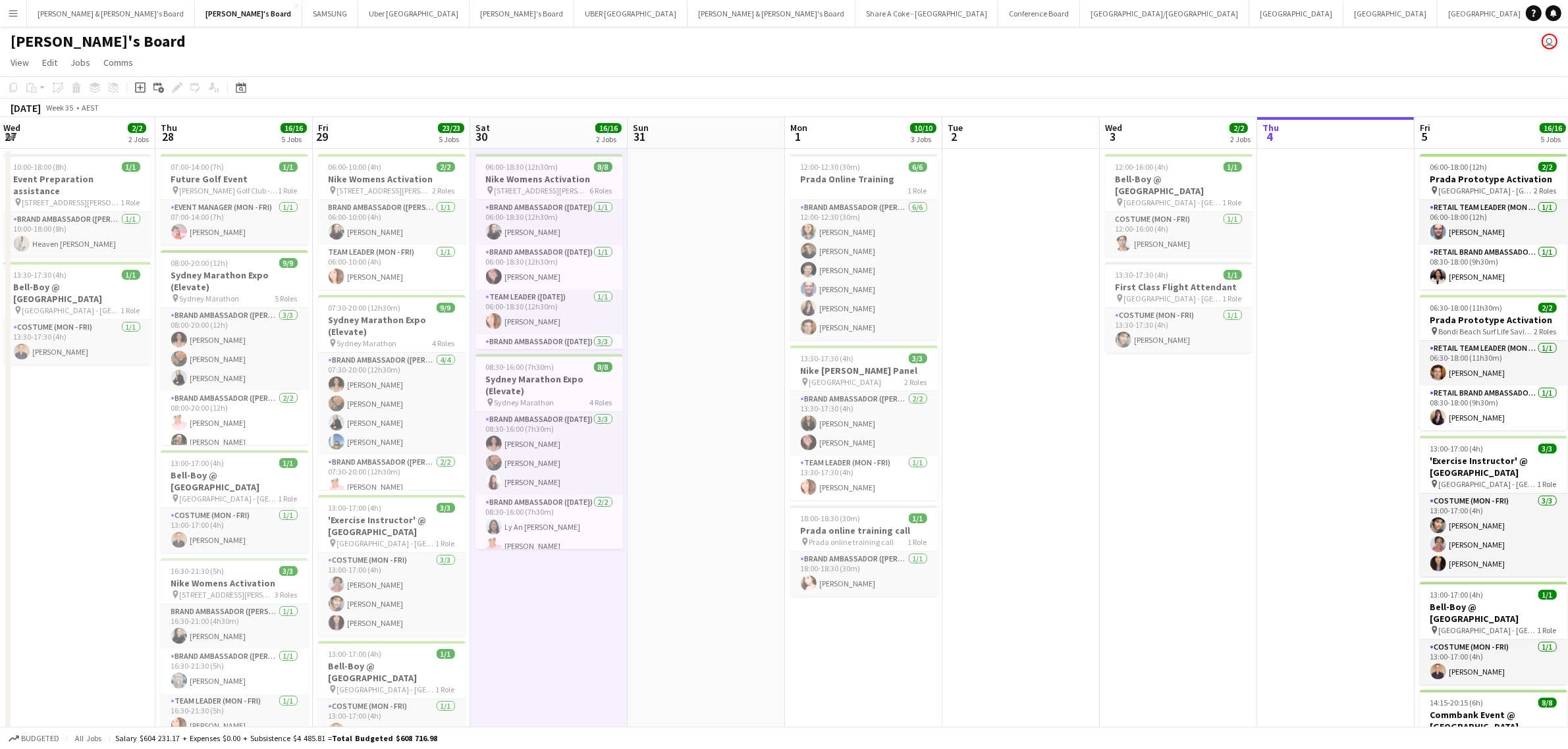
drag, startPoint x: 1332, startPoint y: 633, endPoint x: 958, endPoint y: 591, distance: 376.4
click at [958, 591] on app-calendar-viewport "Sun 24 2/2 1 Job Mon 25 Tue 26 7/7 2 Jobs Wed 27 2/2 2 Jobs Thu 28 16/16 5 Jobs…" at bounding box center [784, 552] width 1568 height 868
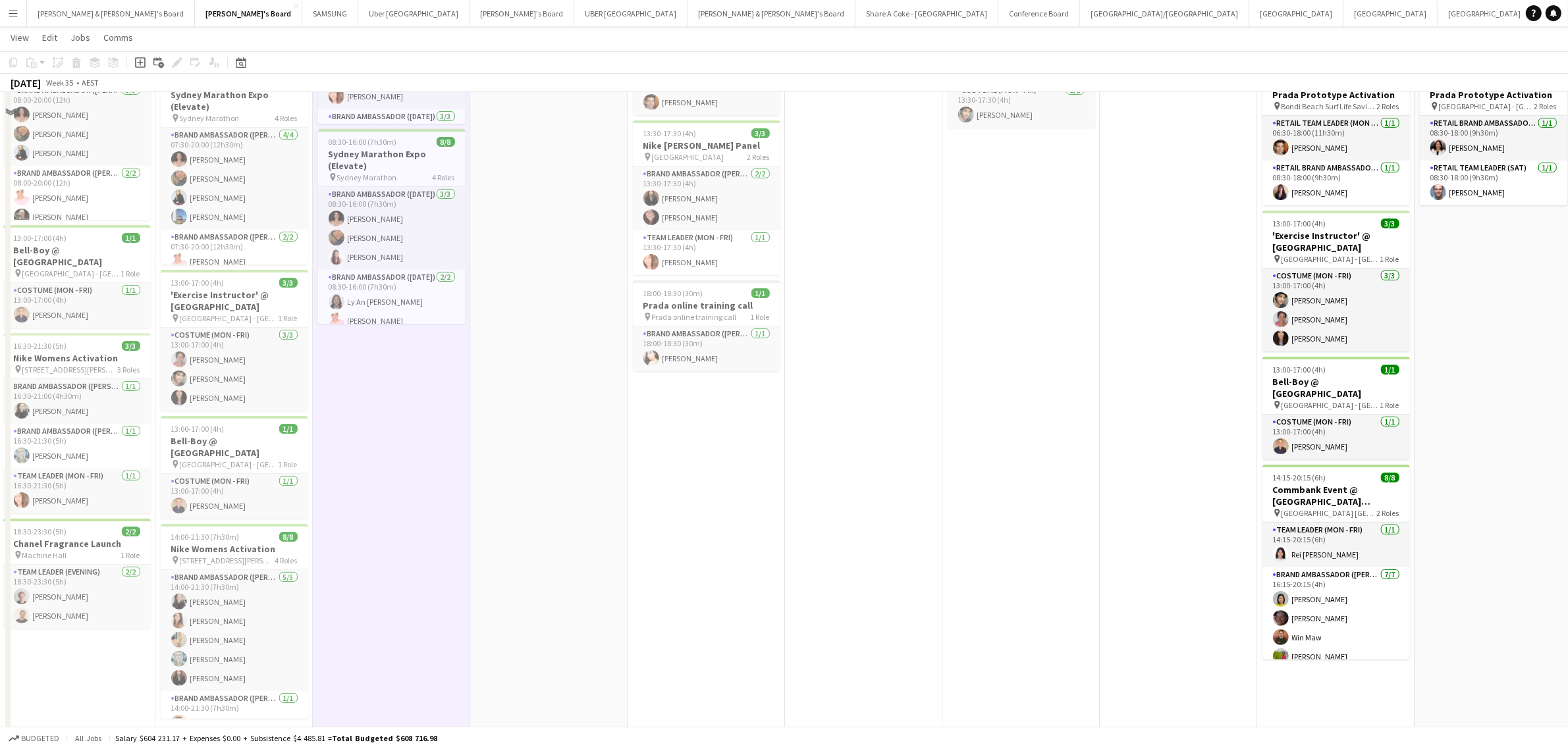
scroll to position [257, 0]
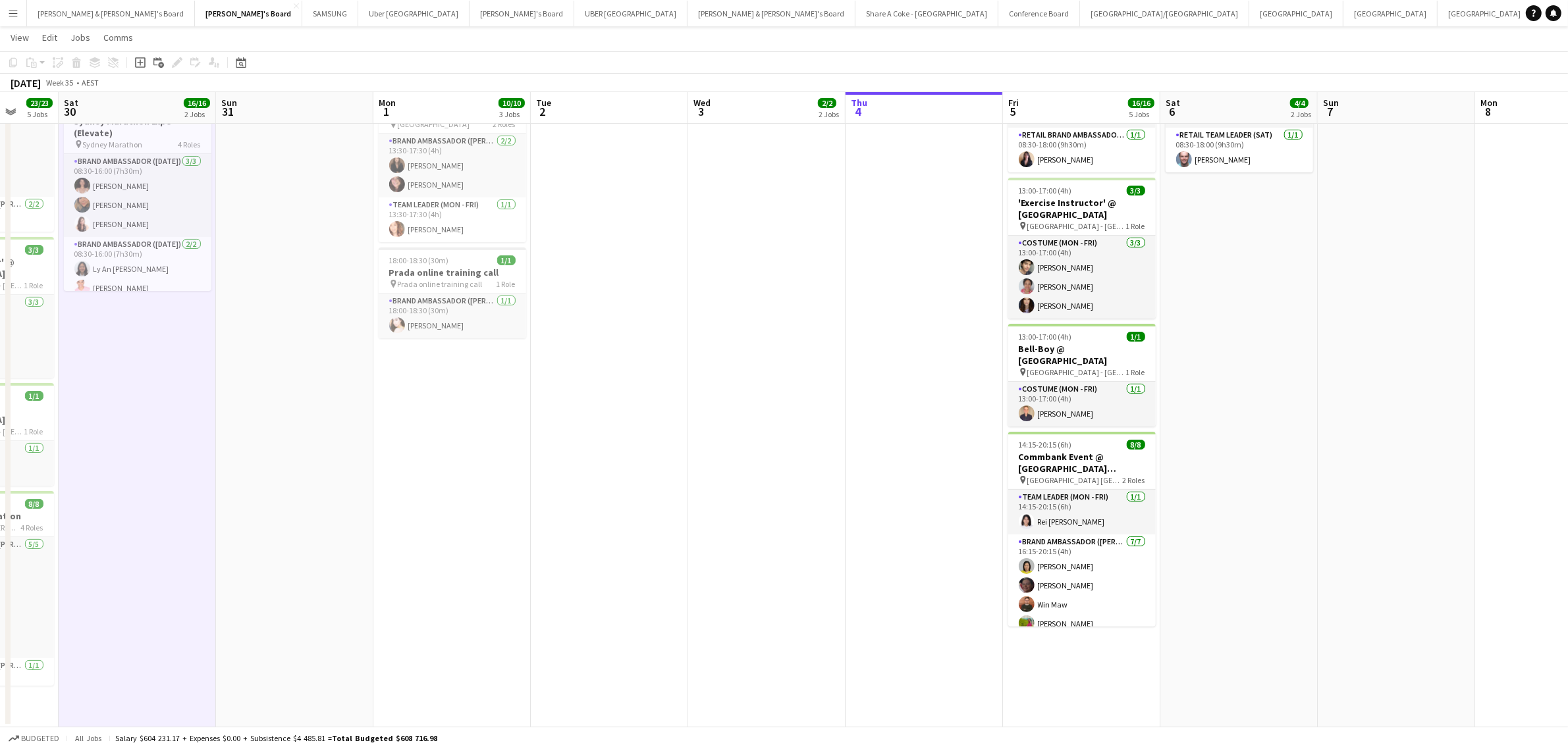
drag, startPoint x: 1088, startPoint y: 574, endPoint x: 784, endPoint y: 572, distance: 304.0
click at [784, 572] on app-calendar-viewport "Tue 26 7/7 2 Jobs Wed 27 2/2 2 Jobs Thu 28 16/16 5 Jobs Fri 29 23/23 5 Jobs Sat…" at bounding box center [784, 260] width 1568 height 933
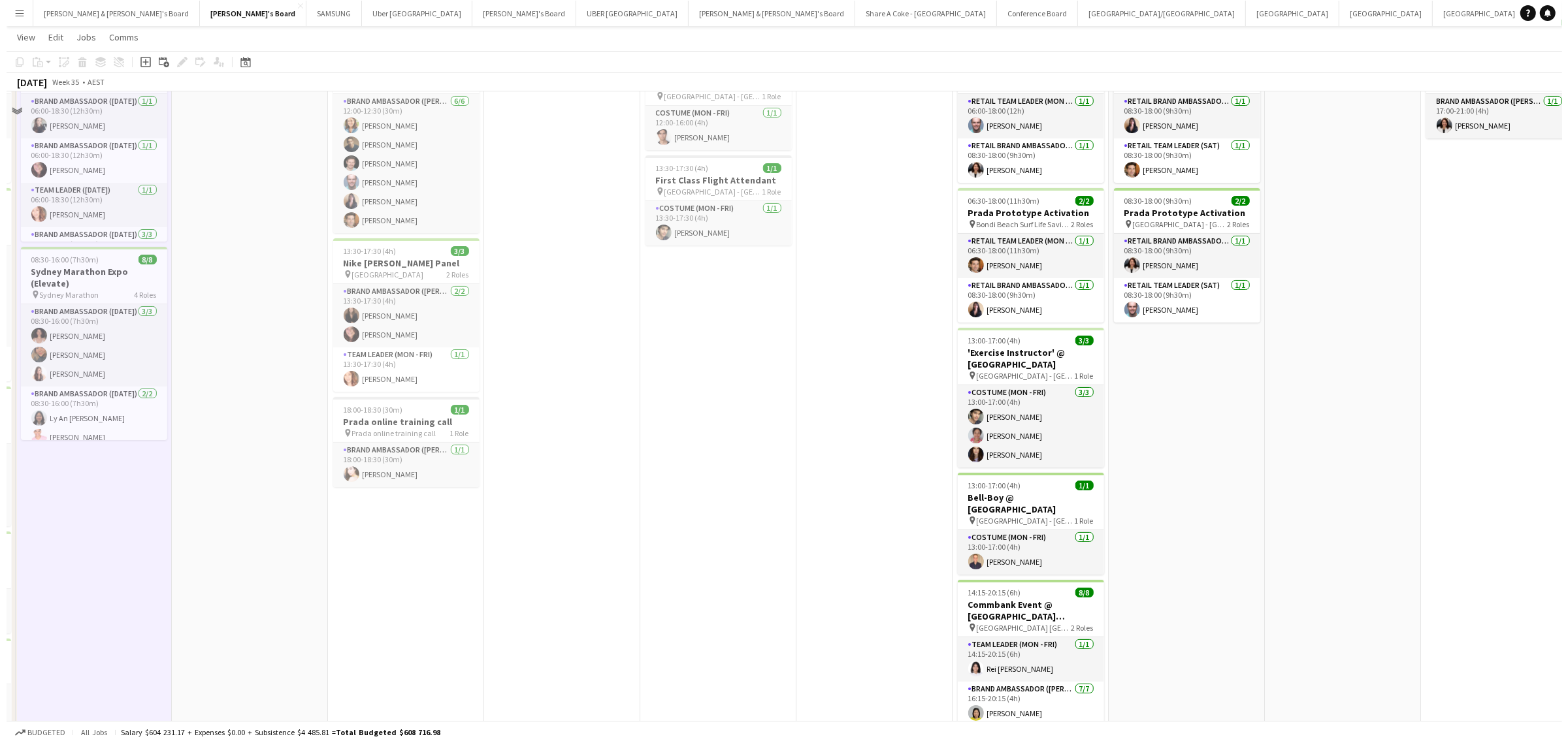
scroll to position [0, 0]
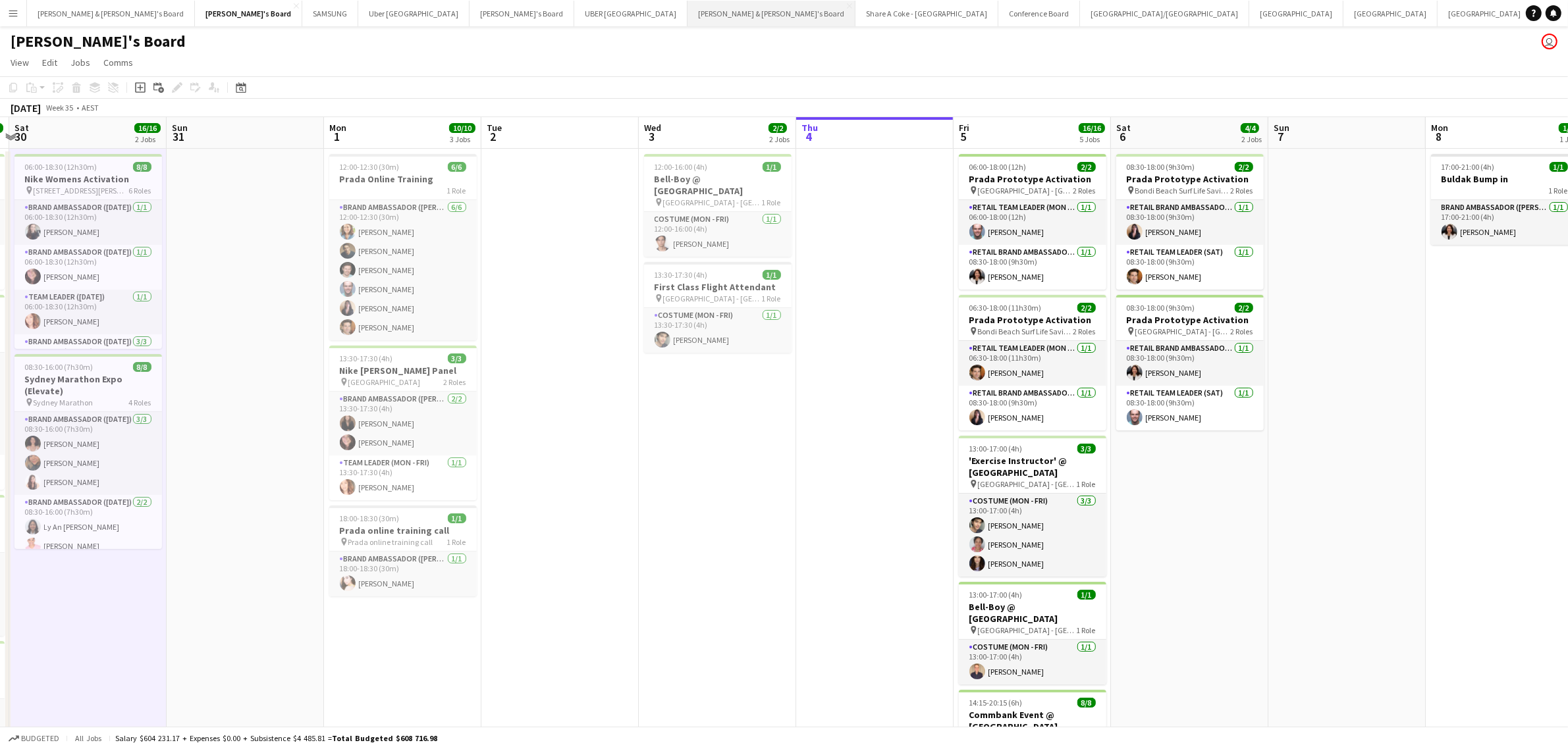
click at [687, 11] on button "James & Arrence's Board Close" at bounding box center [771, 14] width 168 height 25
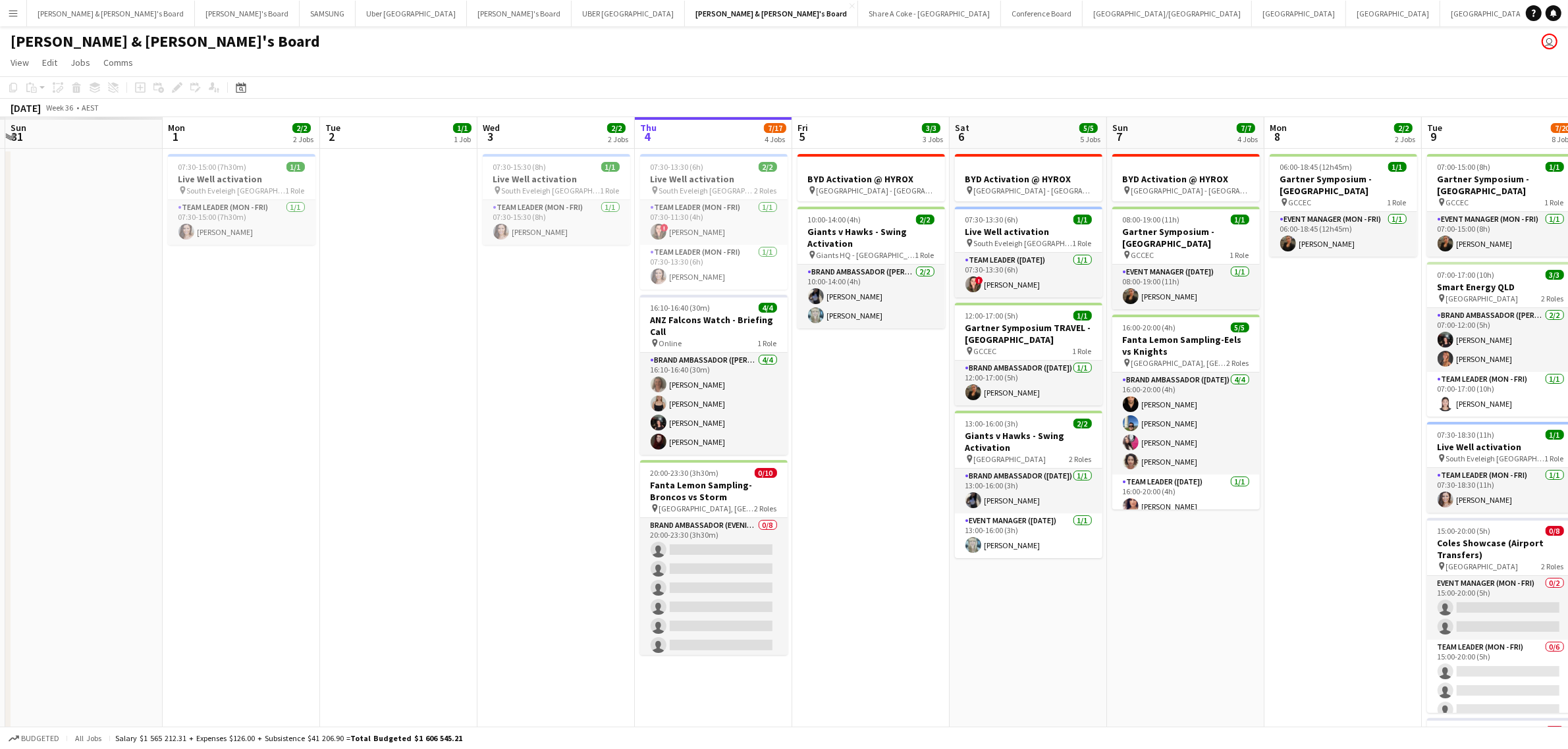
scroll to position [0, 459]
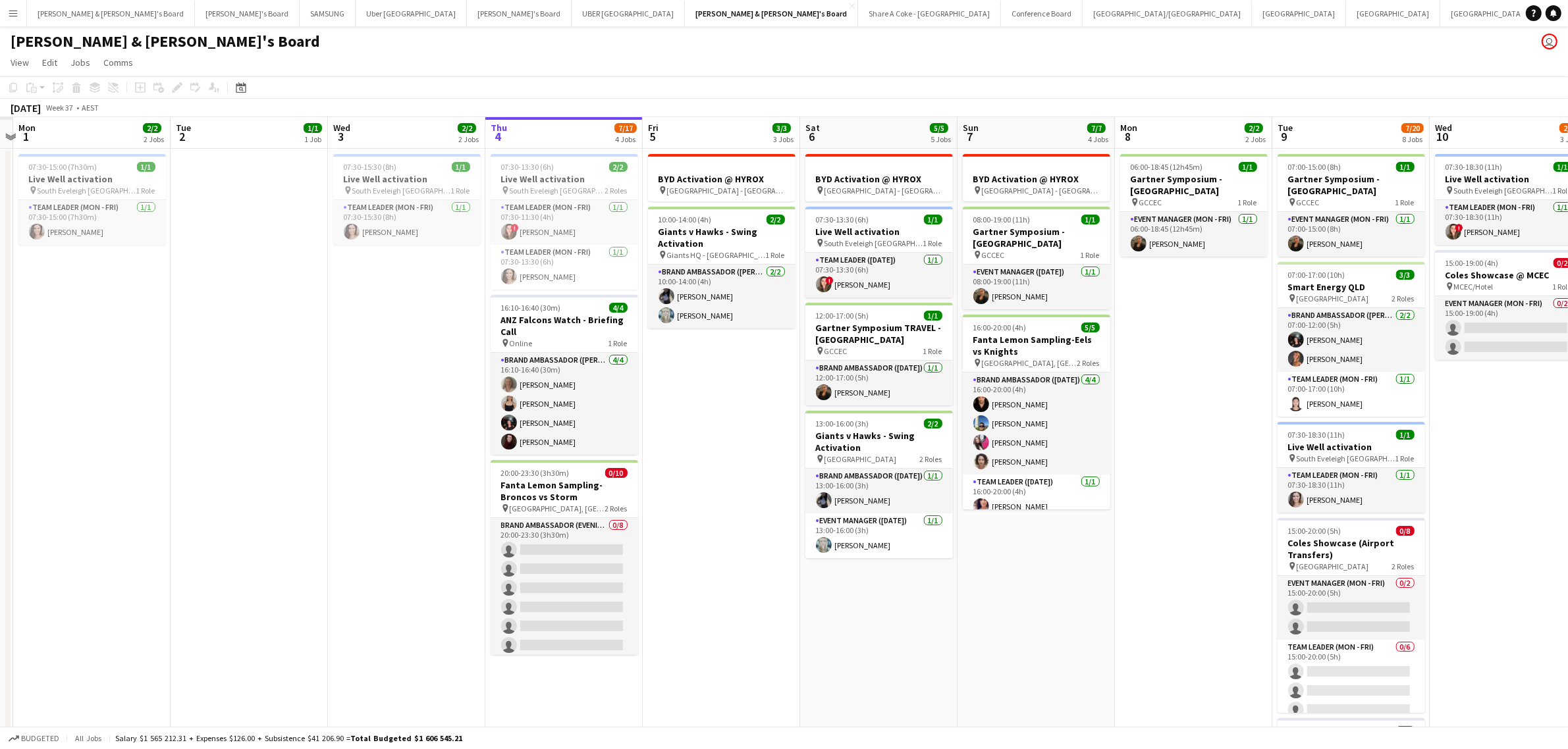
drag, startPoint x: 1193, startPoint y: 631, endPoint x: 1818, endPoint y: 446, distance: 651.8
click at [1568, 446] on html "Menu Boards Boards Boards All jobs Status Workforce Workforce My Workforce Recr…" at bounding box center [784, 665] width 1568 height 1331
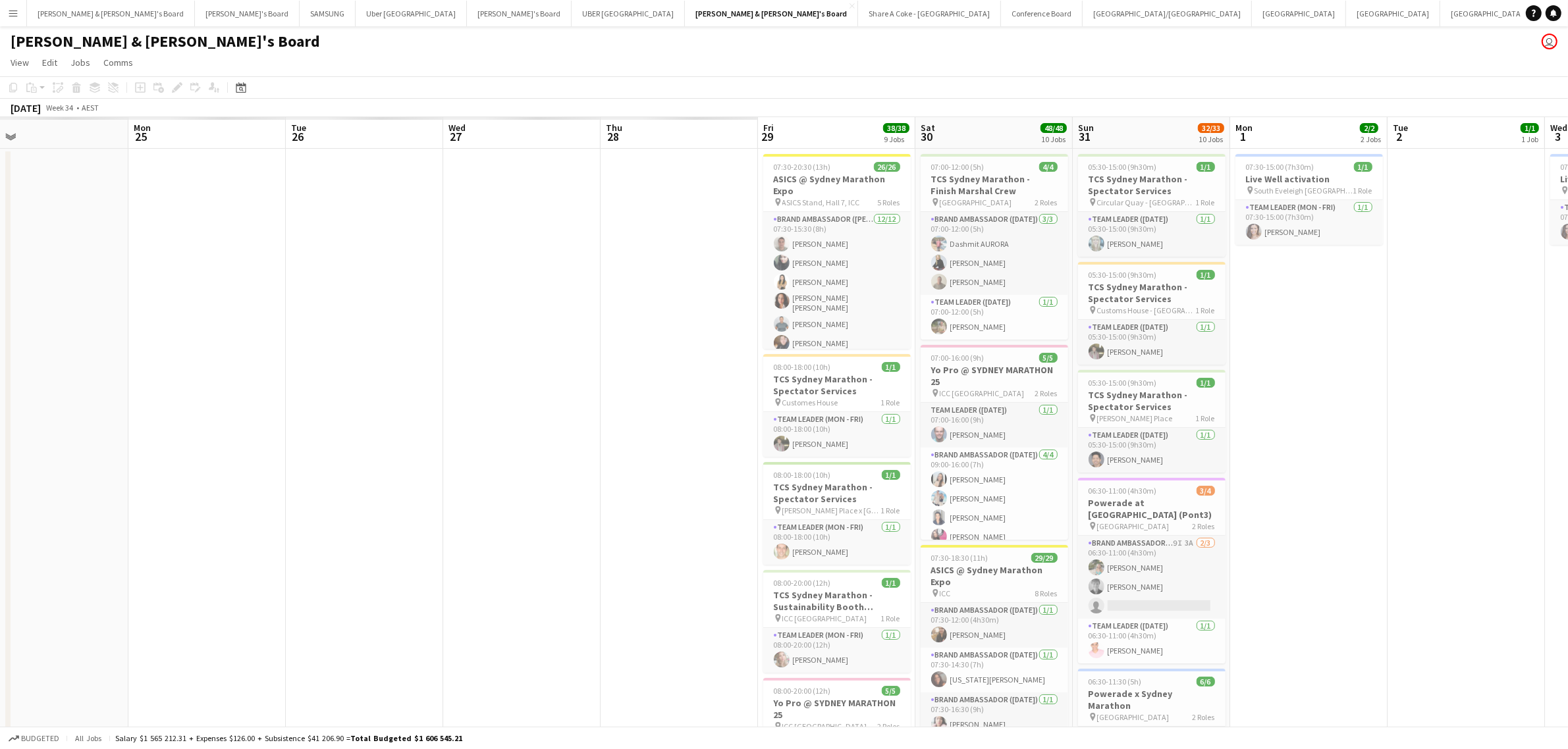
scroll to position [0, 315]
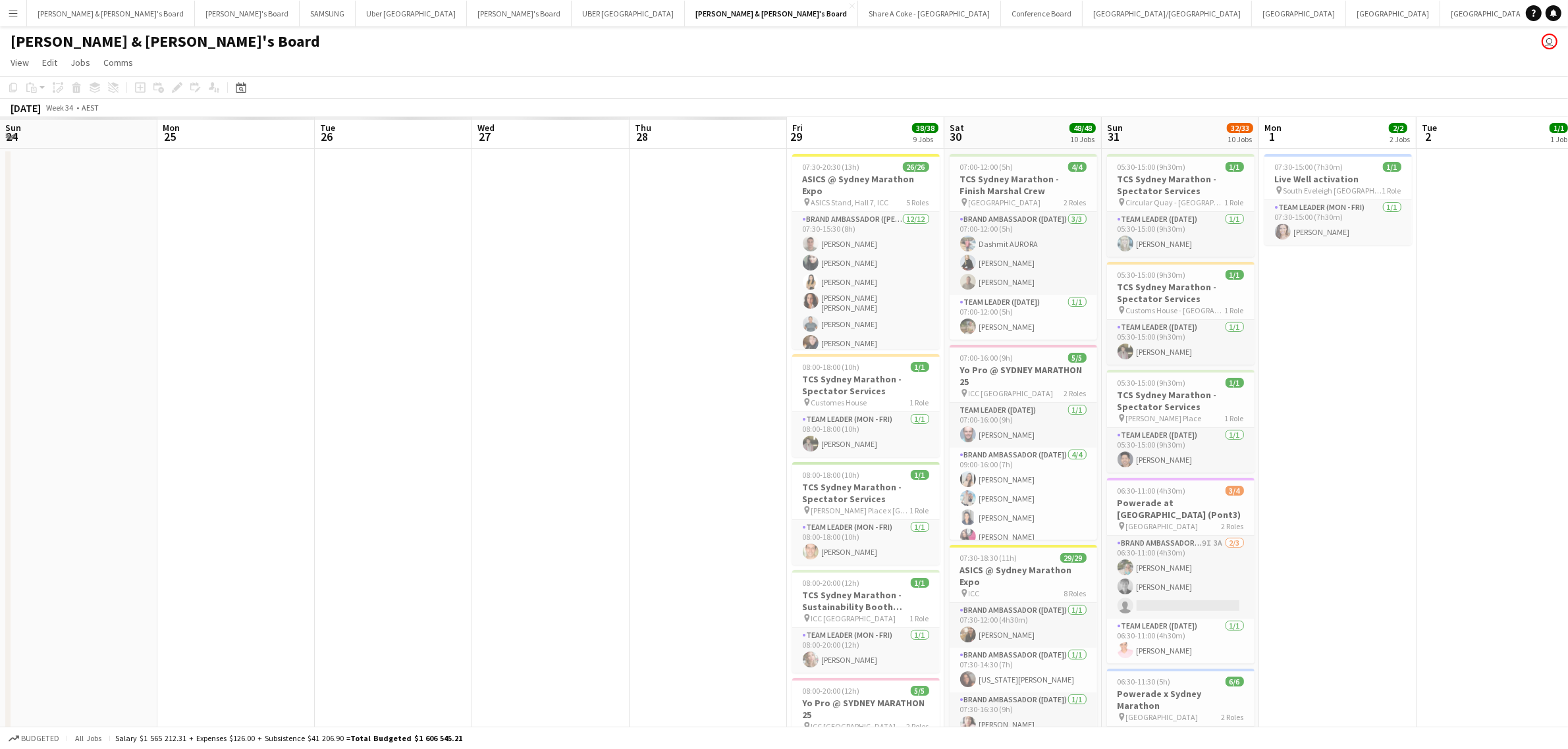
drag, startPoint x: 282, startPoint y: 553, endPoint x: 1528, endPoint y: 454, distance: 1249.9
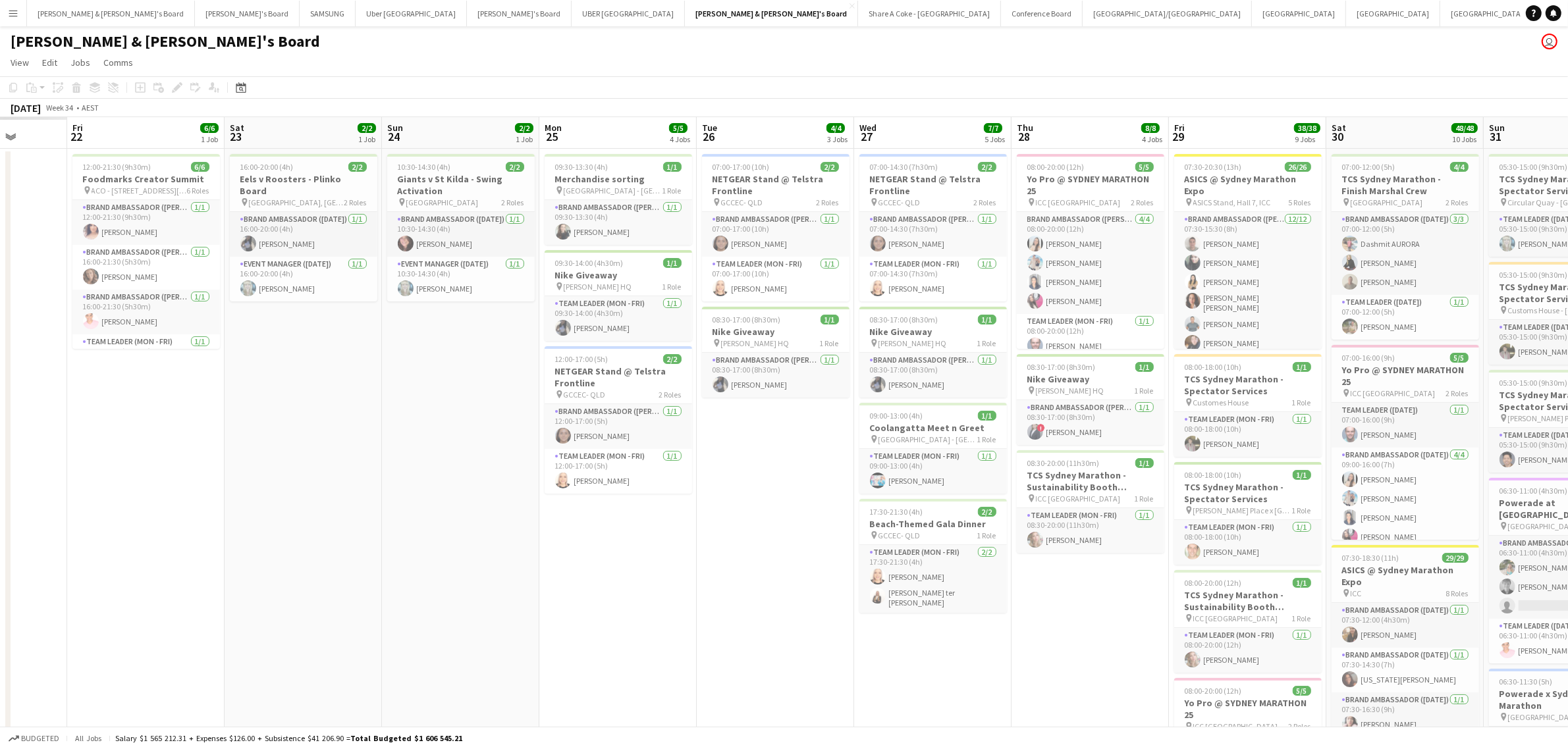
scroll to position [0, 300]
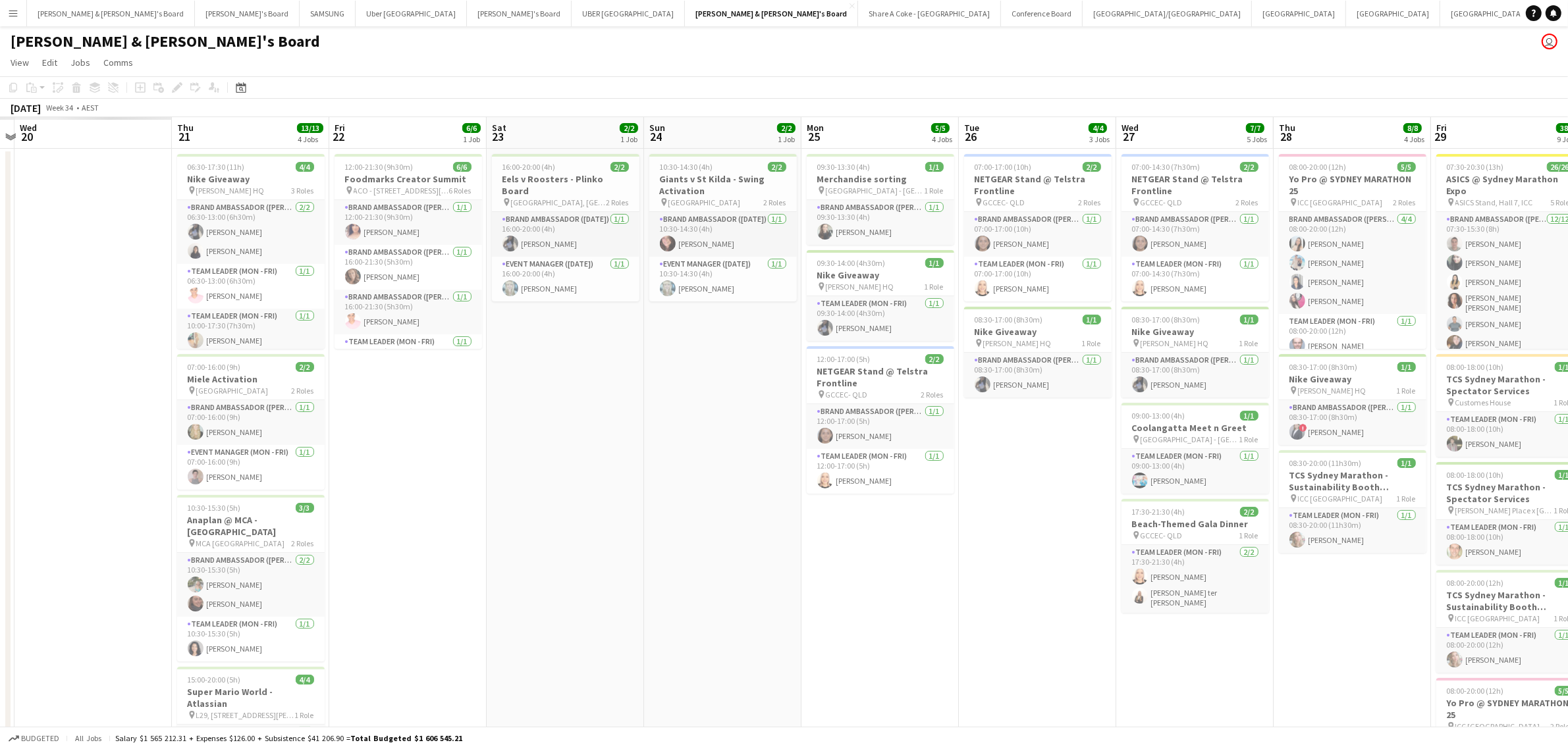
drag, startPoint x: 298, startPoint y: 580, endPoint x: 942, endPoint y: 560, distance: 644.3
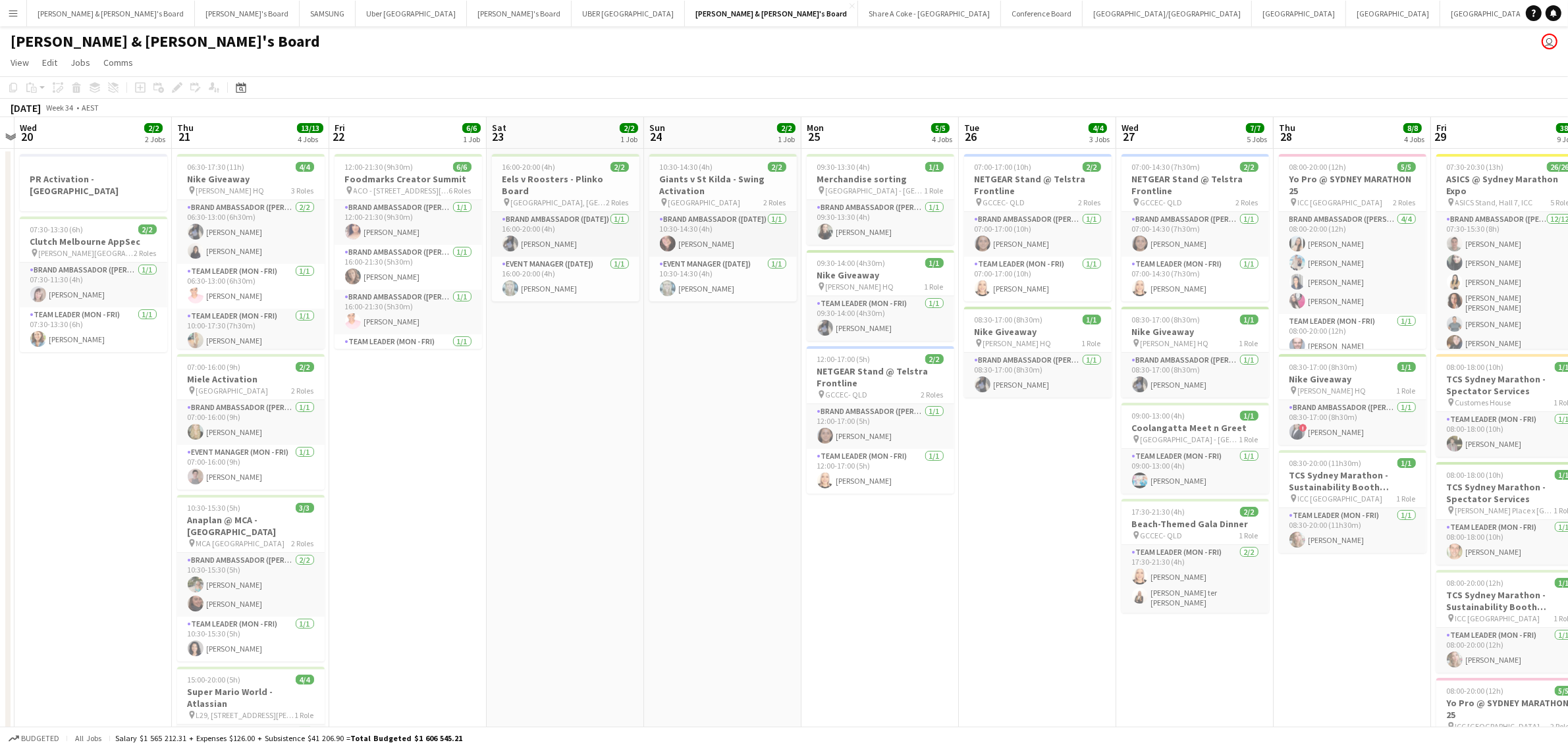
scroll to position [0, 299]
drag, startPoint x: 100, startPoint y: 461, endPoint x: 101, endPoint y: 453, distance: 8.1
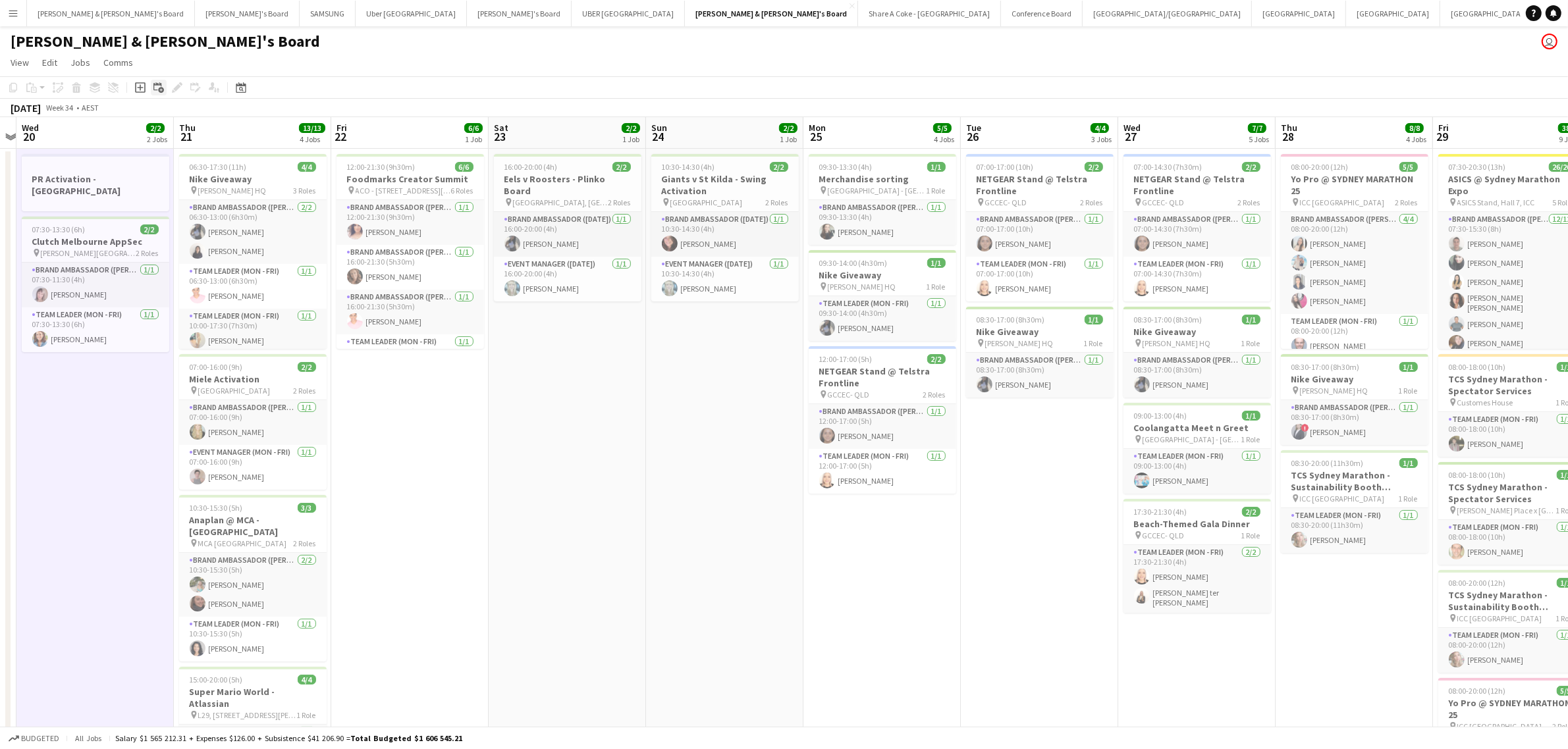
click at [156, 87] on icon "Add linked Job" at bounding box center [159, 87] width 11 height 11
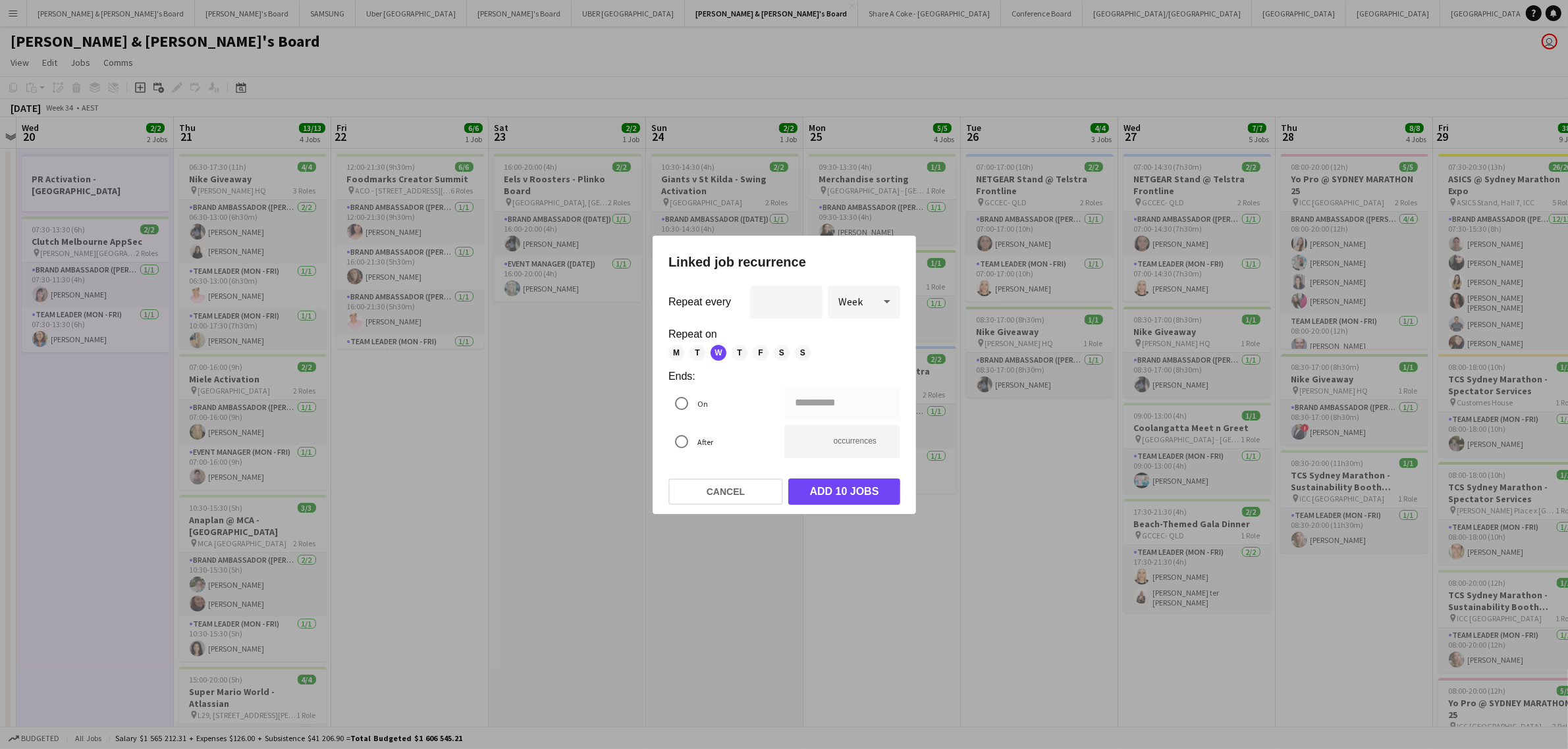
click at [566, 430] on div at bounding box center [784, 374] width 1568 height 749
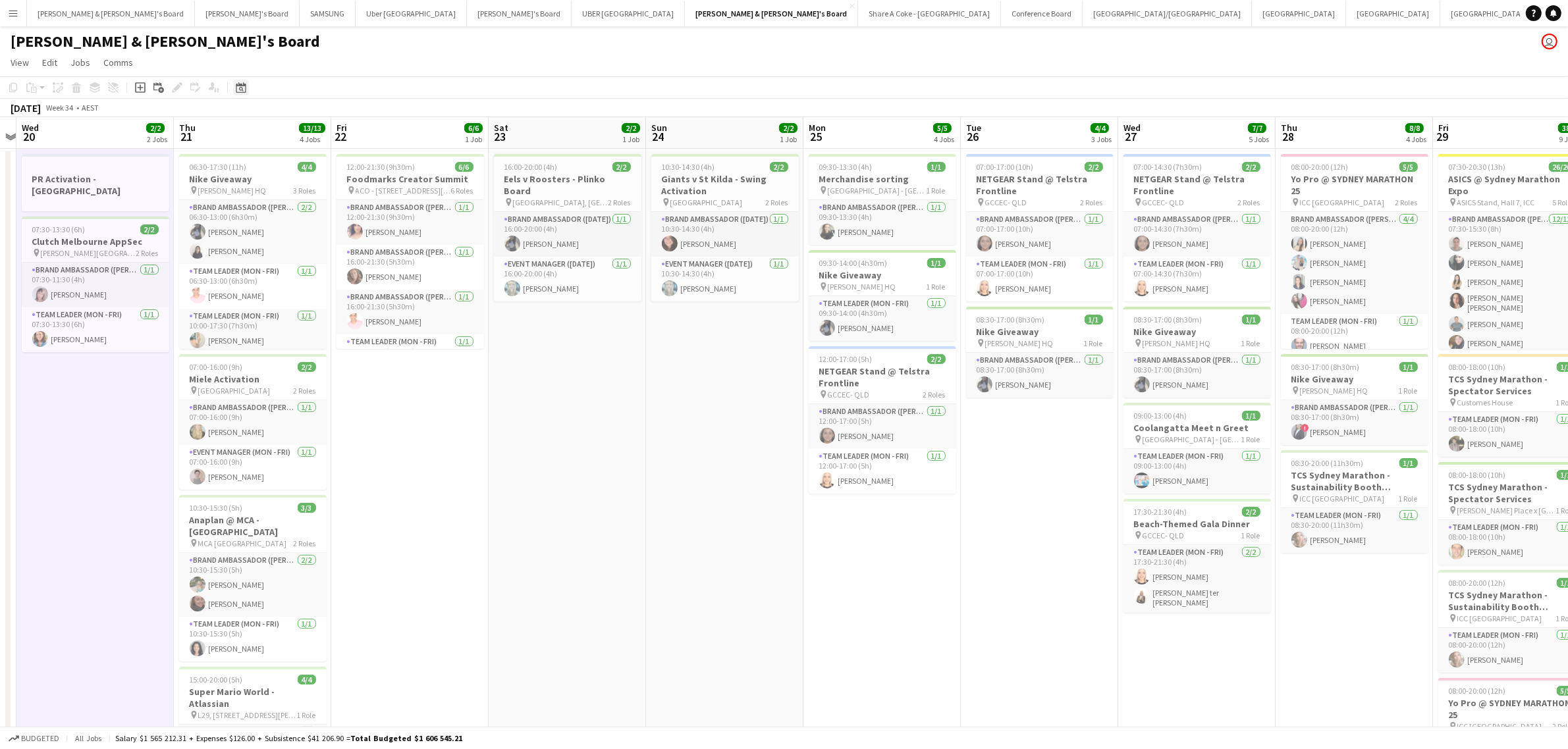
click at [236, 86] on icon at bounding box center [240, 87] width 10 height 11
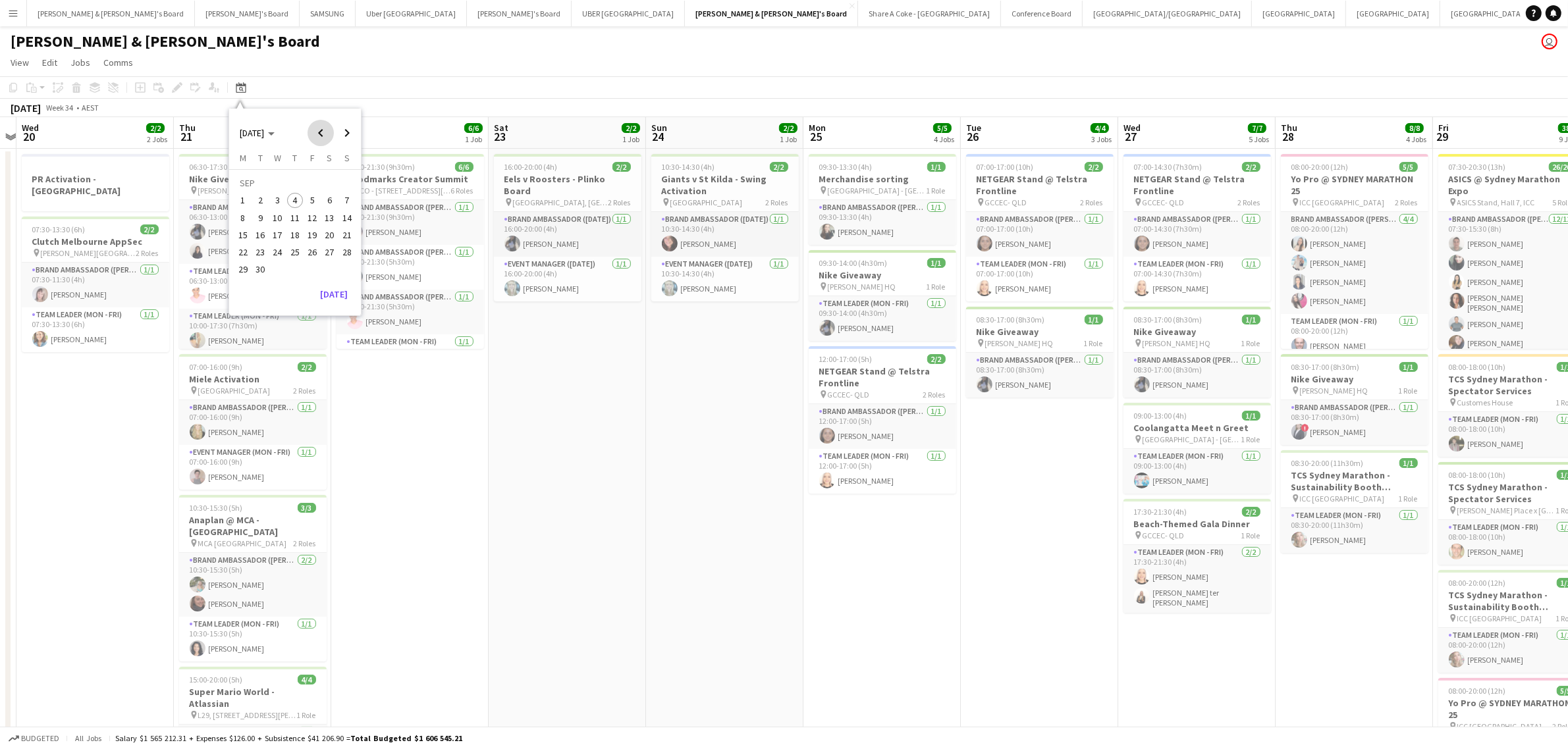
click at [320, 129] on span "Previous month" at bounding box center [321, 133] width 26 height 26
click at [356, 220] on button "15" at bounding box center [347, 221] width 17 height 17
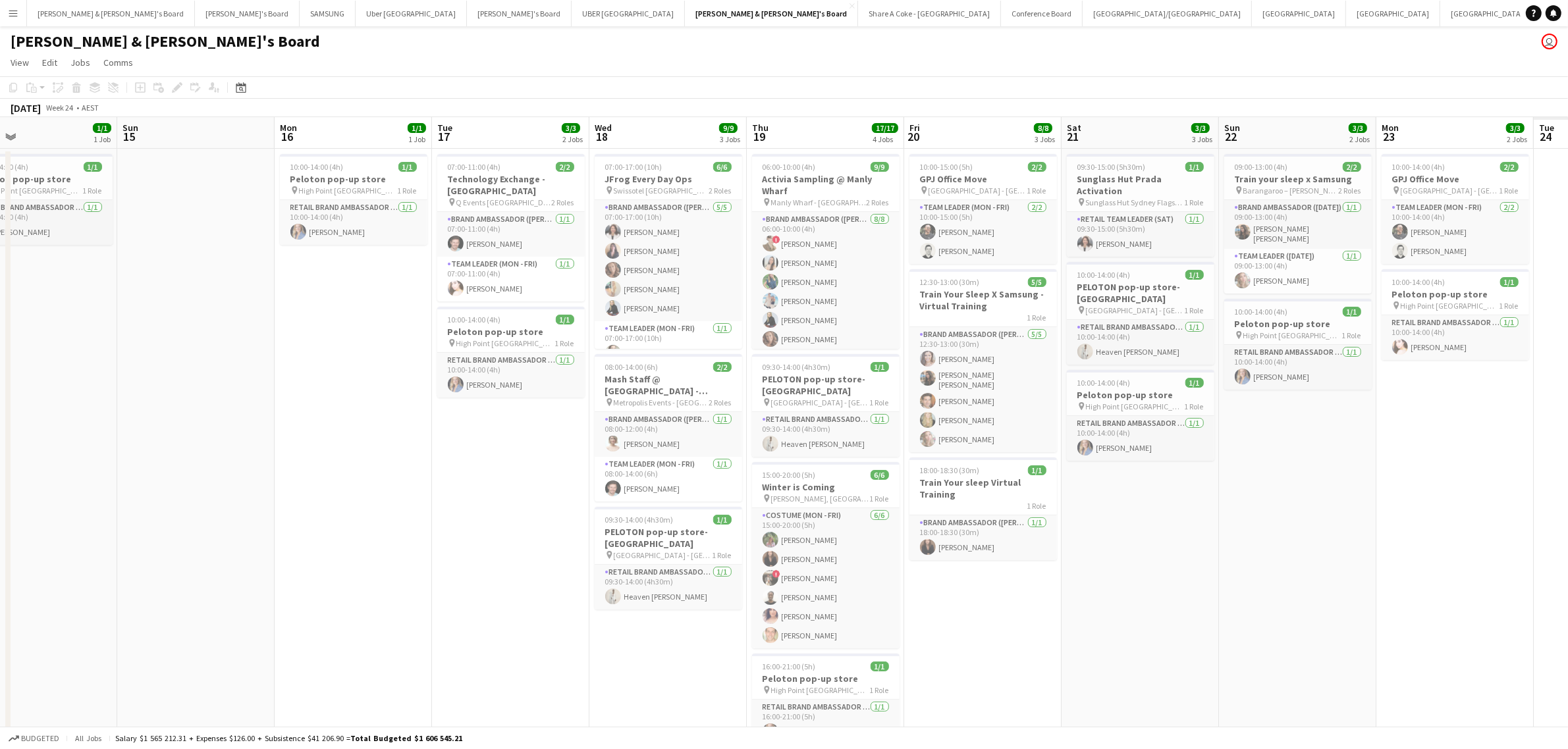
scroll to position [0, 515]
drag, startPoint x: 659, startPoint y: 493, endPoint x: 281, endPoint y: 487, distance: 378.0
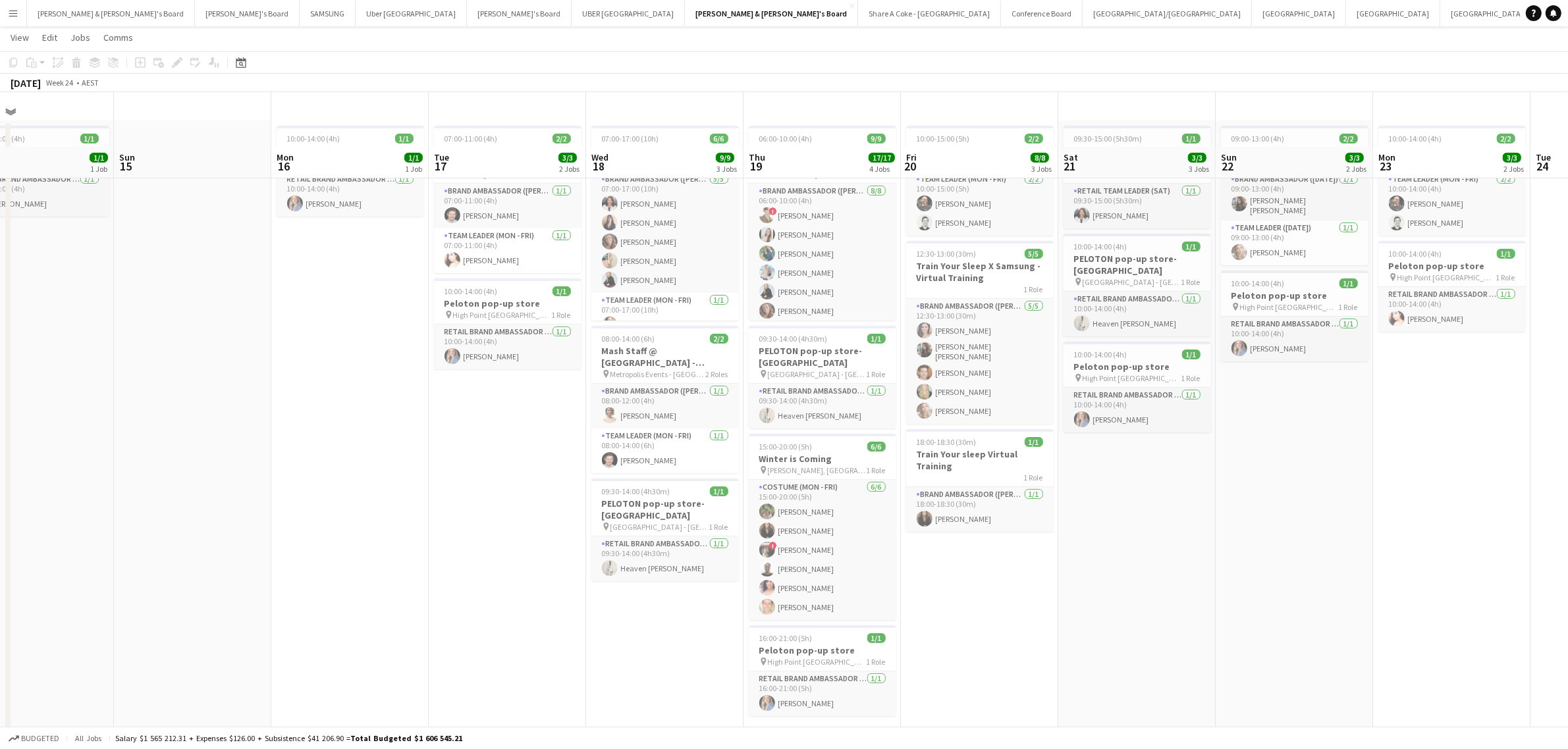
scroll to position [0, 0]
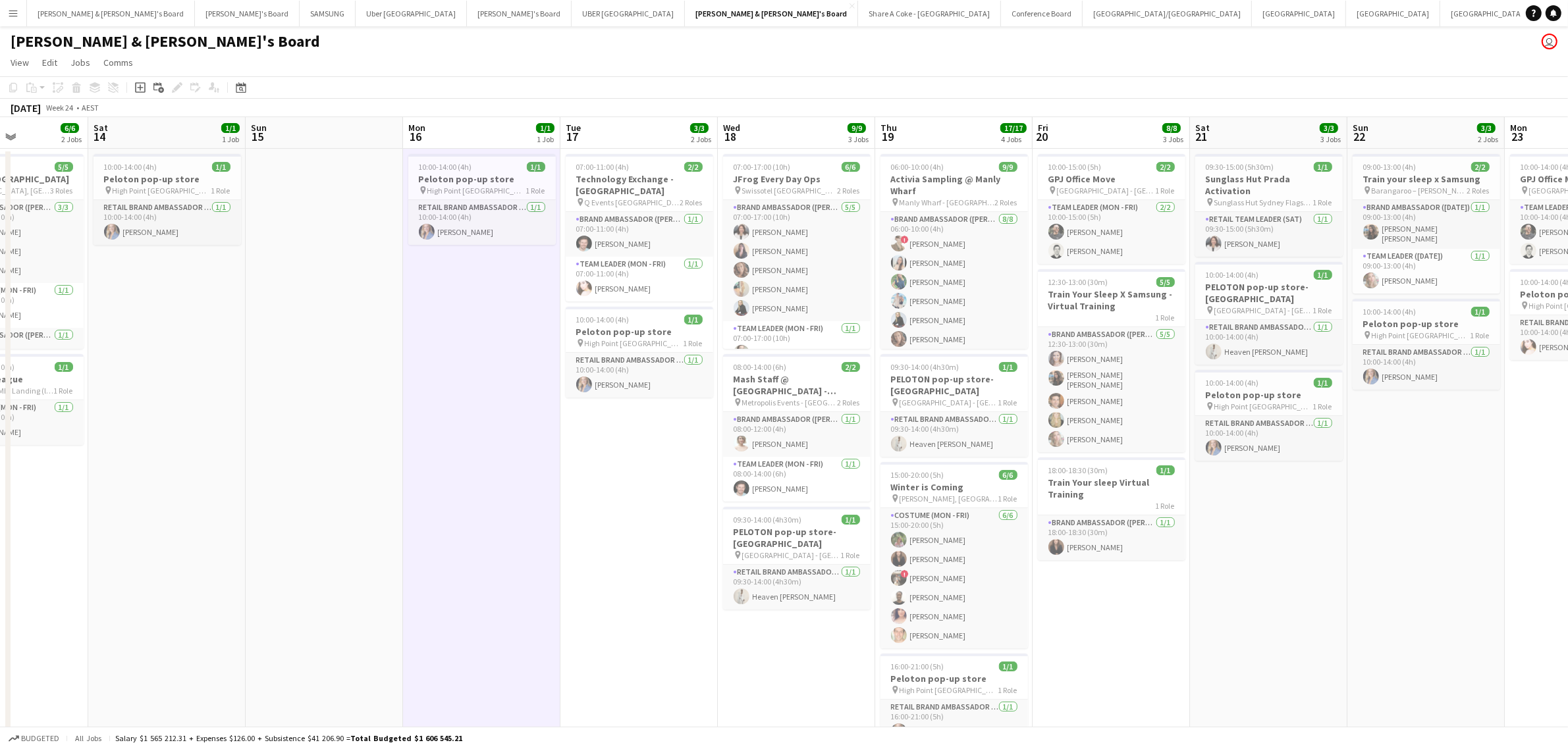
scroll to position [0, 304]
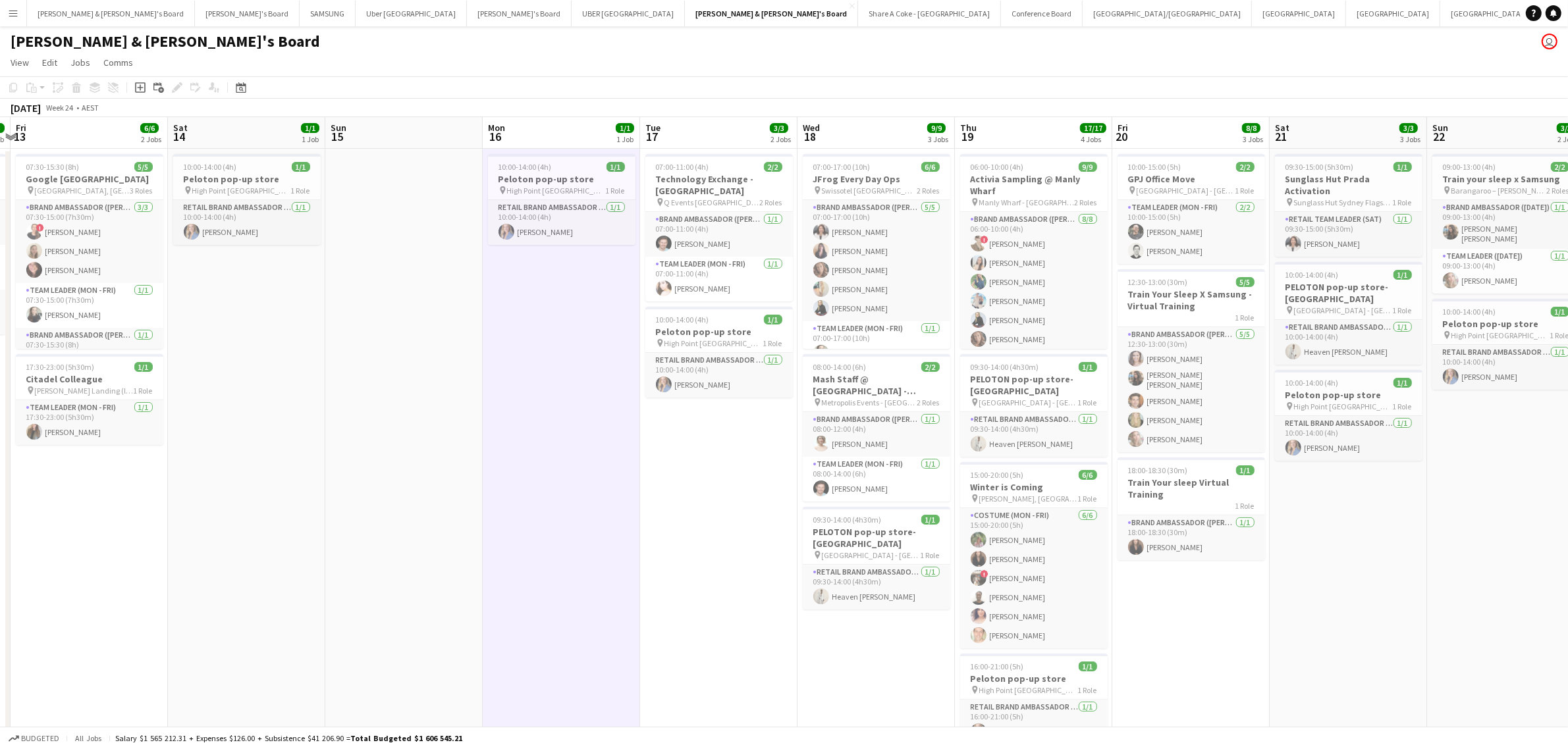
drag, startPoint x: 181, startPoint y: 413, endPoint x: 372, endPoint y: 415, distance: 191.0
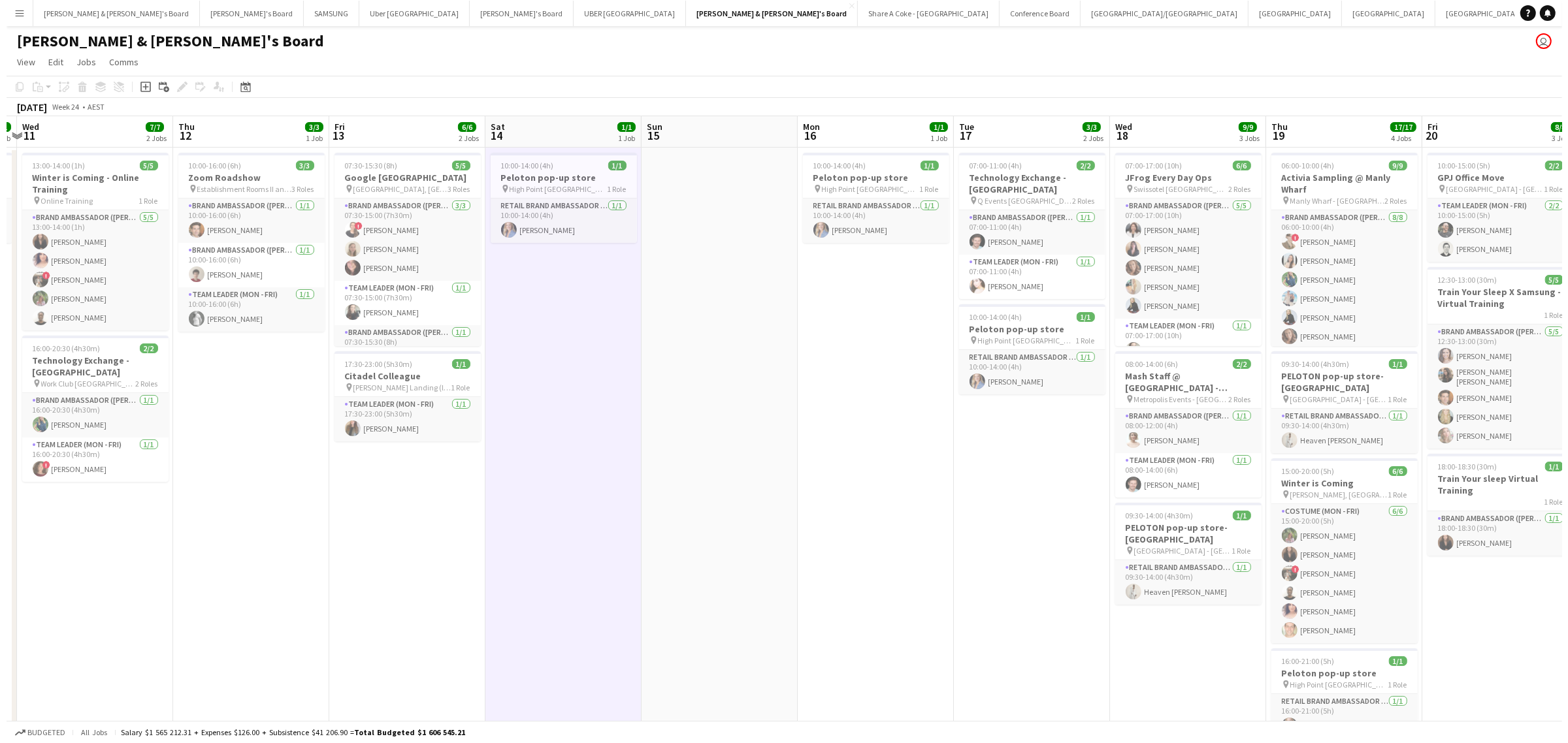
scroll to position [0, 312]
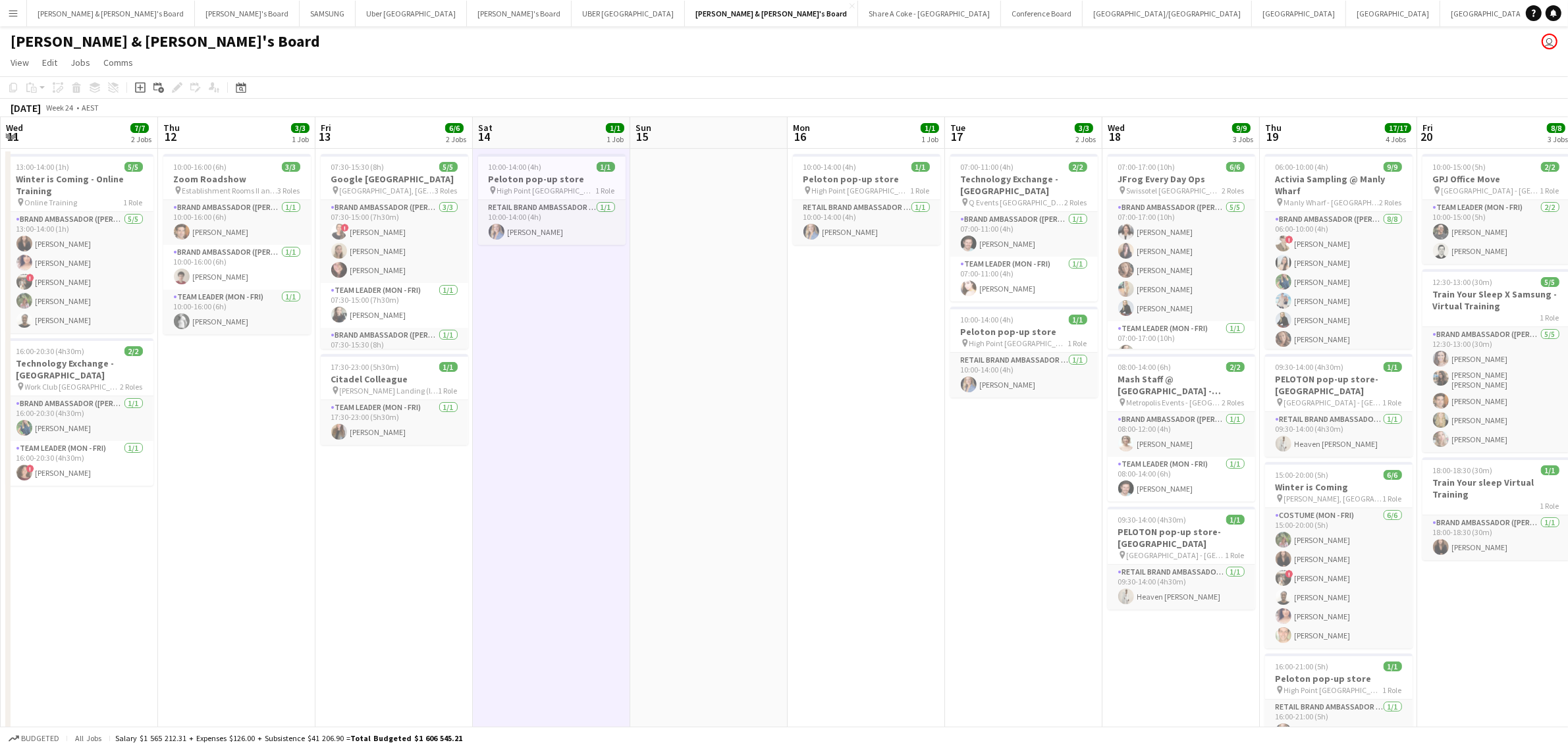
click at [13, 15] on app-icon "Menu" at bounding box center [14, 14] width 11 height 11
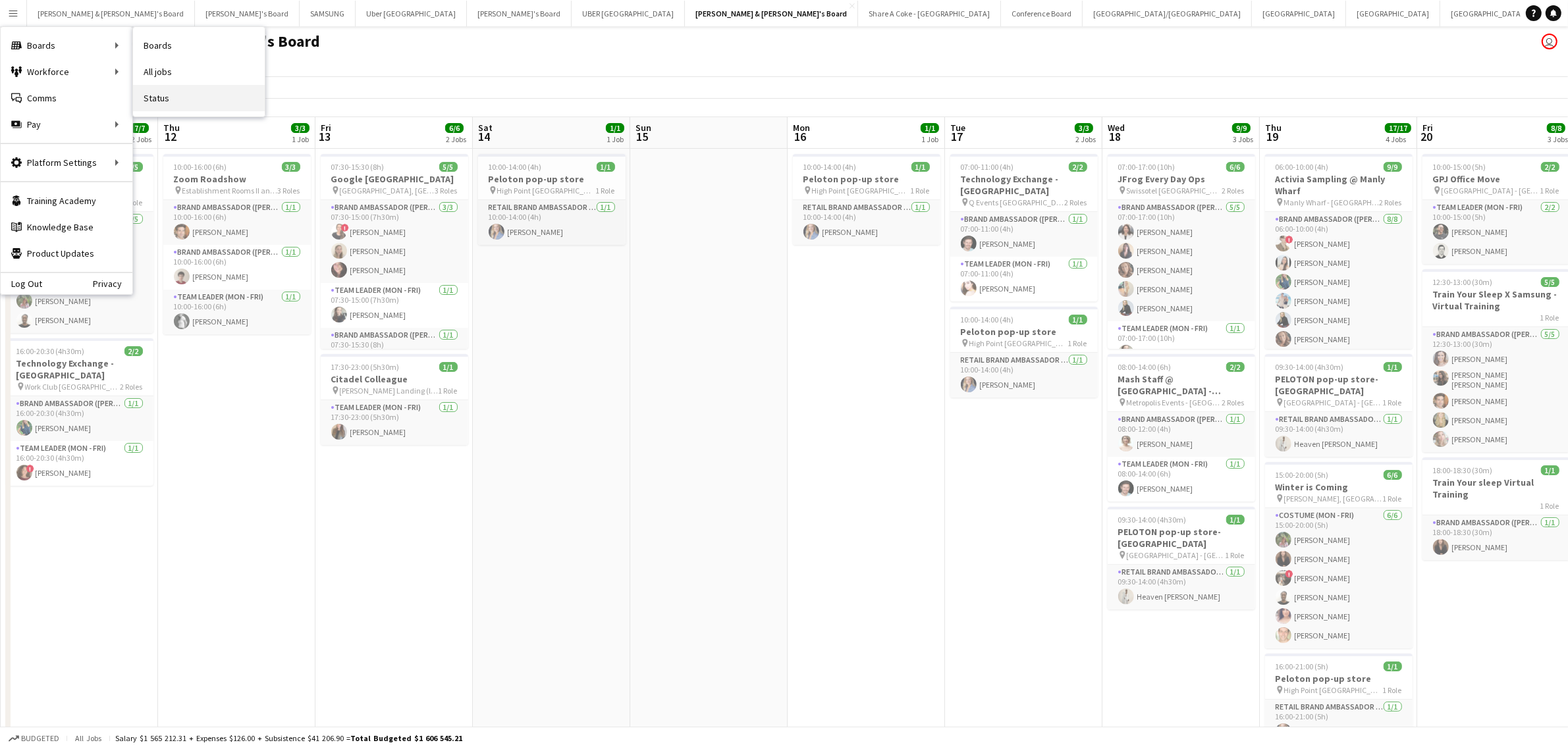
click at [168, 98] on link "Status" at bounding box center [199, 97] width 132 height 26
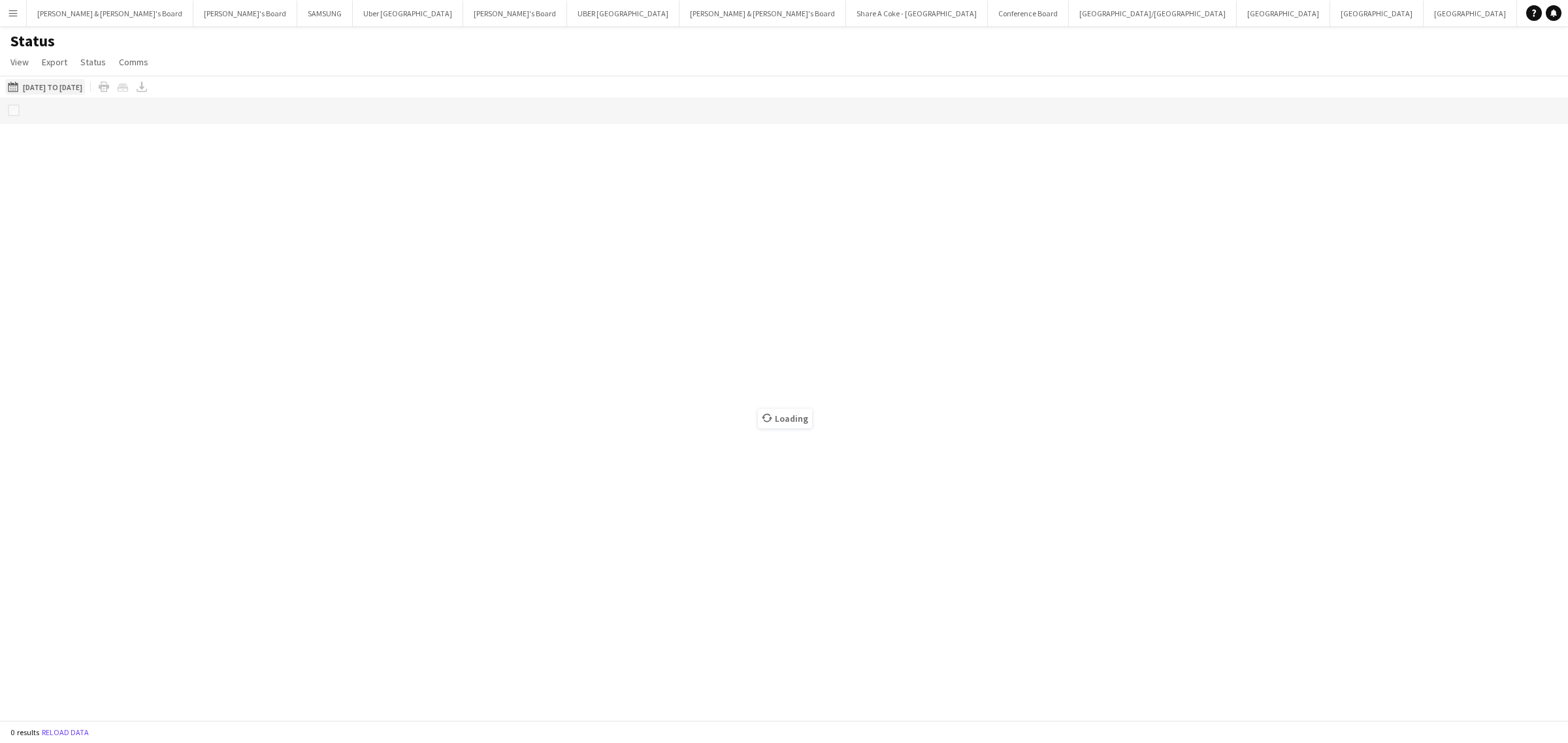
click at [53, 81] on button "04-09-2025 to 10-09-2025 16-08-2025 to 31-08-2025" at bounding box center [45, 87] width 79 height 15
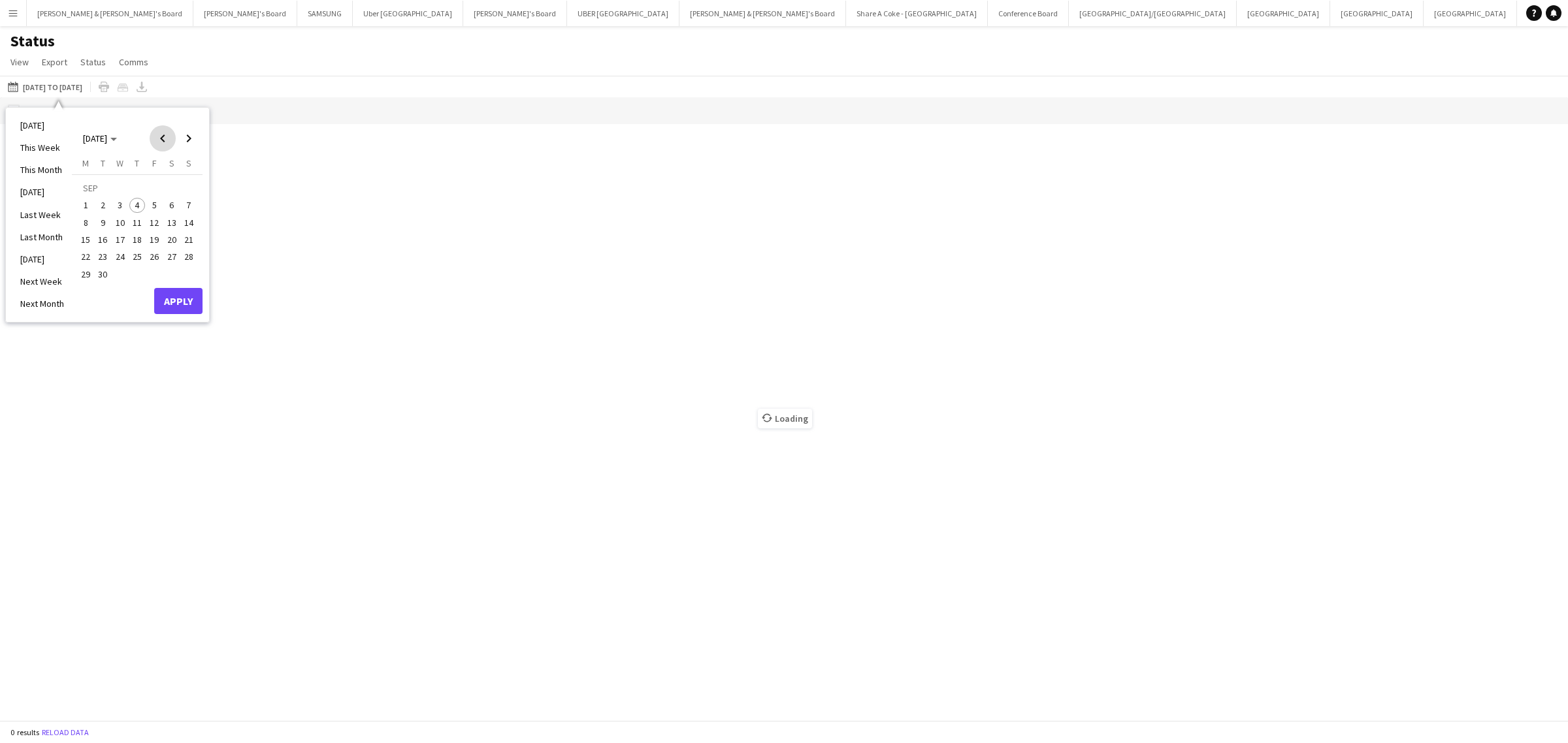
click at [164, 134] on span "Previous month" at bounding box center [163, 138] width 26 height 26
click at [154, 185] on span "1" at bounding box center [154, 190] width 15 height 18
click at [190, 256] on span "31" at bounding box center [188, 260] width 15 height 15
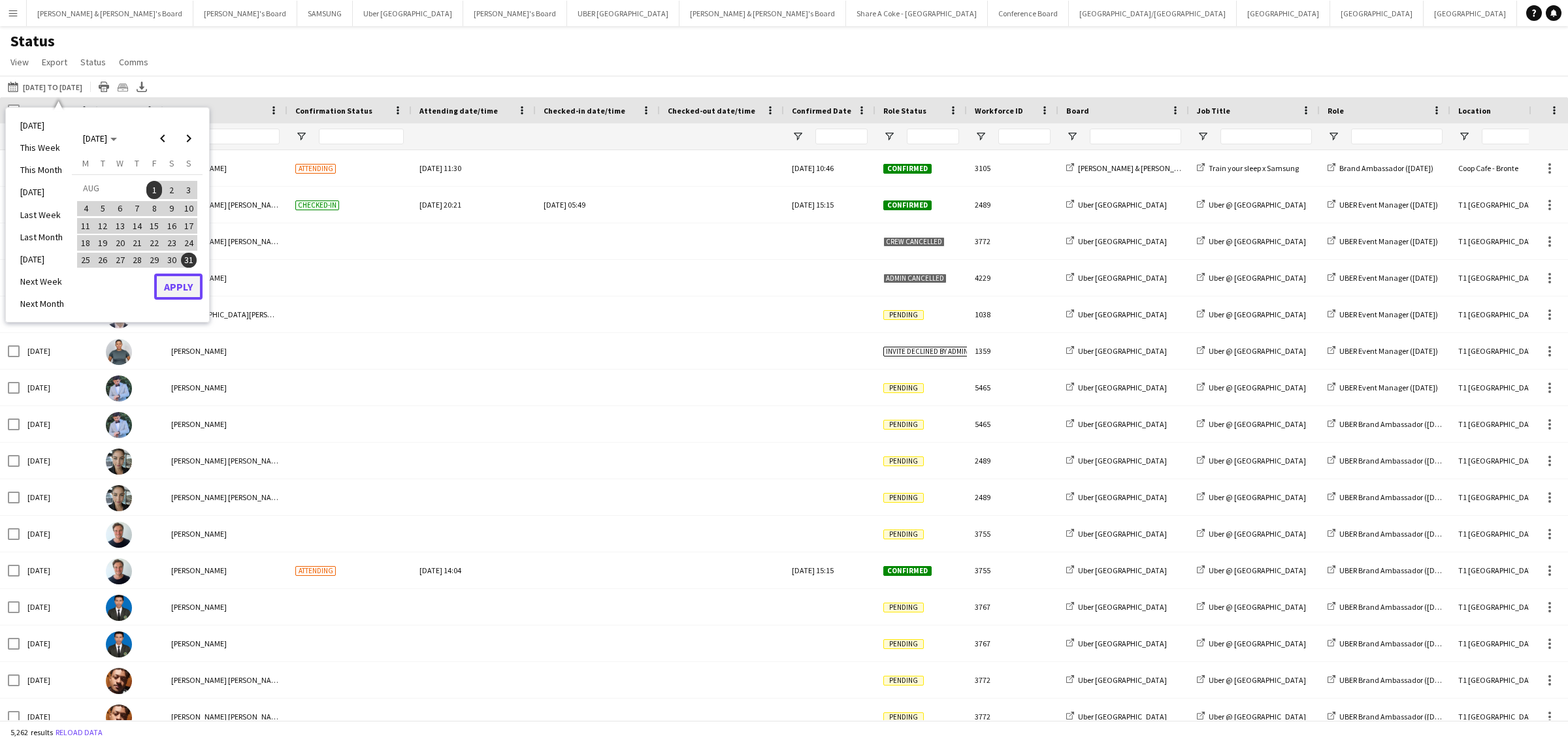
click at [191, 286] on button "Apply" at bounding box center [179, 286] width 49 height 26
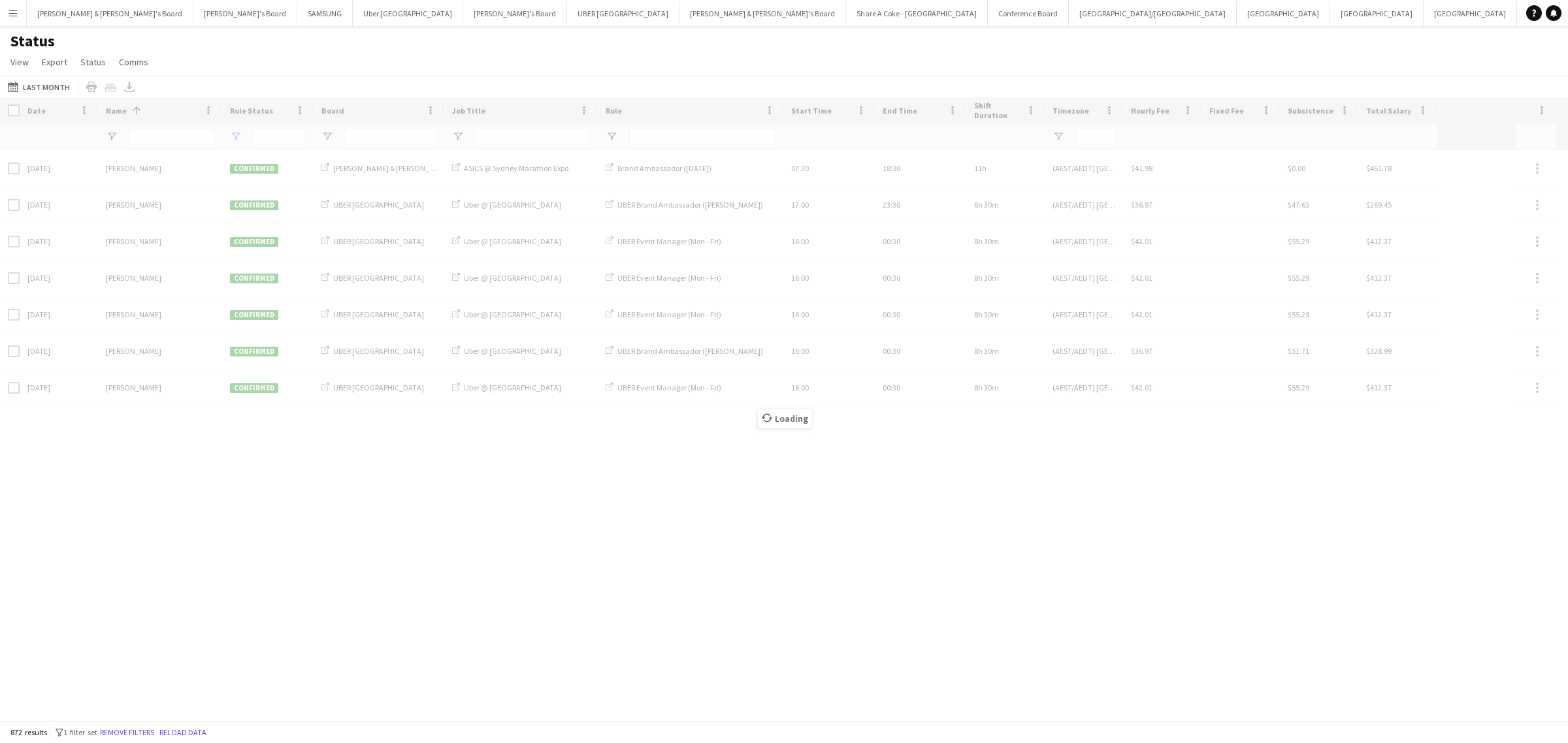
type input "**********"
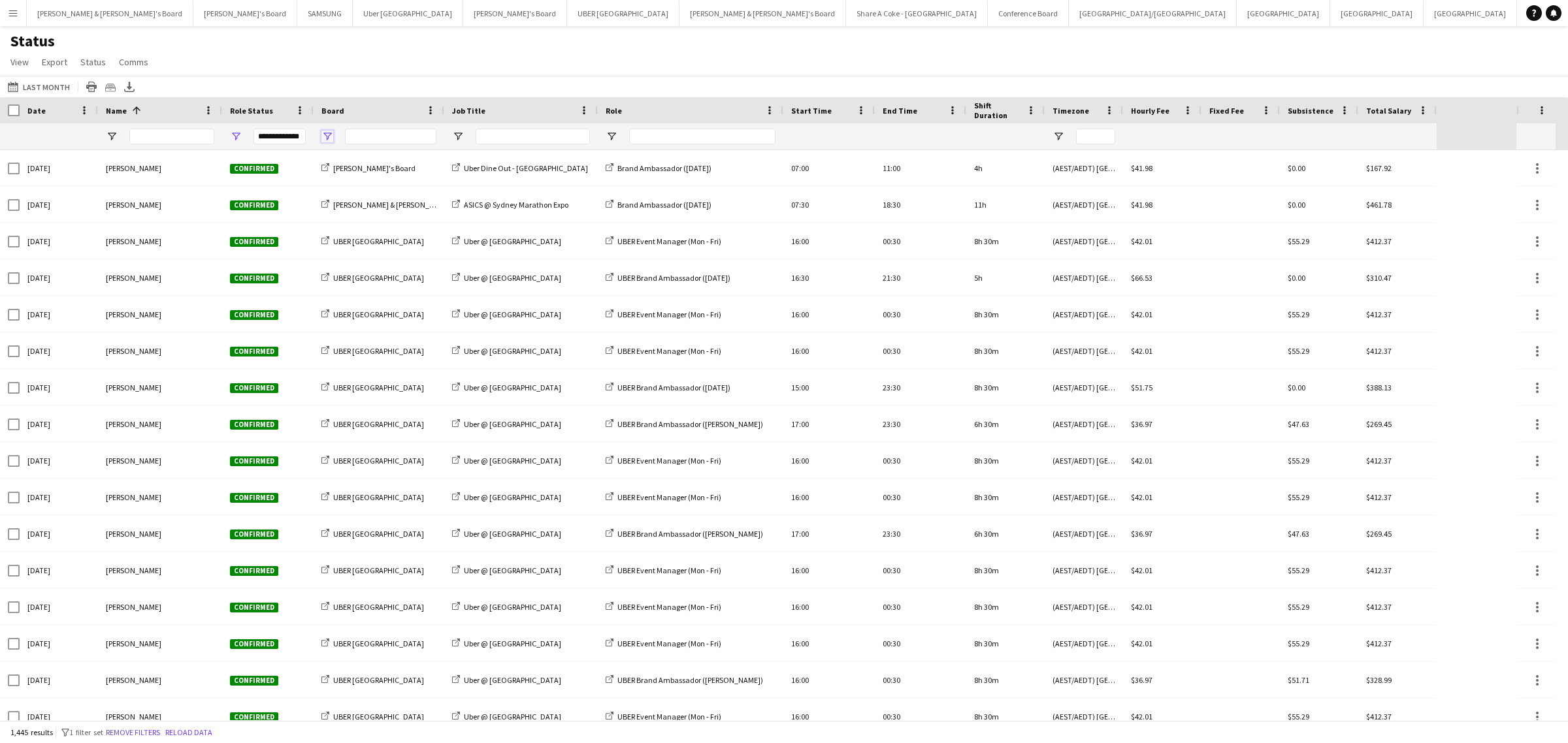
click at [325, 138] on span "Open Filter Menu" at bounding box center [327, 136] width 12 height 12
type input "***"
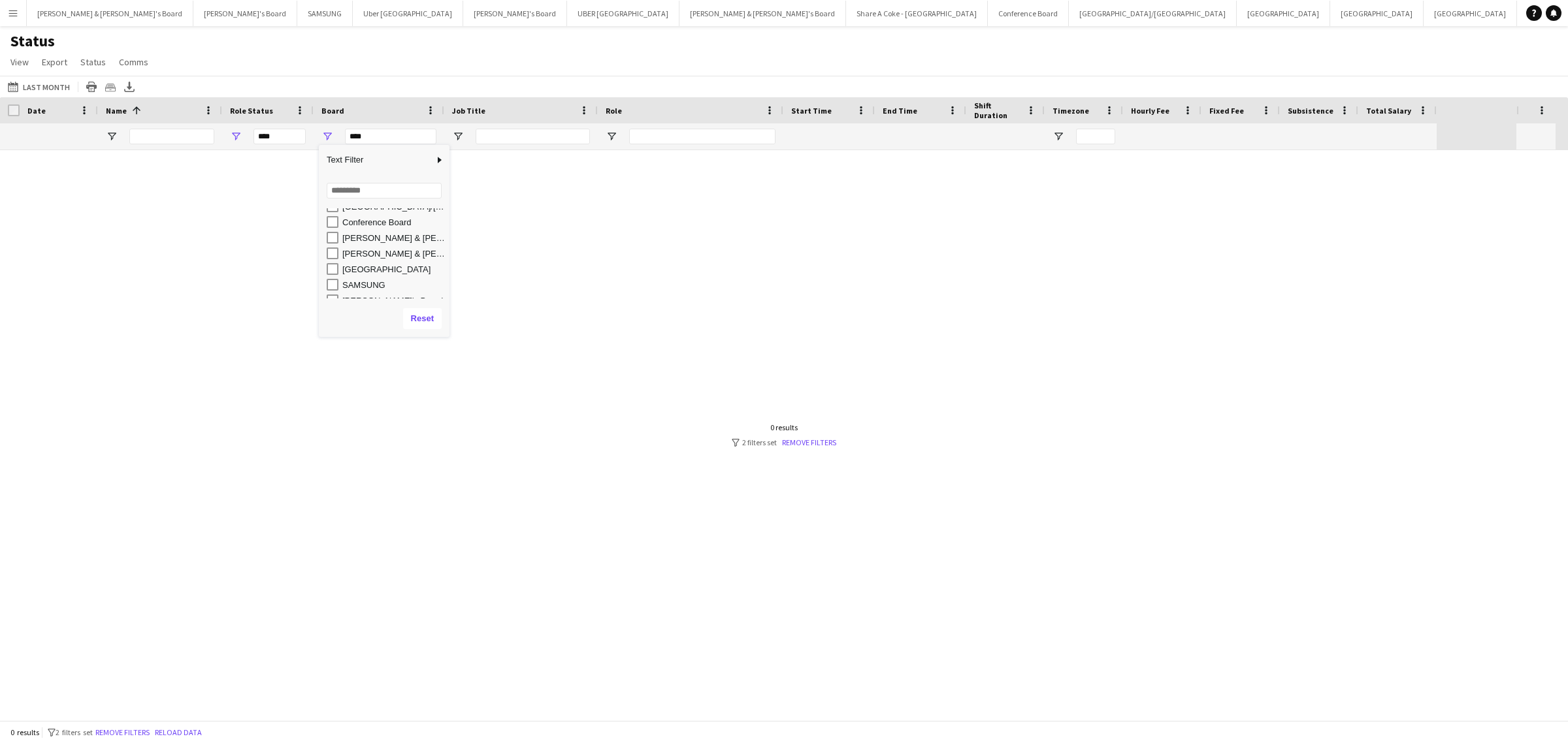
scroll to position [98, 0]
type input "**********"
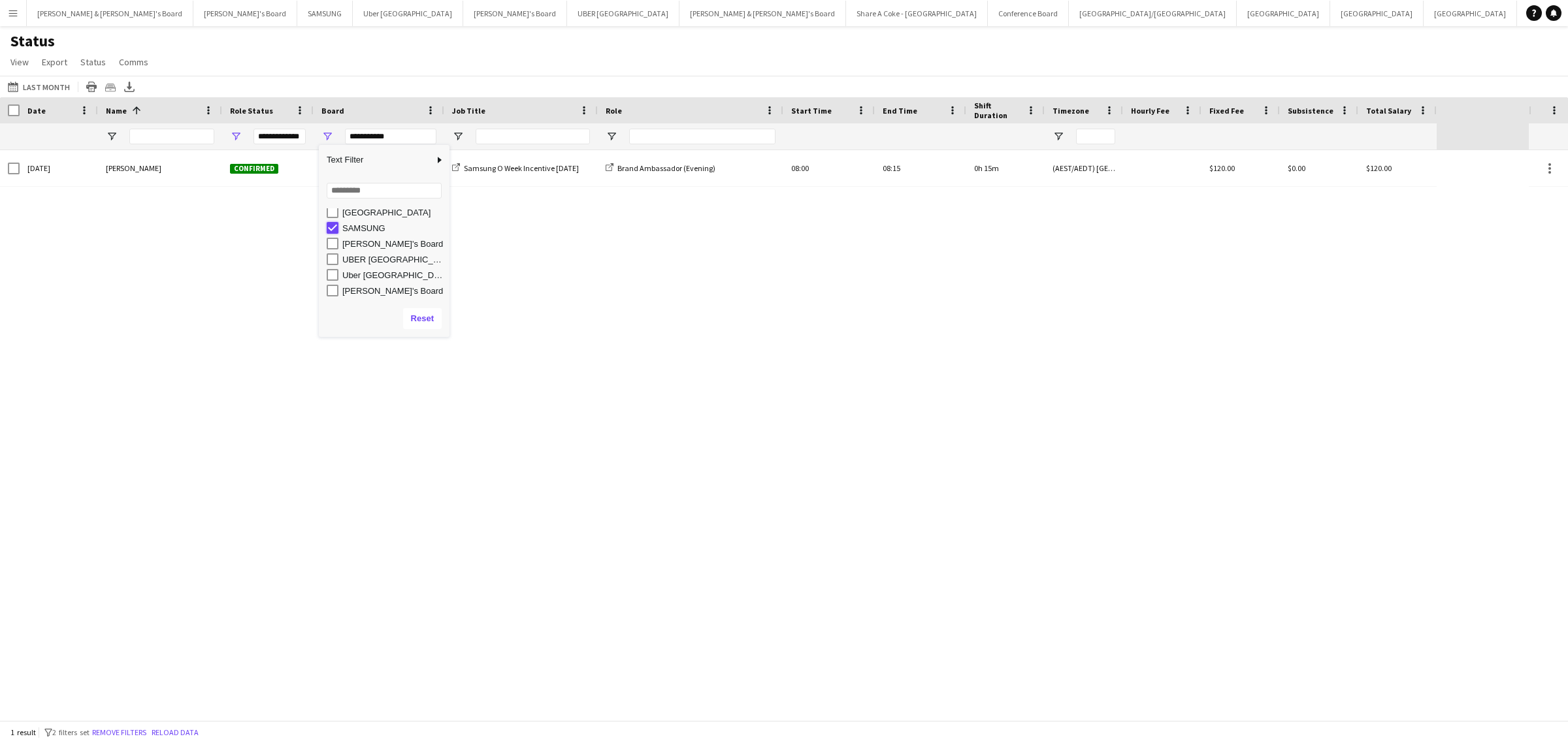
type input "***"
type input "**********"
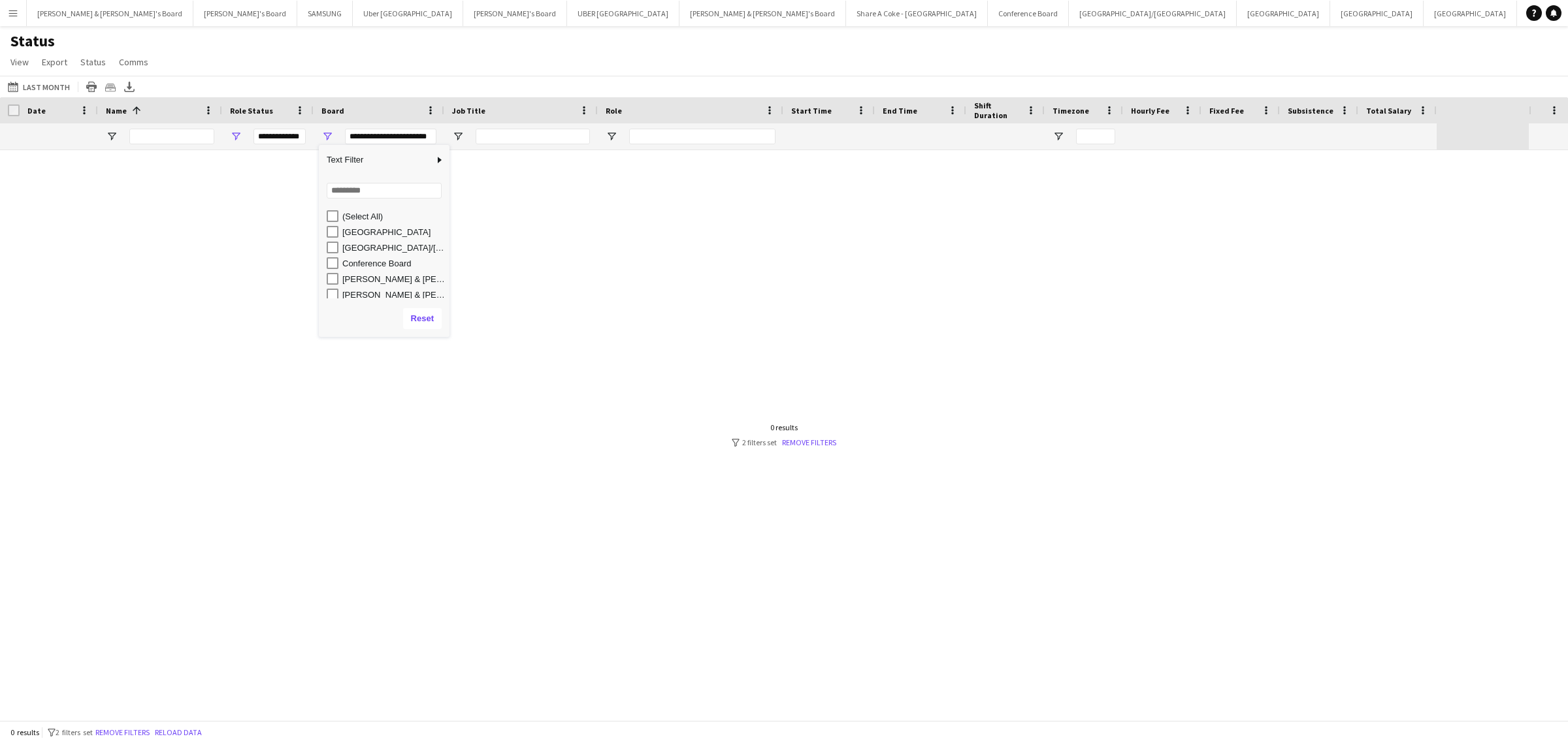
scroll to position [4, 0]
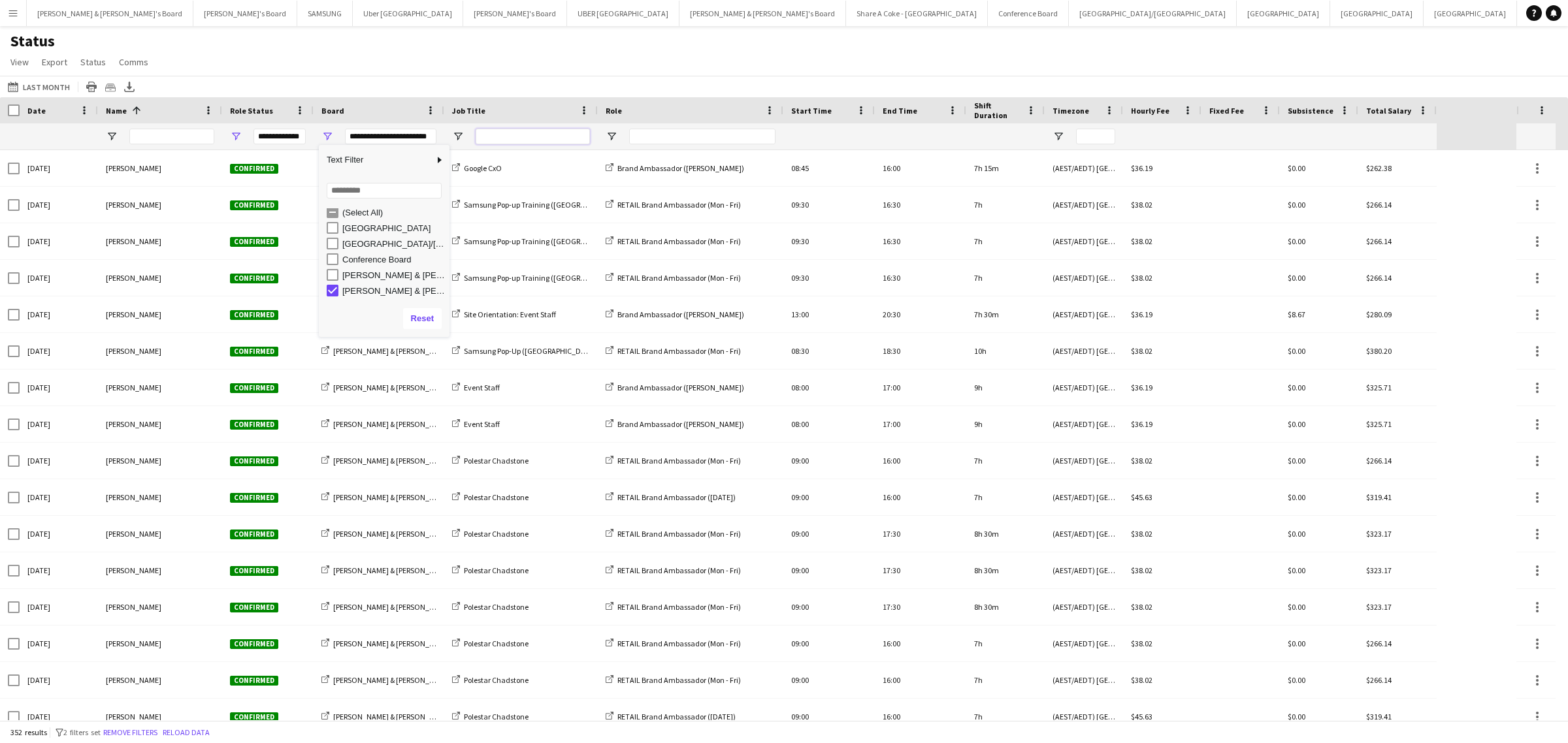
click at [573, 138] on input "Job Title Filter Input" at bounding box center [533, 135] width 115 height 15
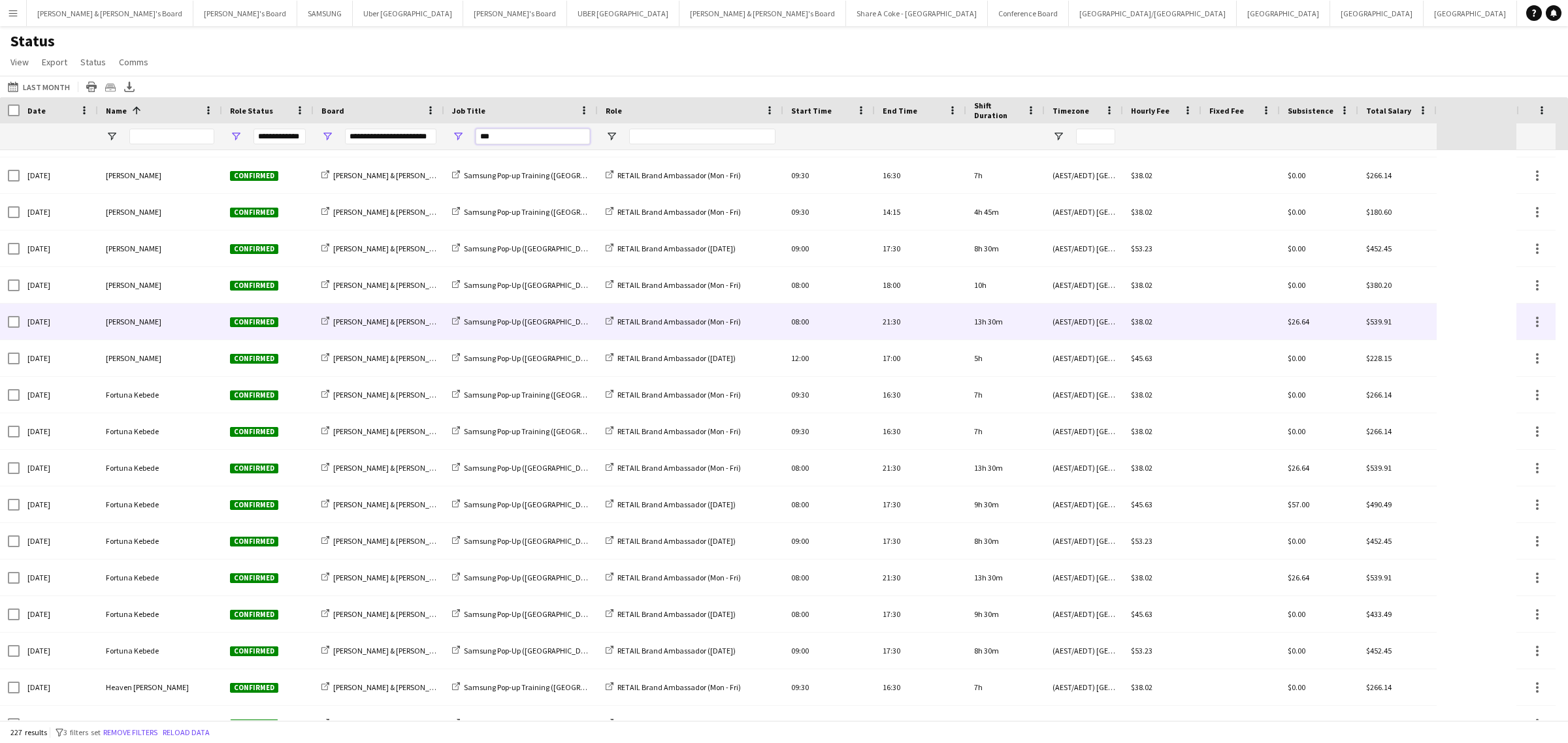
scroll to position [0, 0]
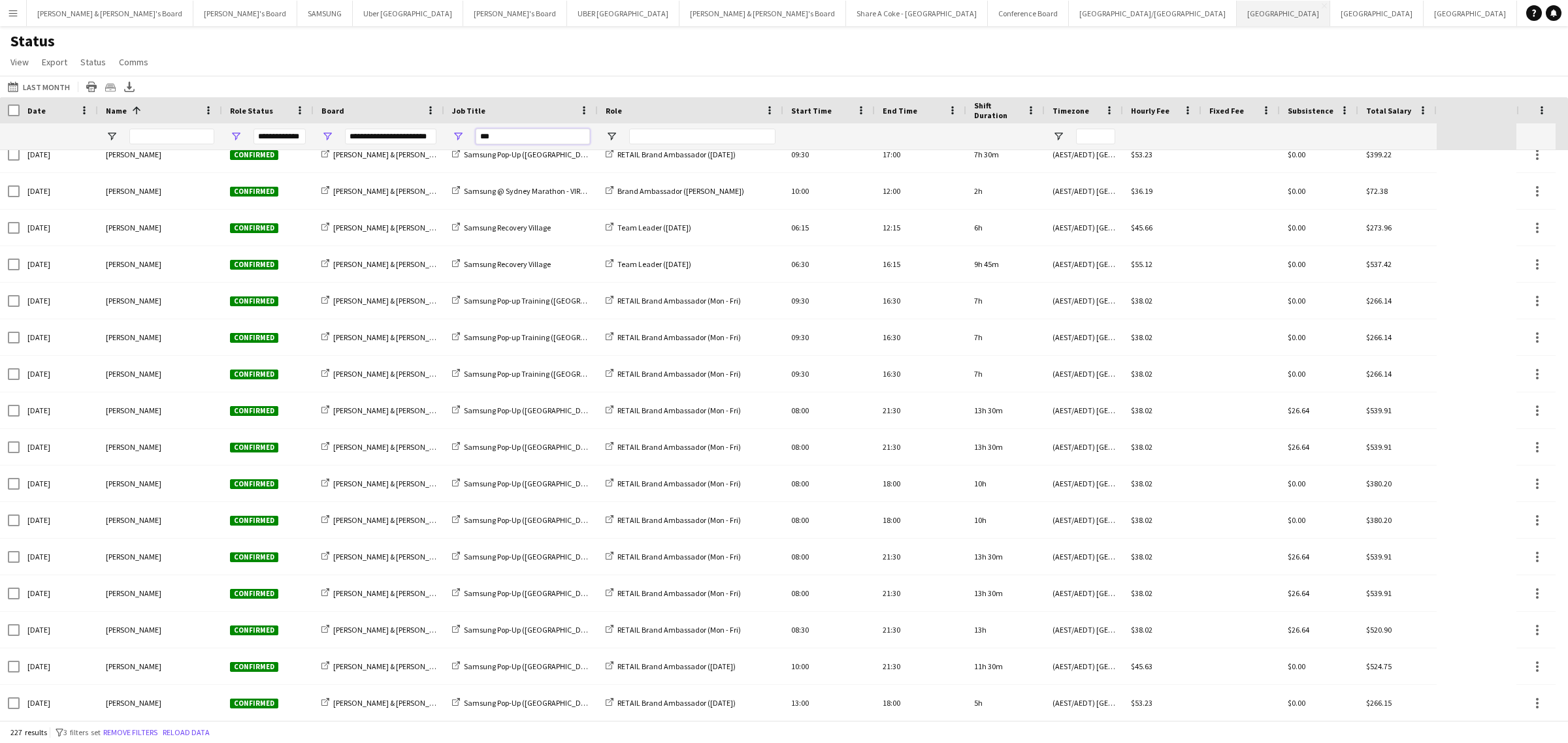
type input "***"
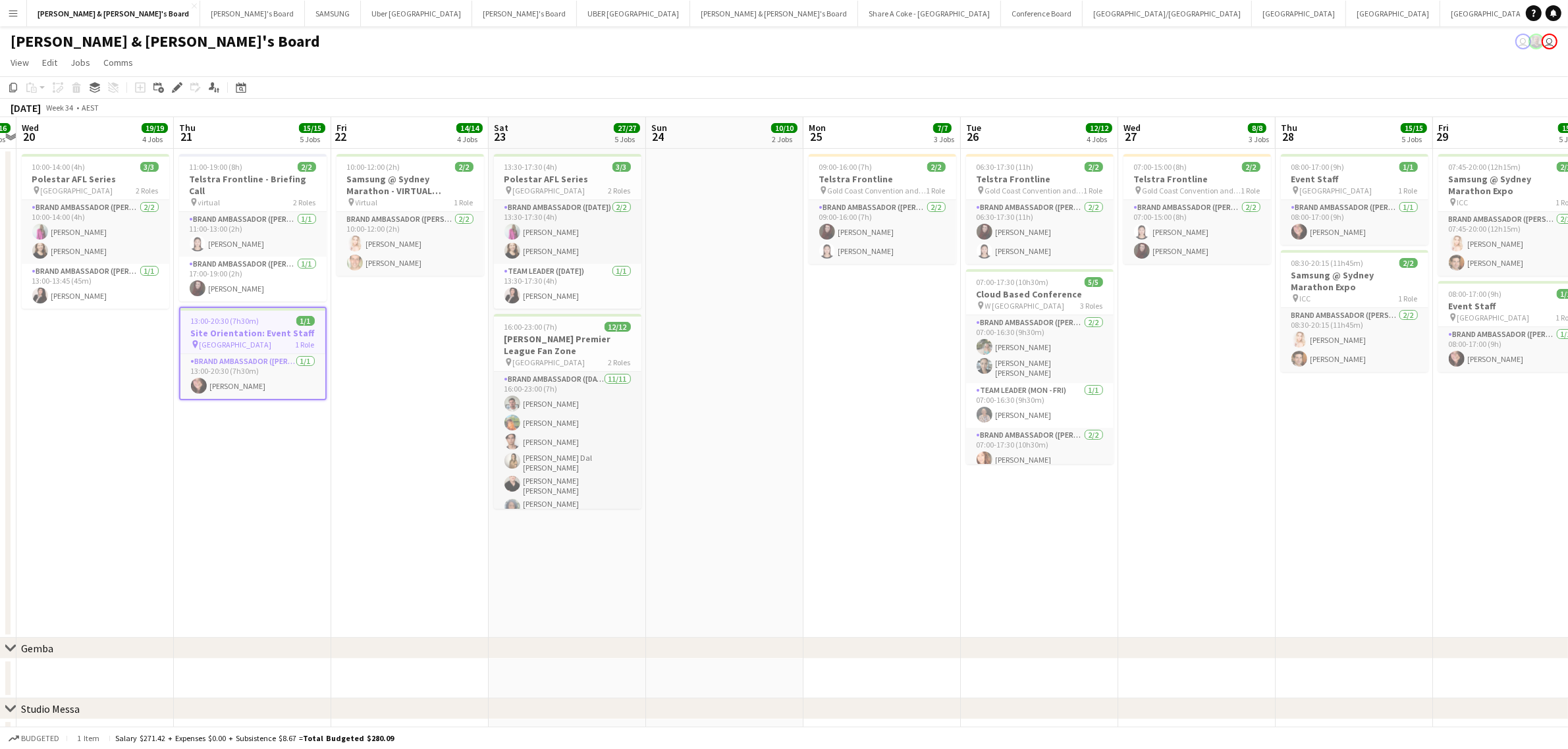
scroll to position [0, 415]
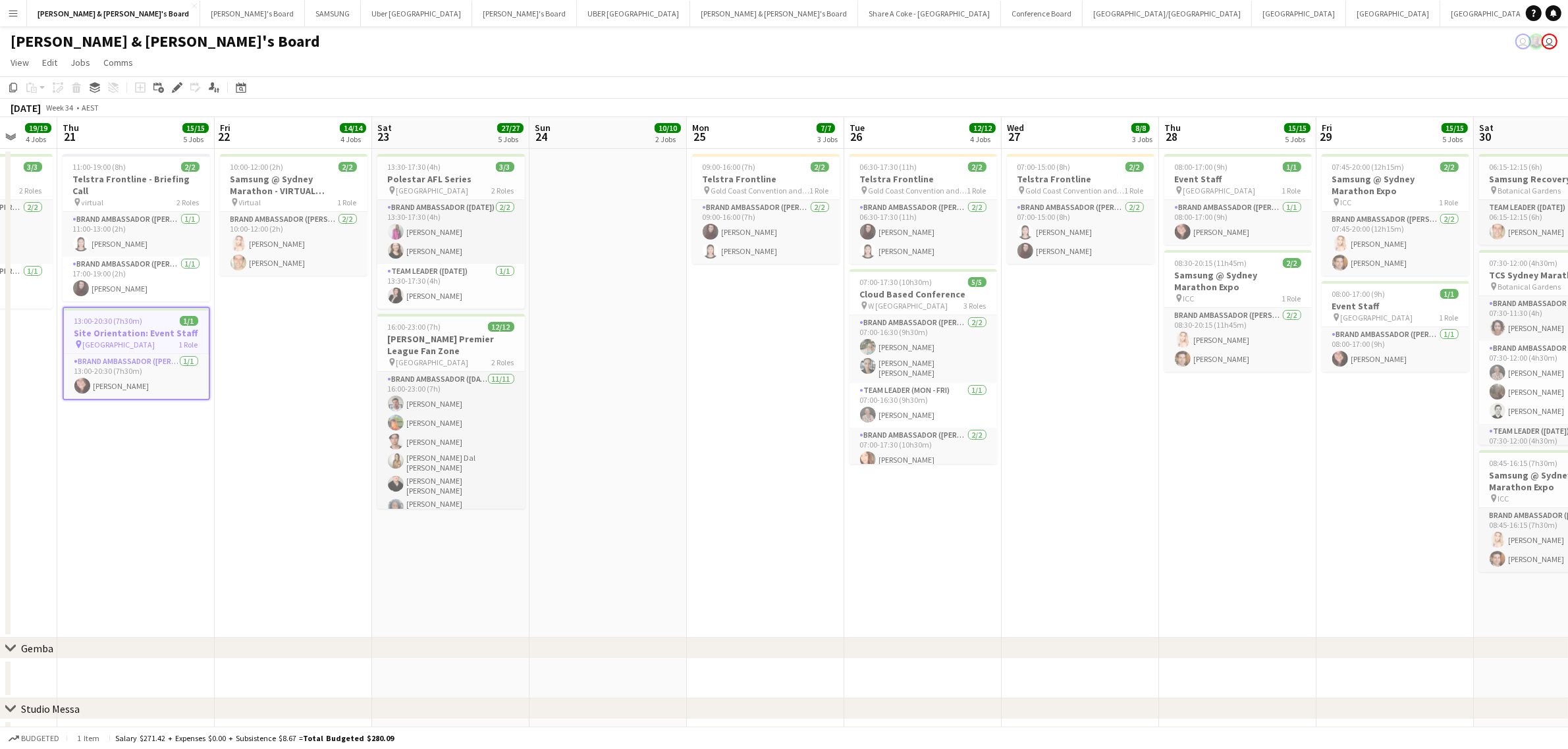
drag, startPoint x: 1112, startPoint y: 519, endPoint x: 696, endPoint y: 542, distance: 416.6
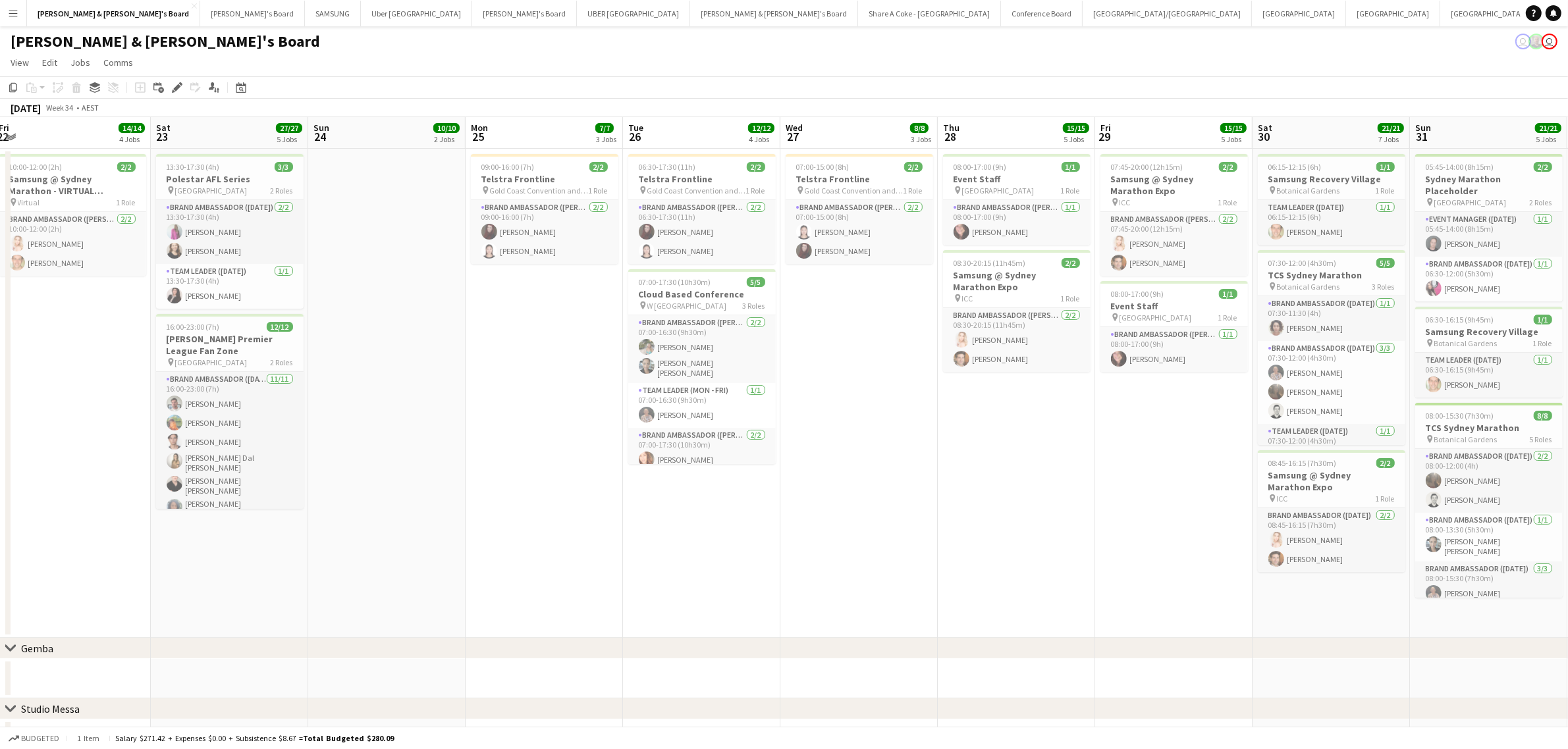
scroll to position [0, 492]
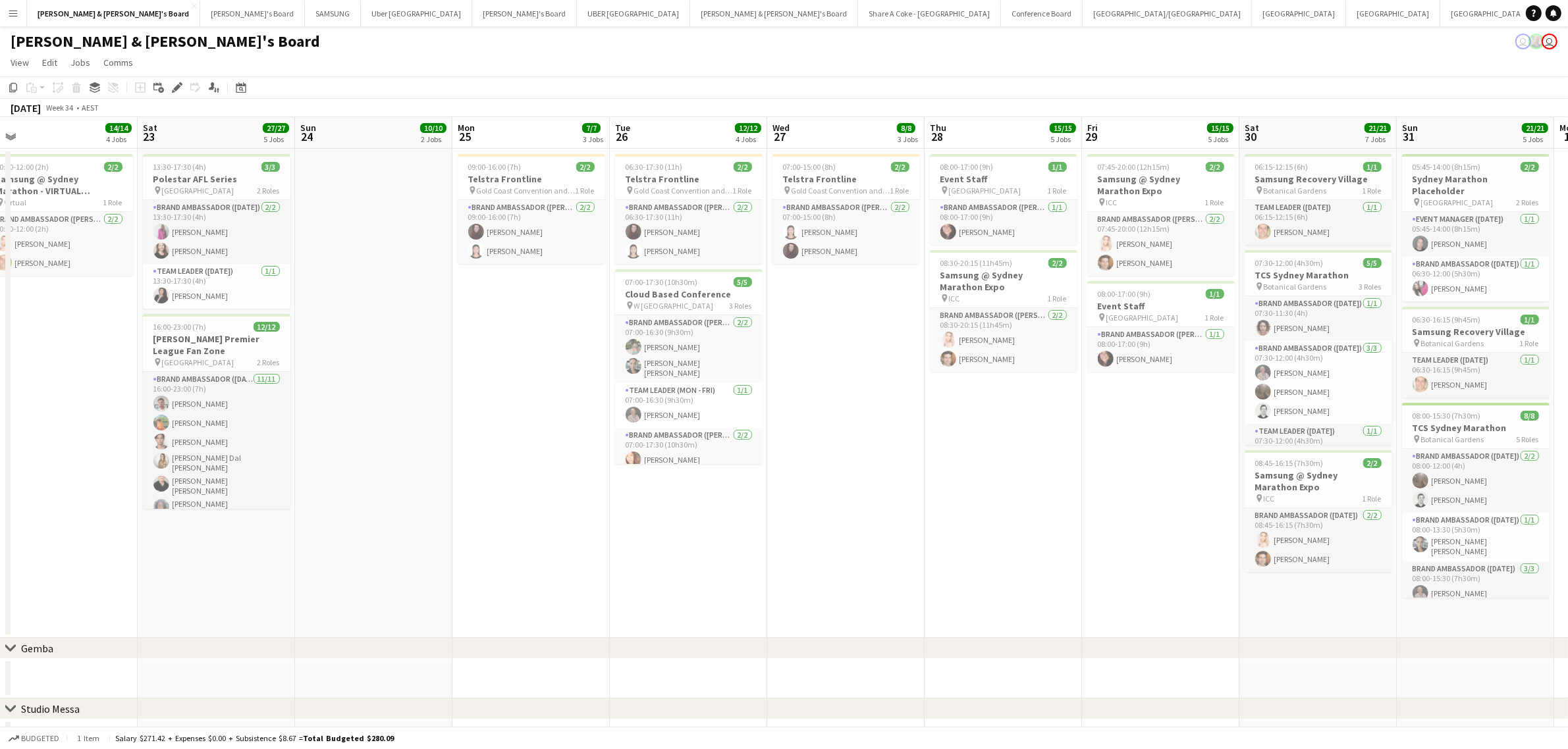
drag, startPoint x: 1115, startPoint y: 567, endPoint x: 880, endPoint y: 583, distance: 235.5
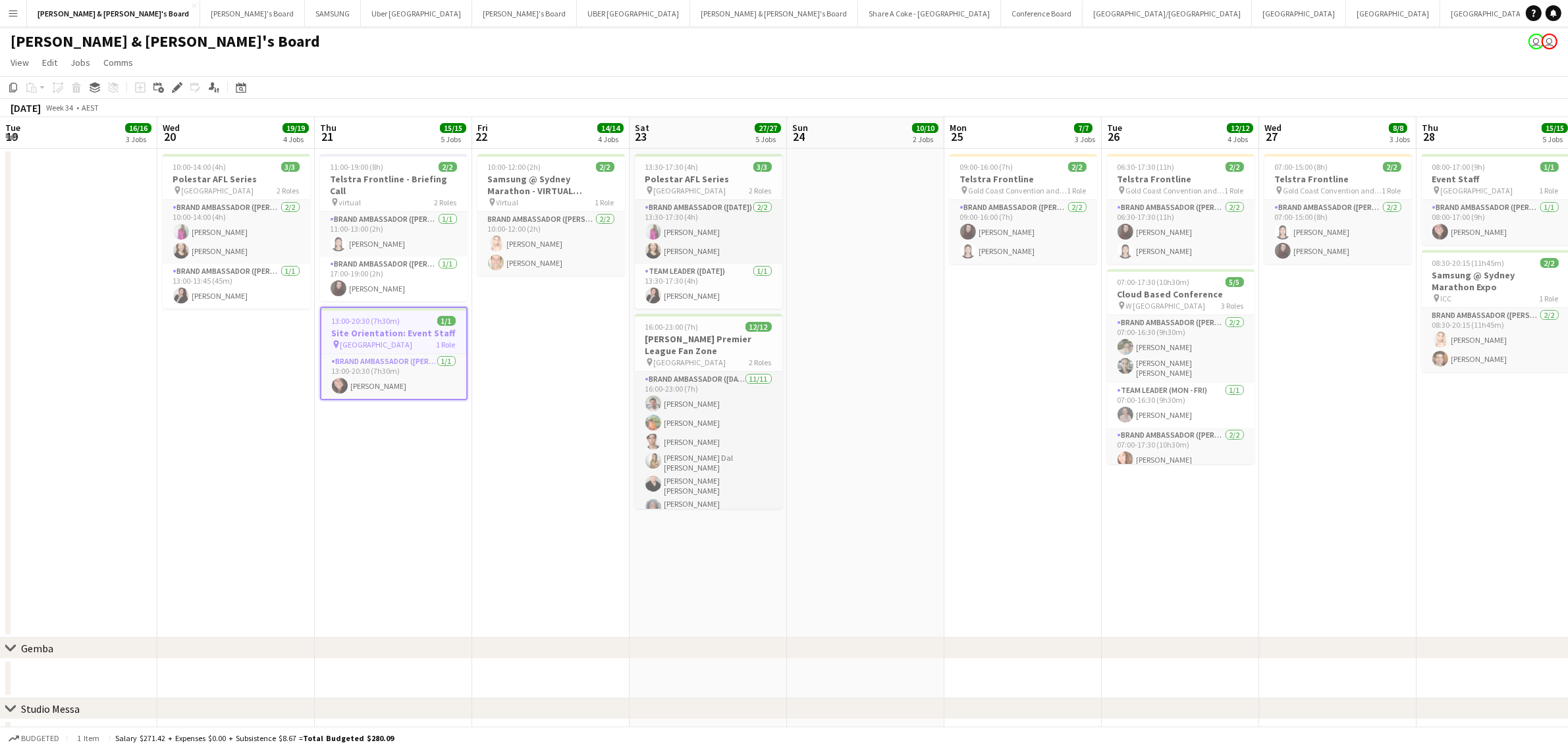
scroll to position [0, 492]
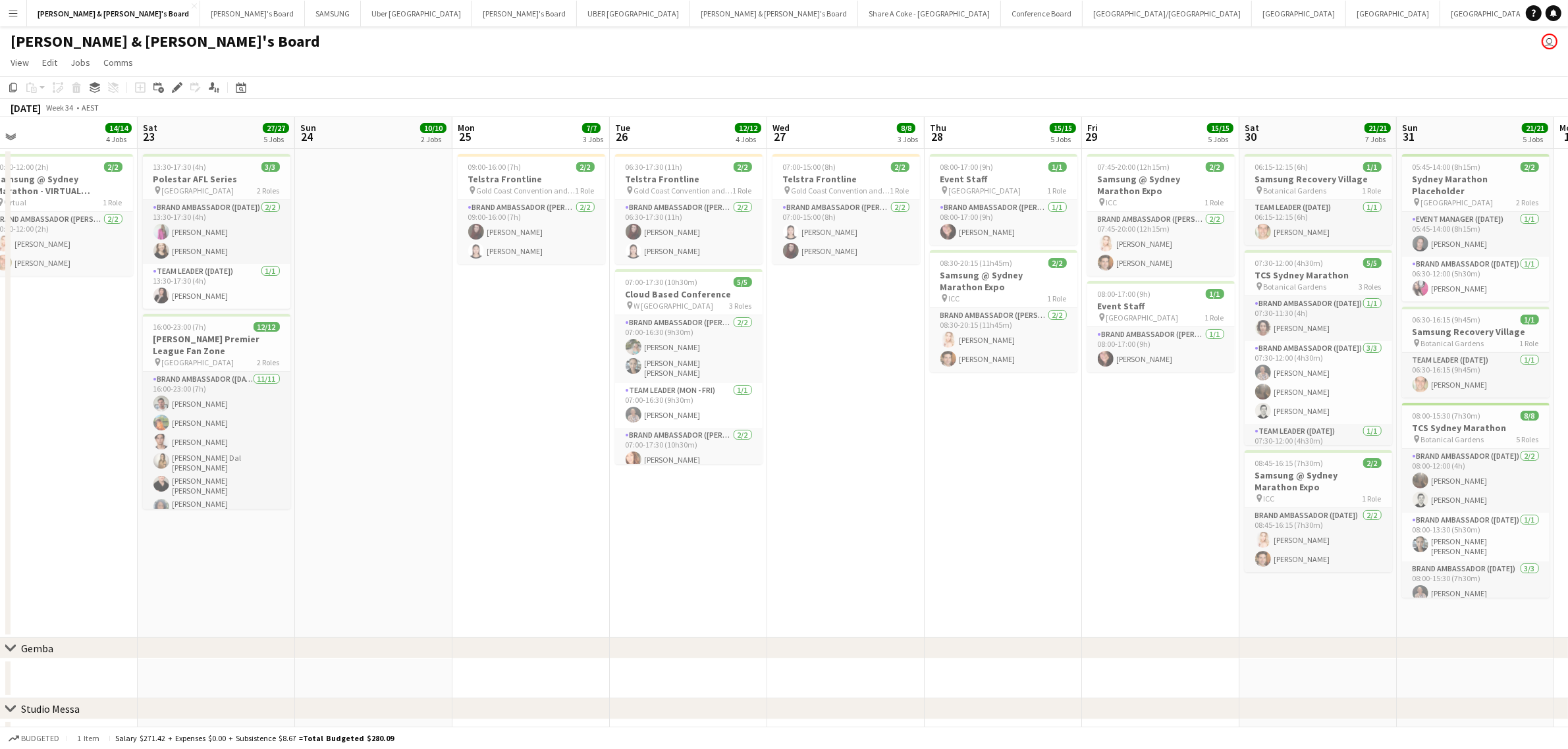
click at [12, 11] on app-icon "Menu" at bounding box center [14, 14] width 11 height 11
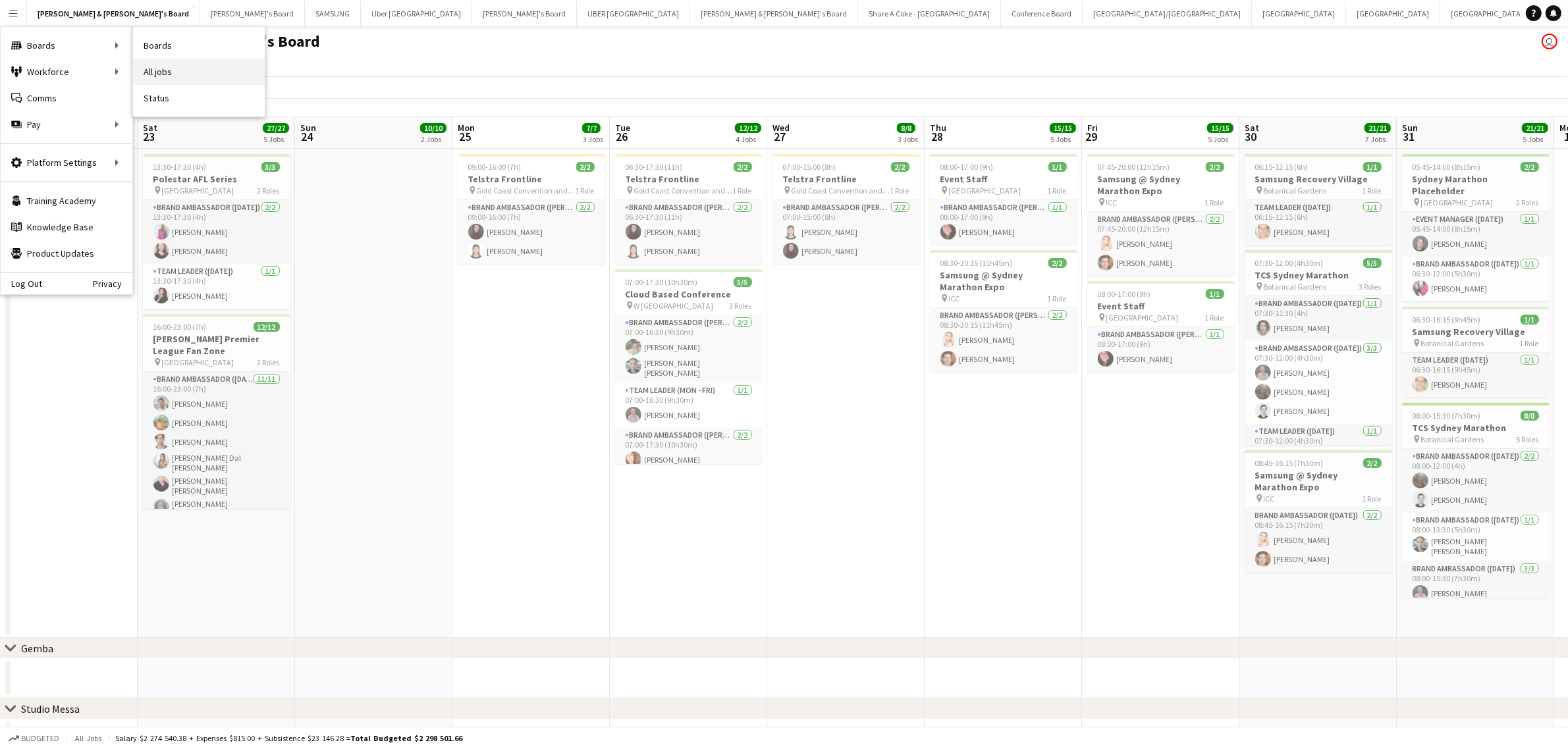
click at [213, 67] on link "All jobs" at bounding box center [199, 71] width 132 height 26
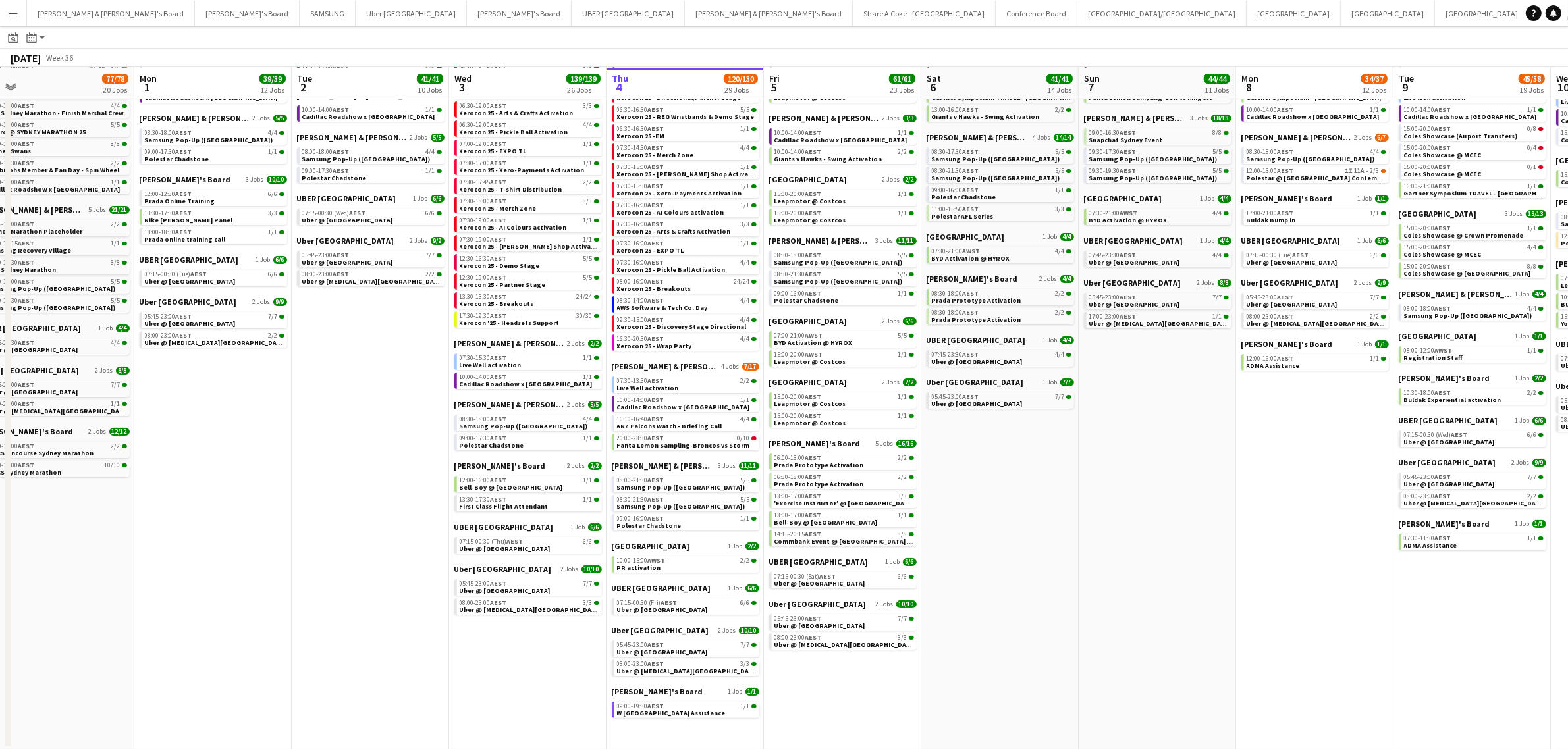
scroll to position [0, 321]
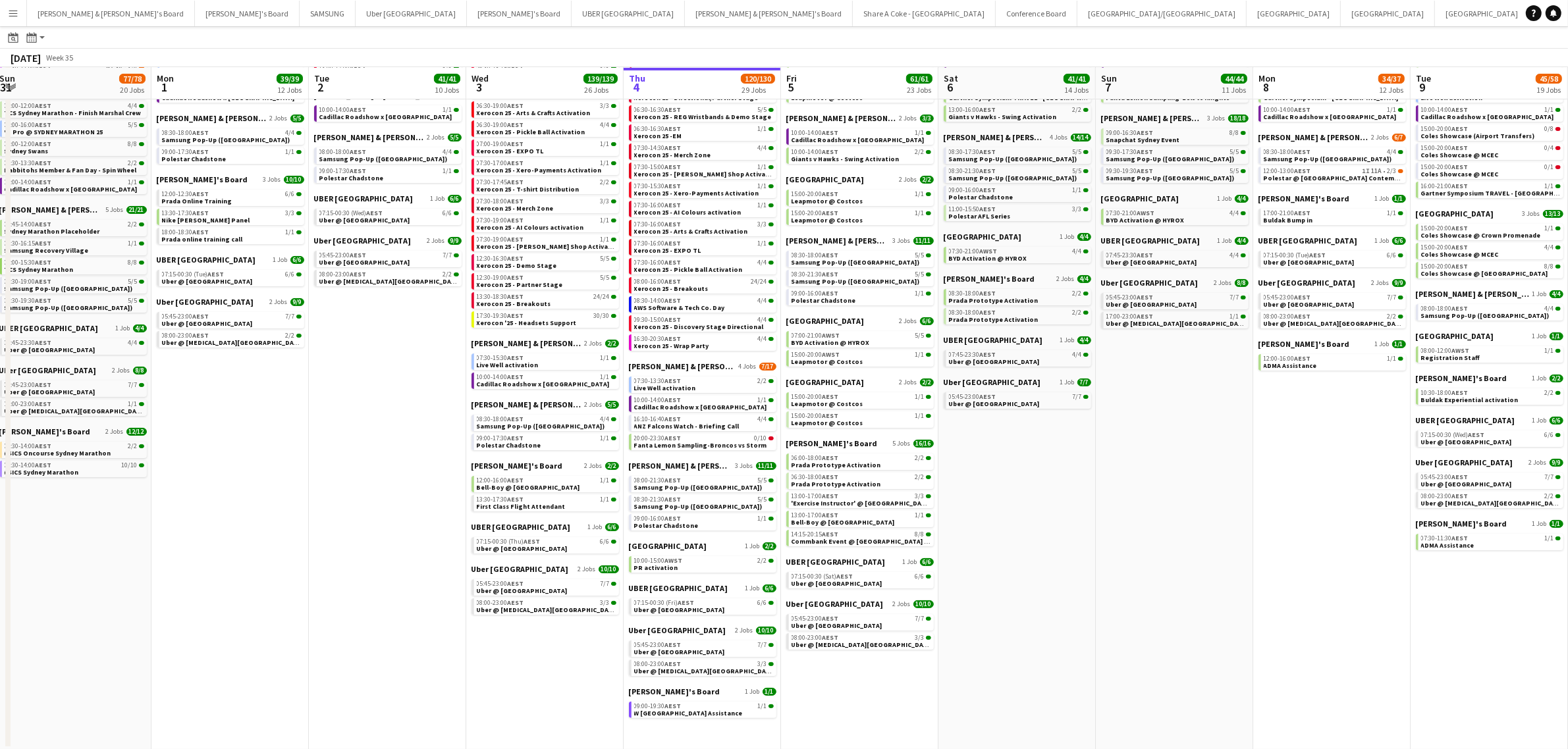
drag, startPoint x: 715, startPoint y: 574, endPoint x: 1181, endPoint y: 574, distance: 466.0
click at [1181, 574] on app-calendar-viewport "Fri 29 93/93 22 Jobs Sat 30 96/96 21 Jobs Sun 31 77/78 20 Jobs Mon 1 39/39 12 J…" at bounding box center [784, 332] width 1568 height 835
click at [1022, 528] on app-date-cell "[GEOGRAPHIC_DATA]/Gold Coast Winter 1 Job [DATE] 09:30-16:30 AEST 3/3 ANZ House…" at bounding box center [1017, 368] width 158 height 764
click at [1136, 515] on app-date-cell "[GEOGRAPHIC_DATA]/Gold Coast Winter 1 Job [DATE] 09:30-16:30 AEST 3/3 ANZ House…" at bounding box center [1174, 368] width 158 height 764
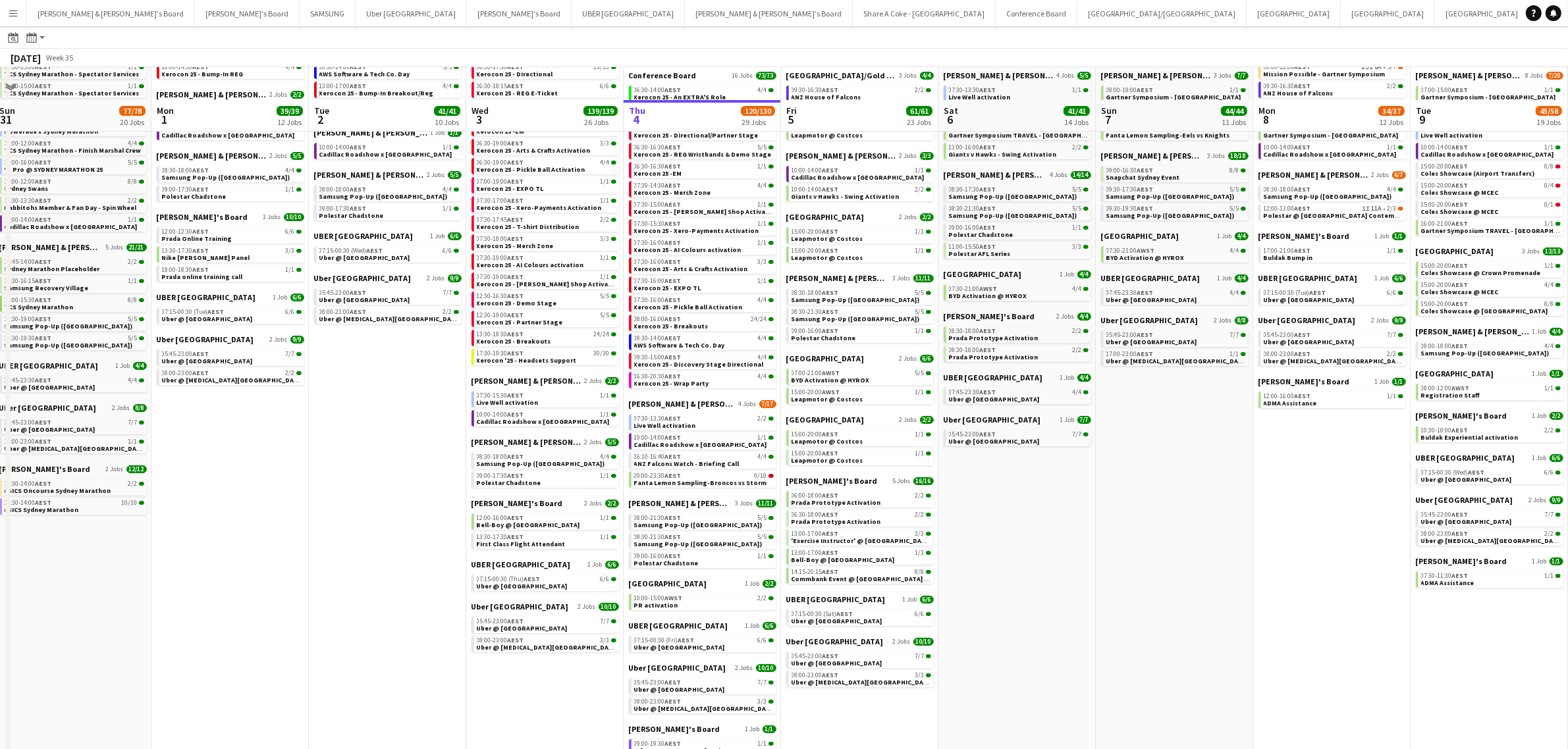
scroll to position [0, 0]
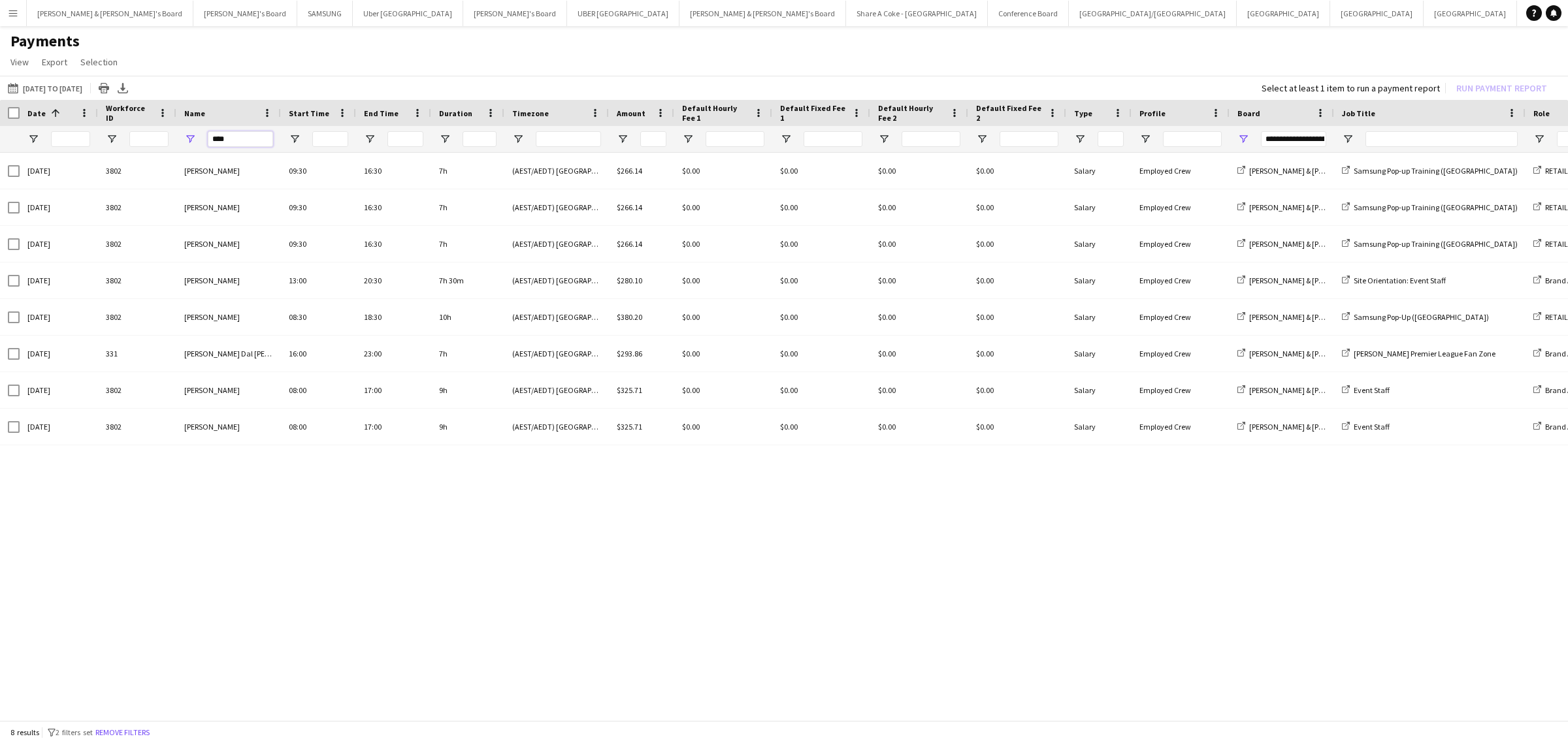
drag, startPoint x: 239, startPoint y: 138, endPoint x: 135, endPoint y: 145, distance: 104.2
click at [135, 145] on div at bounding box center [1122, 139] width 2244 height 26
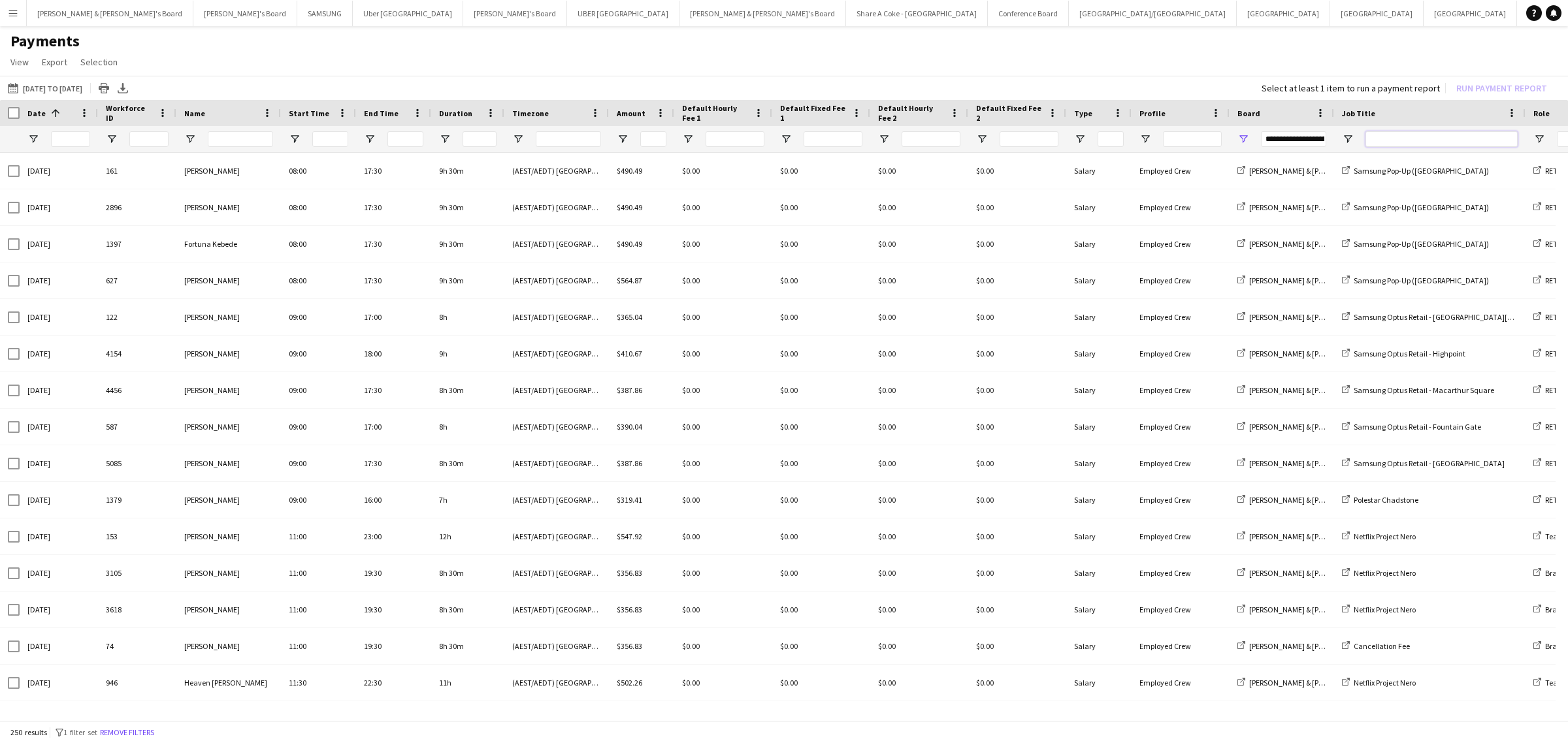
click at [1386, 135] on input "Job Title Filter Input" at bounding box center [1442, 138] width 153 height 15
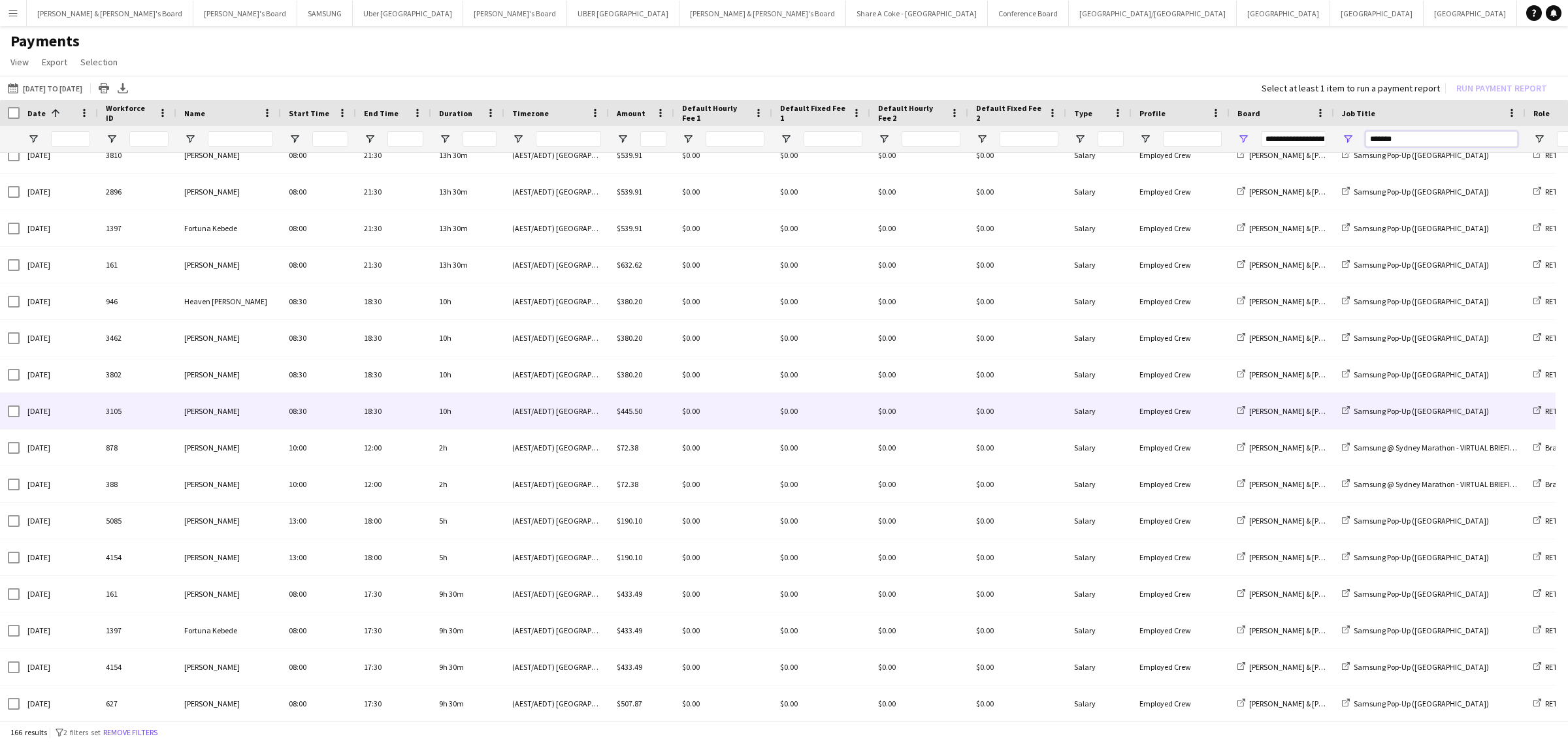
scroll to position [2693, 0]
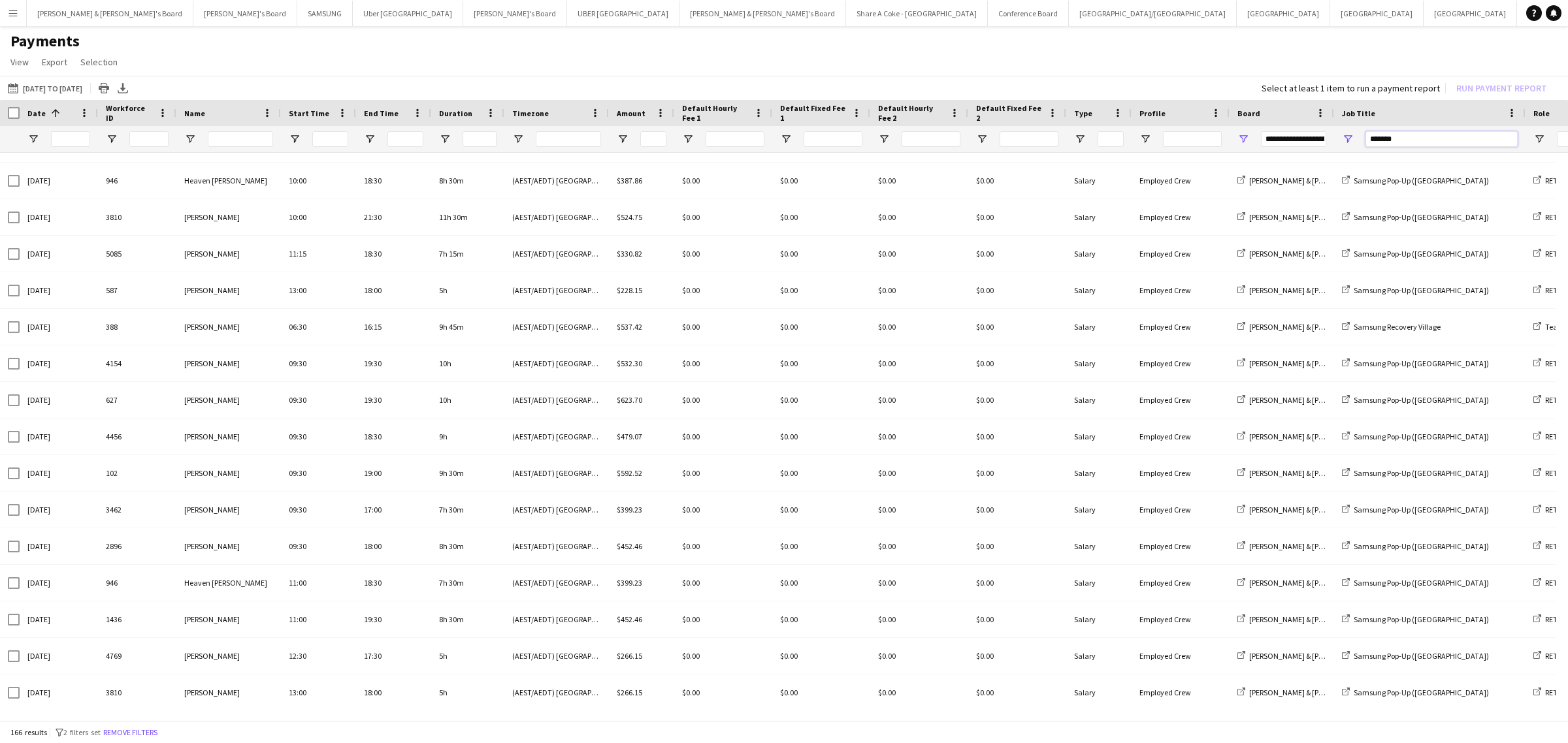
type input "*******"
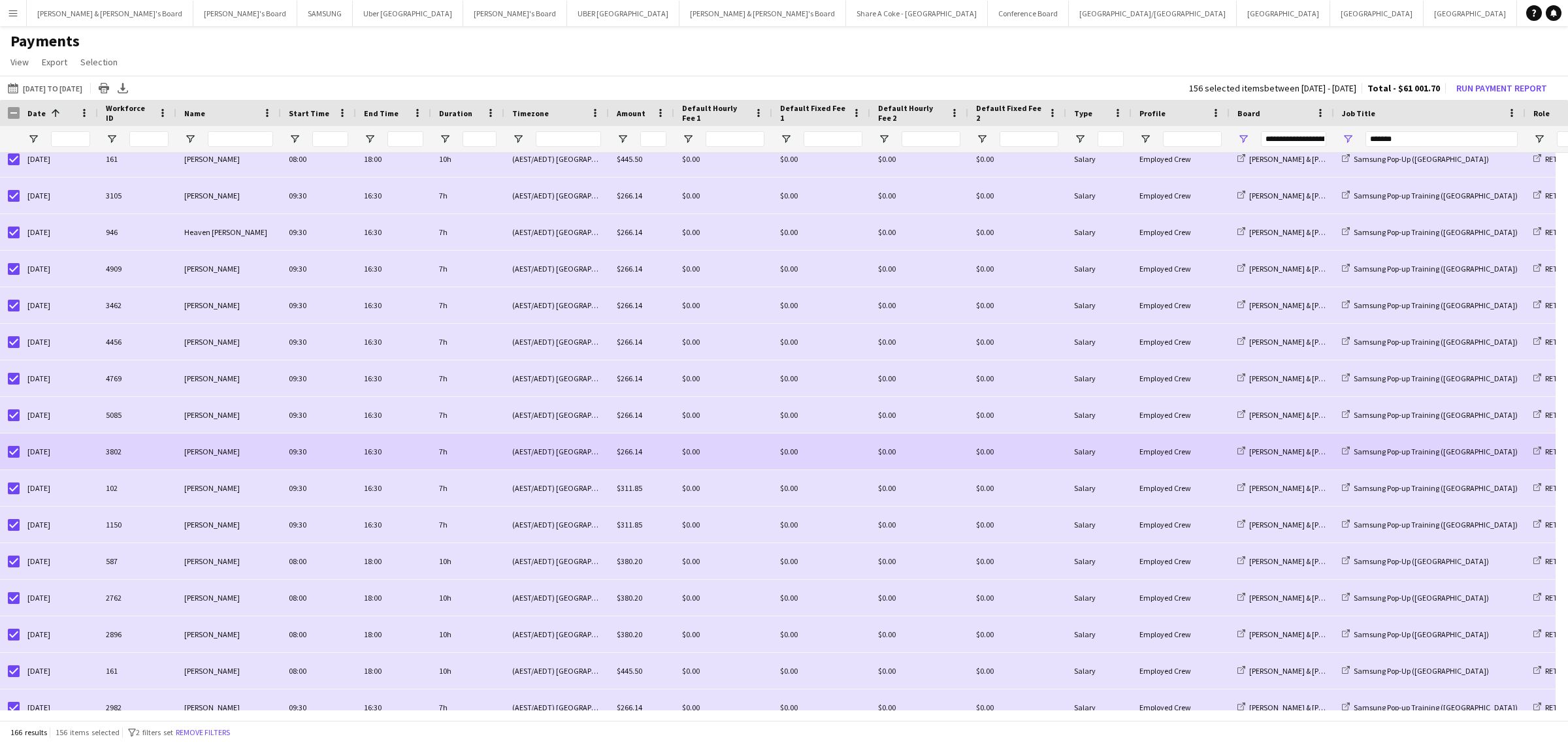
scroll to position [870, 0]
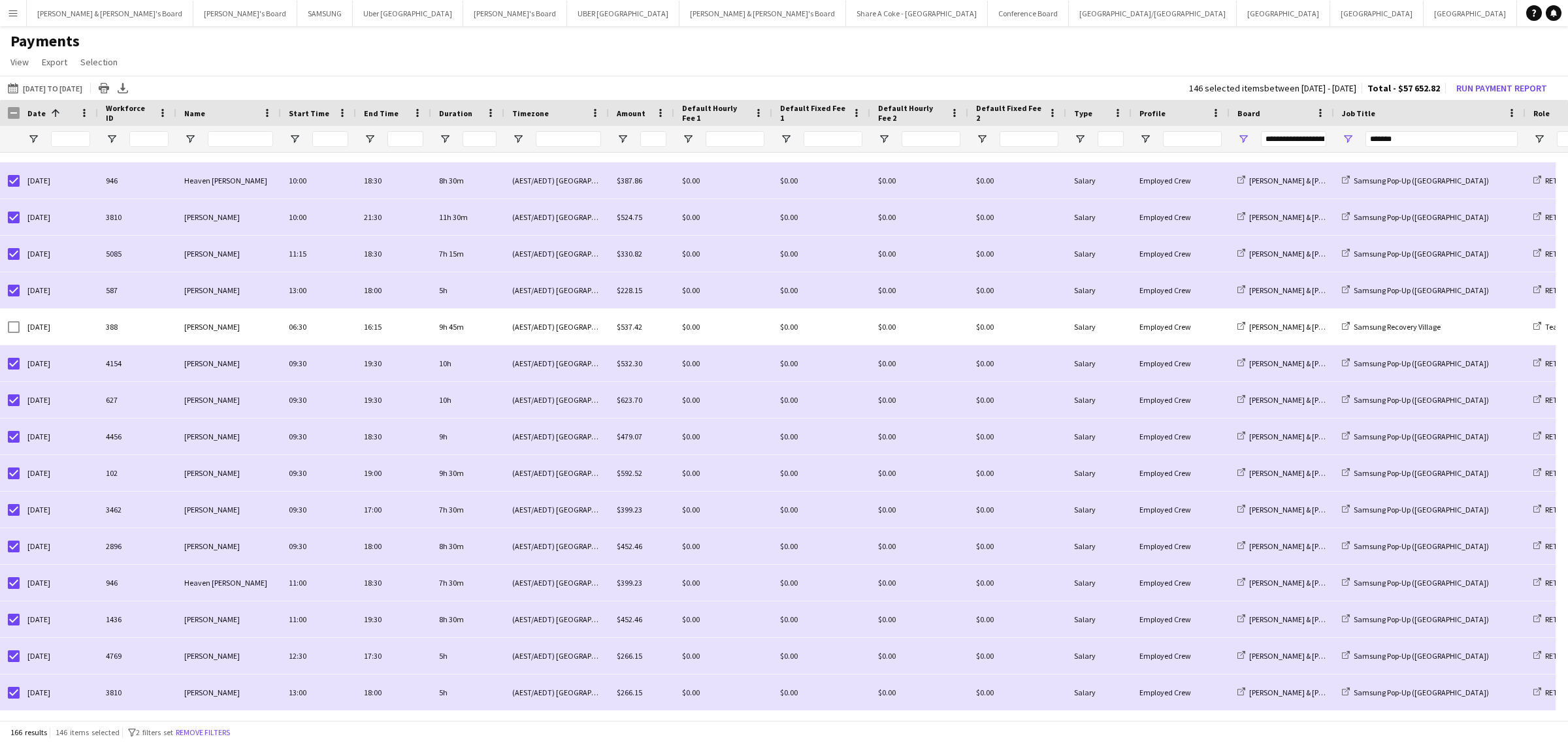
click at [990, 67] on app-page-menu "View Customise view Customise filters Reset Filters Reset View Reset All Export…" at bounding box center [784, 62] width 1568 height 24
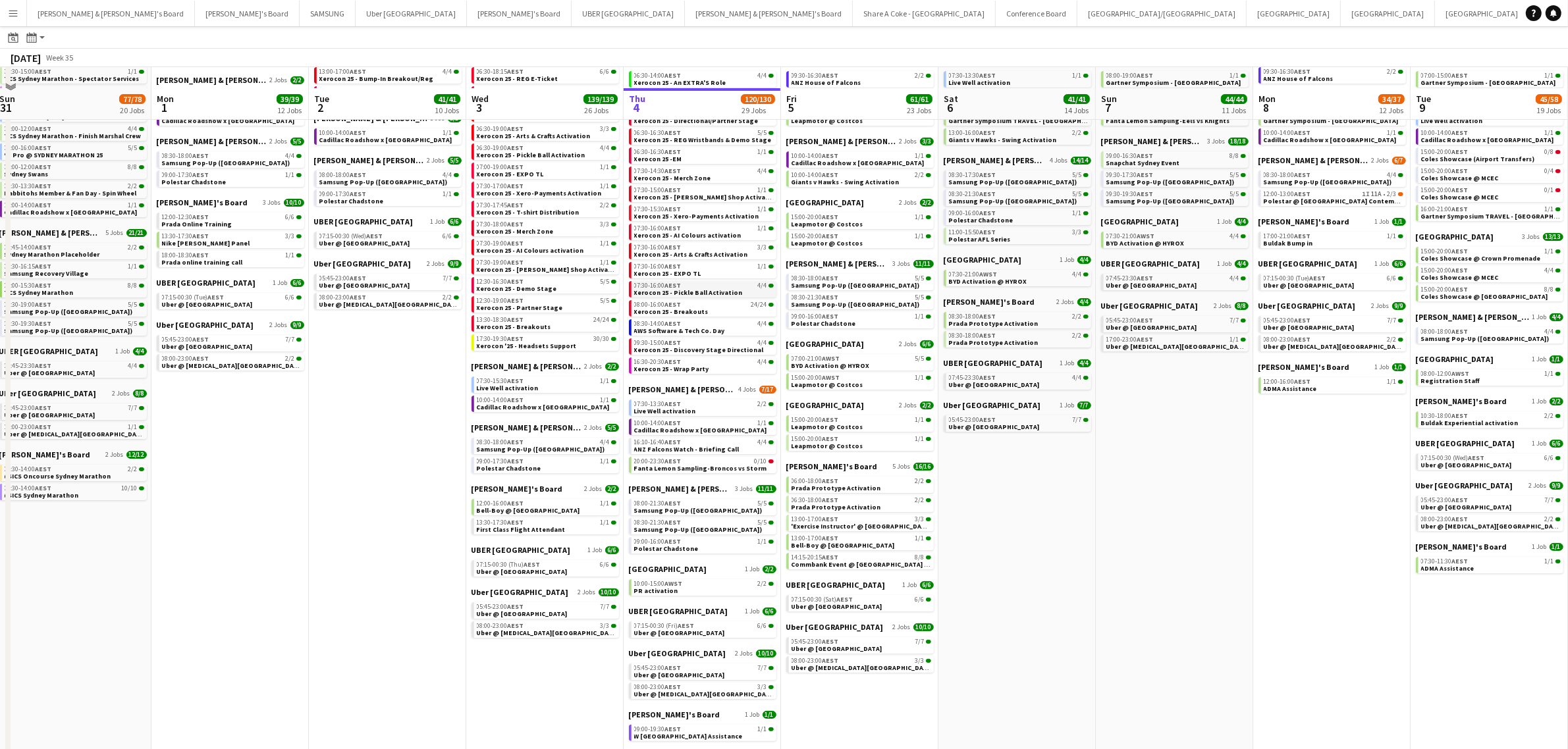
scroll to position [150, 0]
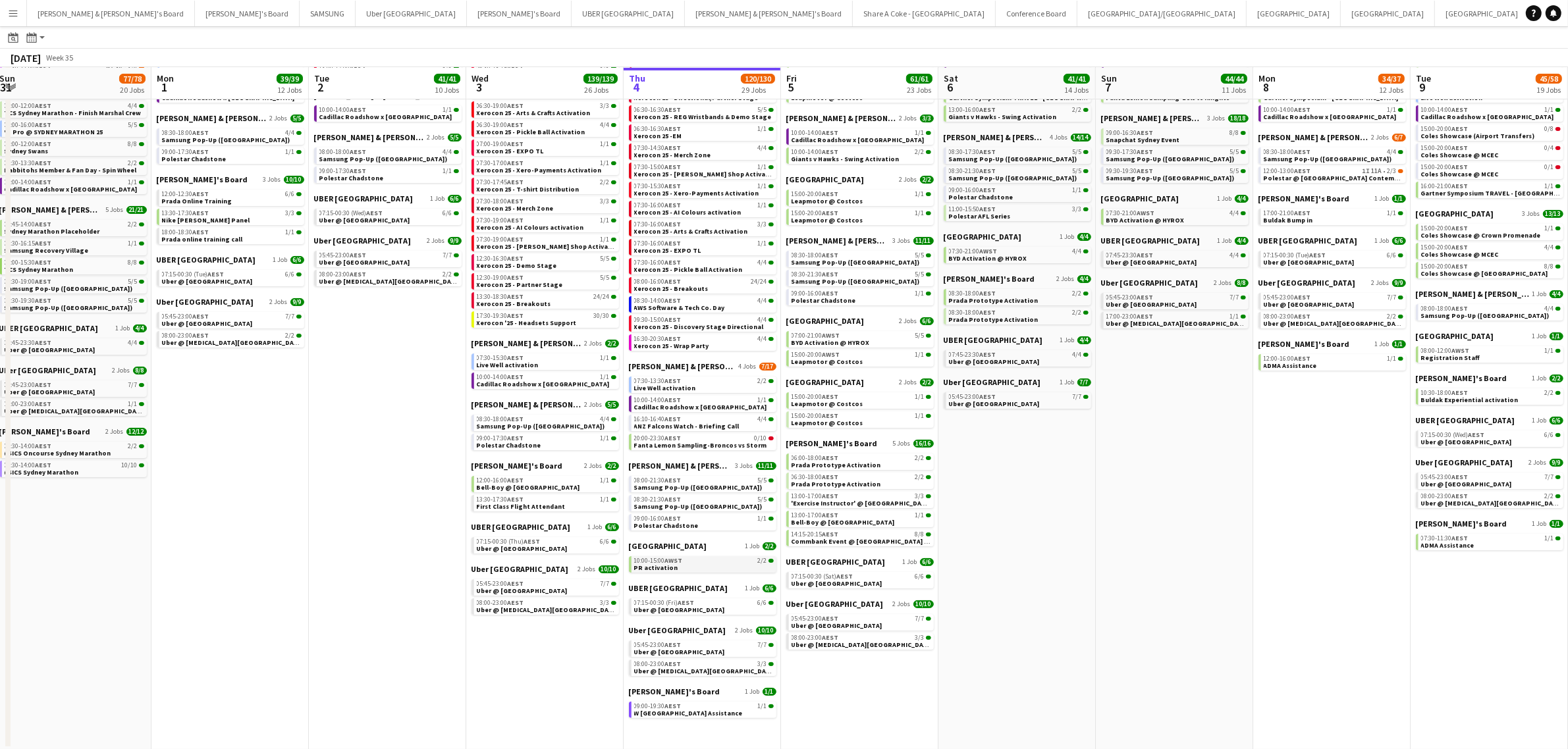
click at [668, 561] on span "AWST" at bounding box center [674, 560] width 18 height 8
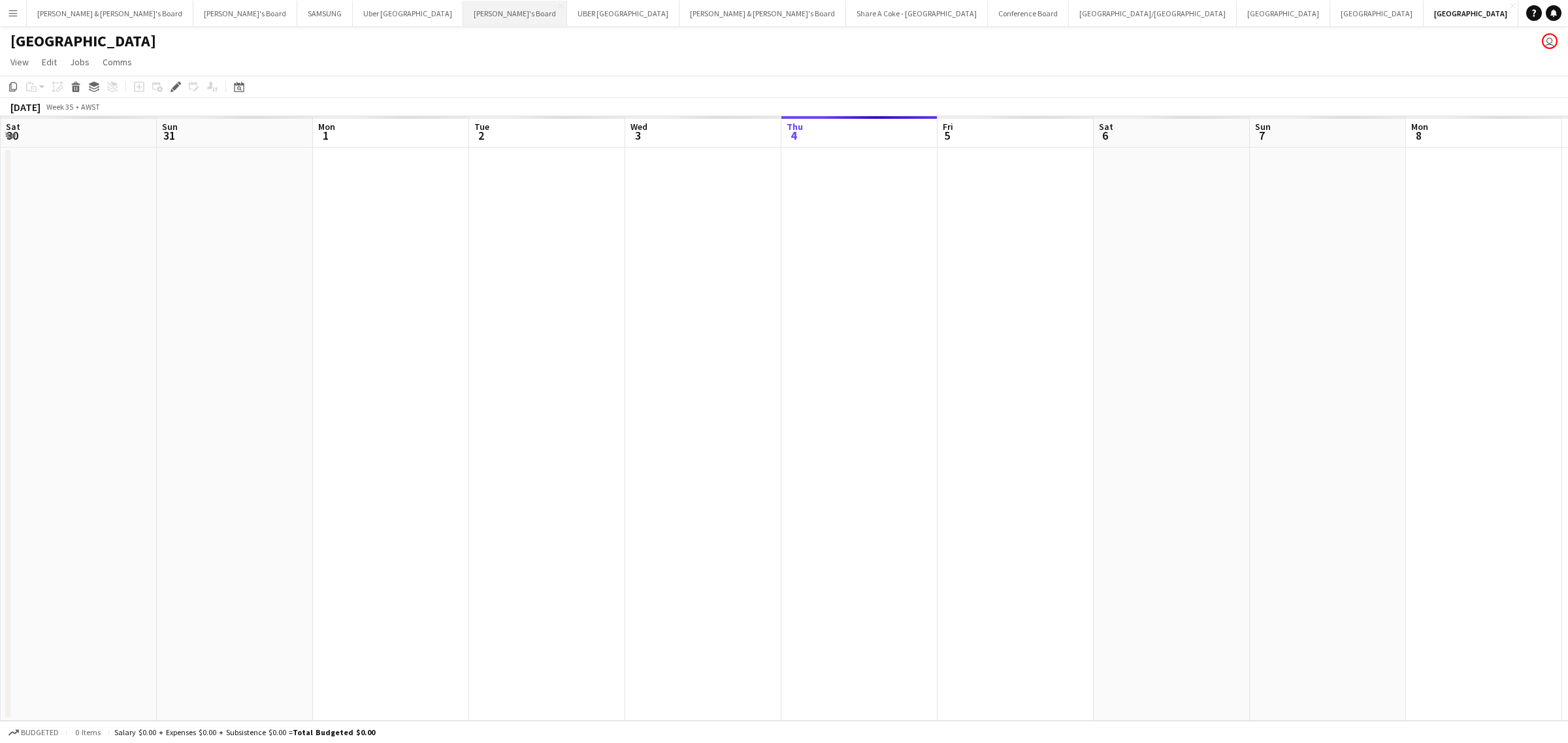
scroll to position [0, 449]
